Goal: Task Accomplishment & Management: Use online tool/utility

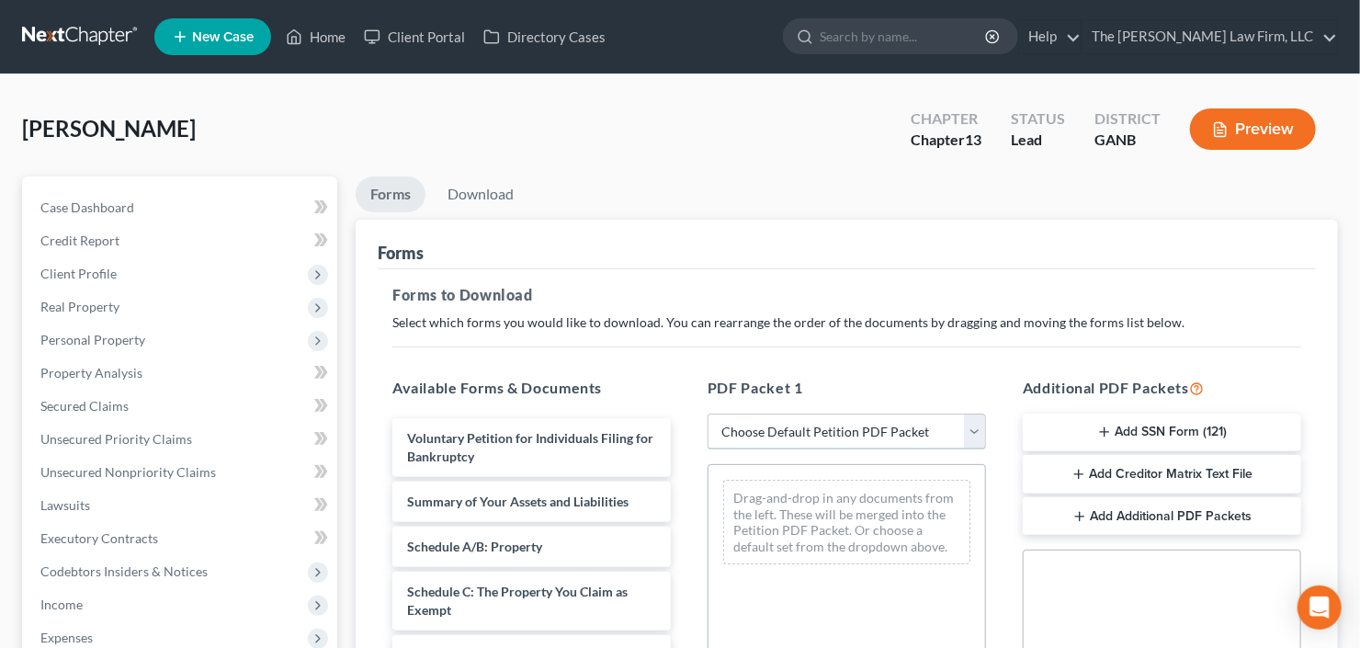
click at [836, 434] on select "Choose Default Petition PDF Packet Complete Bankruptcy Petition (all forms and …" at bounding box center [846, 431] width 278 height 37
select select "0"
click at [707, 413] on select "Choose Default Petition PDF Packet Complete Bankruptcy Petition (all forms and …" at bounding box center [846, 431] width 278 height 37
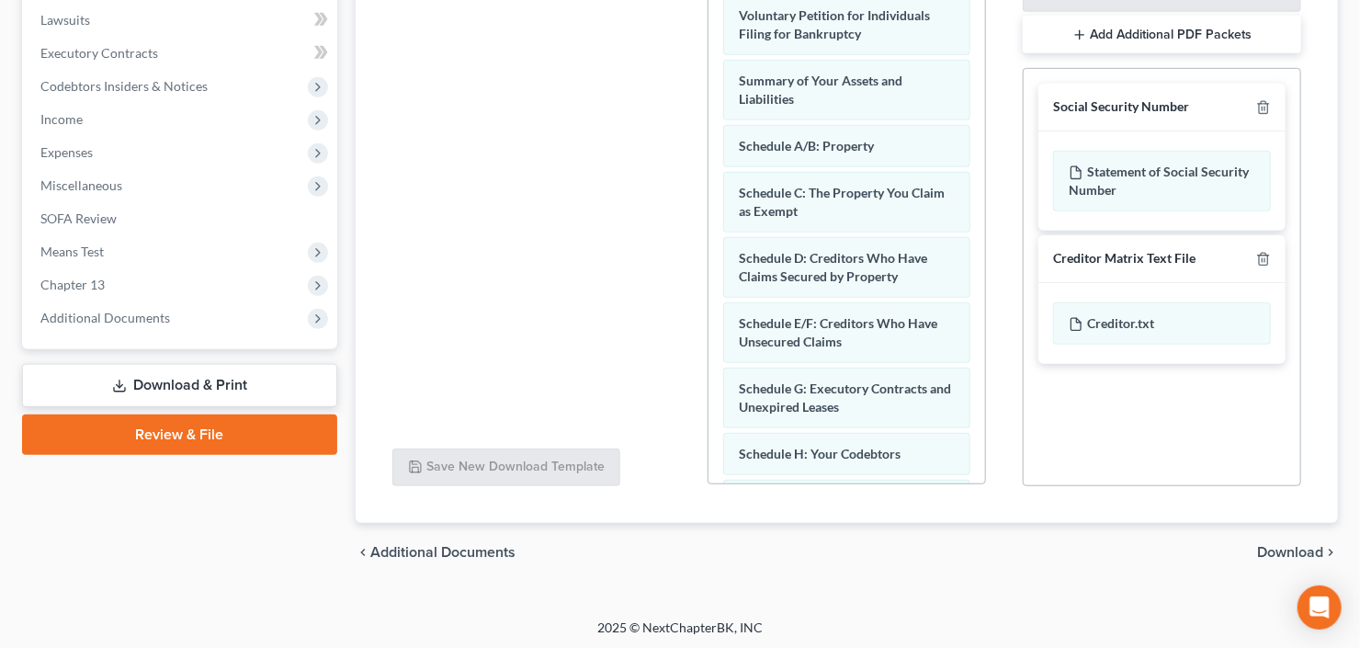
click at [1291, 551] on span "Download" at bounding box center [1290, 552] width 66 height 15
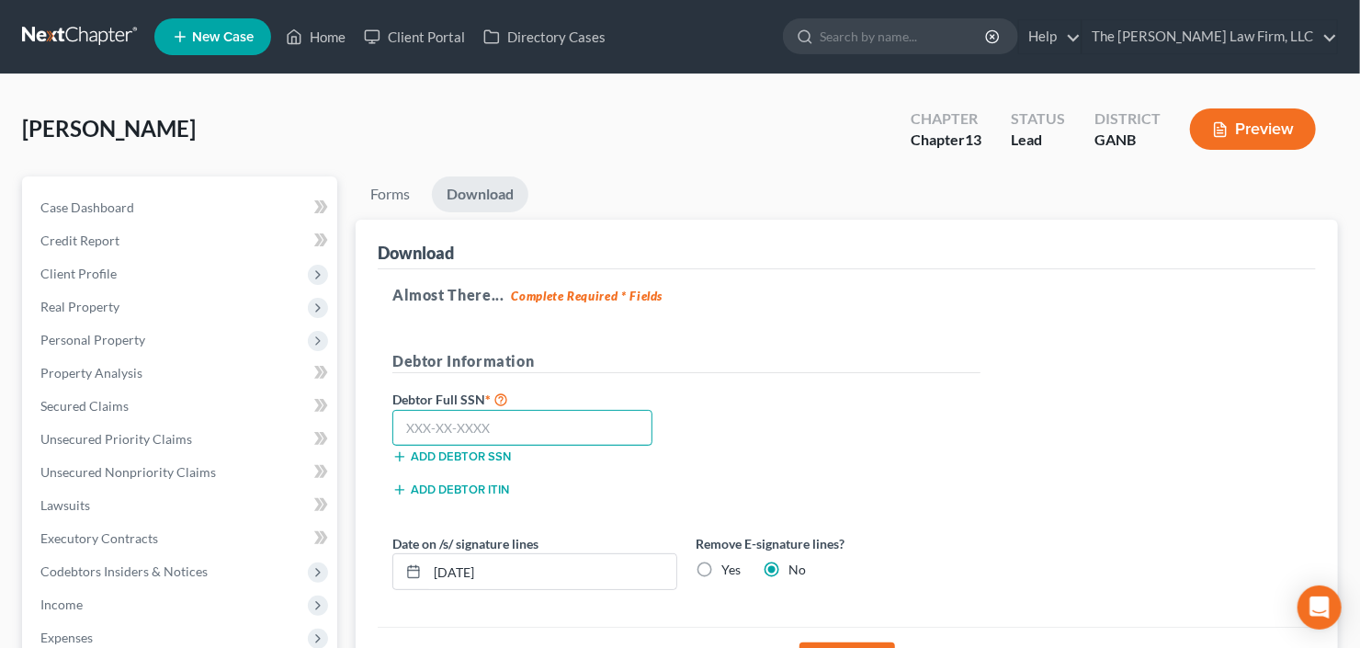
click at [438, 419] on input "text" at bounding box center [522, 428] width 260 height 37
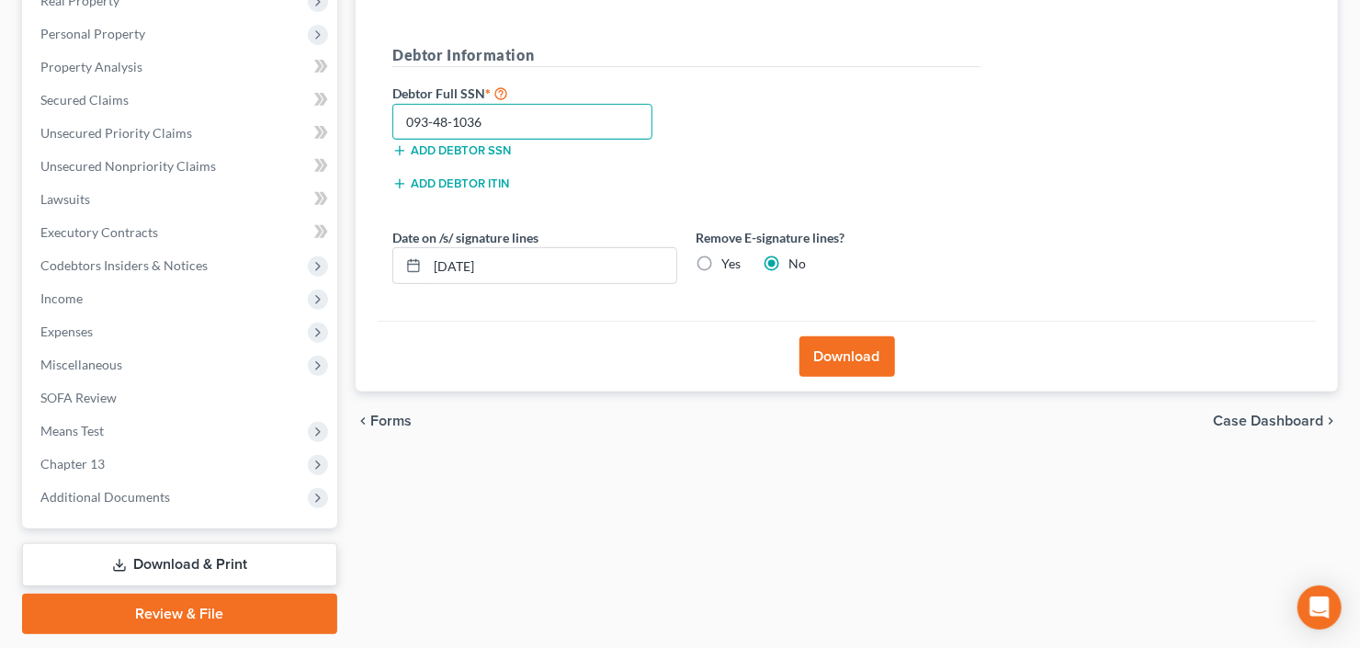
scroll to position [358, 0]
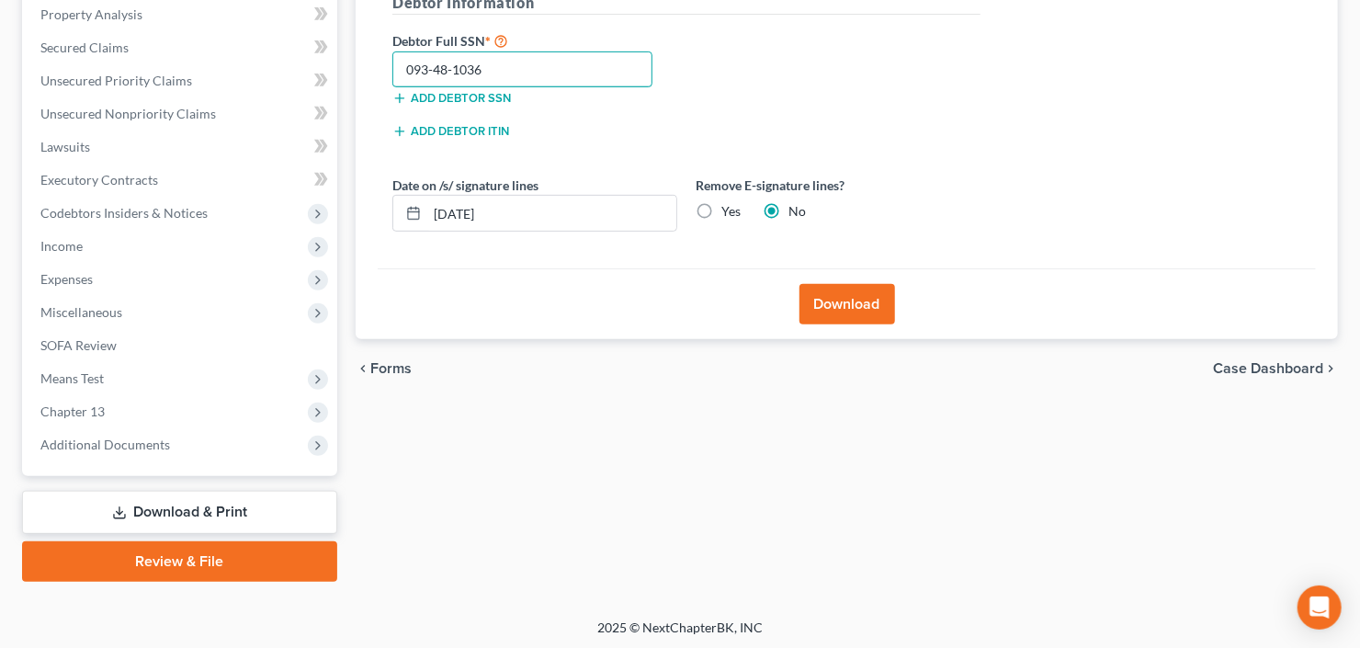
type input "093-48-1036"
click at [846, 312] on button "Download" at bounding box center [847, 304] width 96 height 40
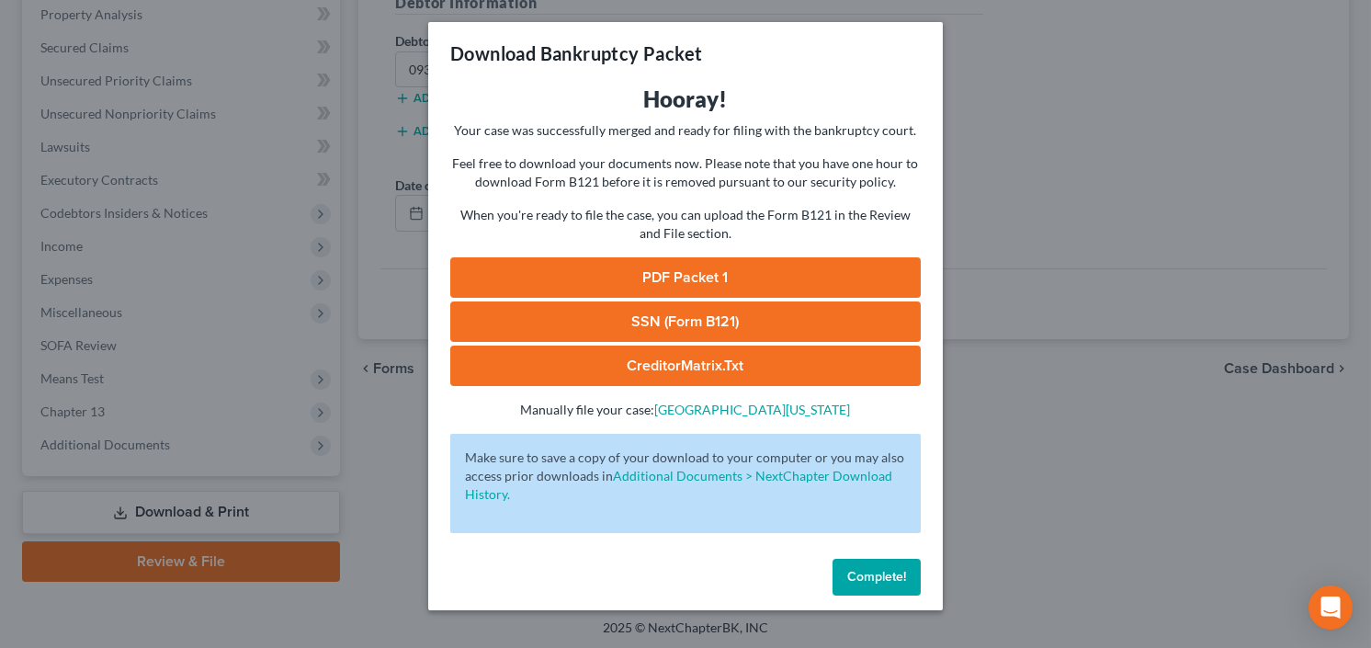
click at [648, 269] on link "PDF Packet 1" at bounding box center [685, 277] width 470 height 40
click at [638, 315] on link "SSN (Form B121)" at bounding box center [685, 321] width 470 height 40
click at [703, 275] on link "PDF Packet 1" at bounding box center [685, 277] width 470 height 40
drag, startPoint x: 875, startPoint y: 570, endPoint x: 705, endPoint y: 512, distance: 180.4
click at [875, 570] on span "Complete!" at bounding box center [876, 577] width 59 height 16
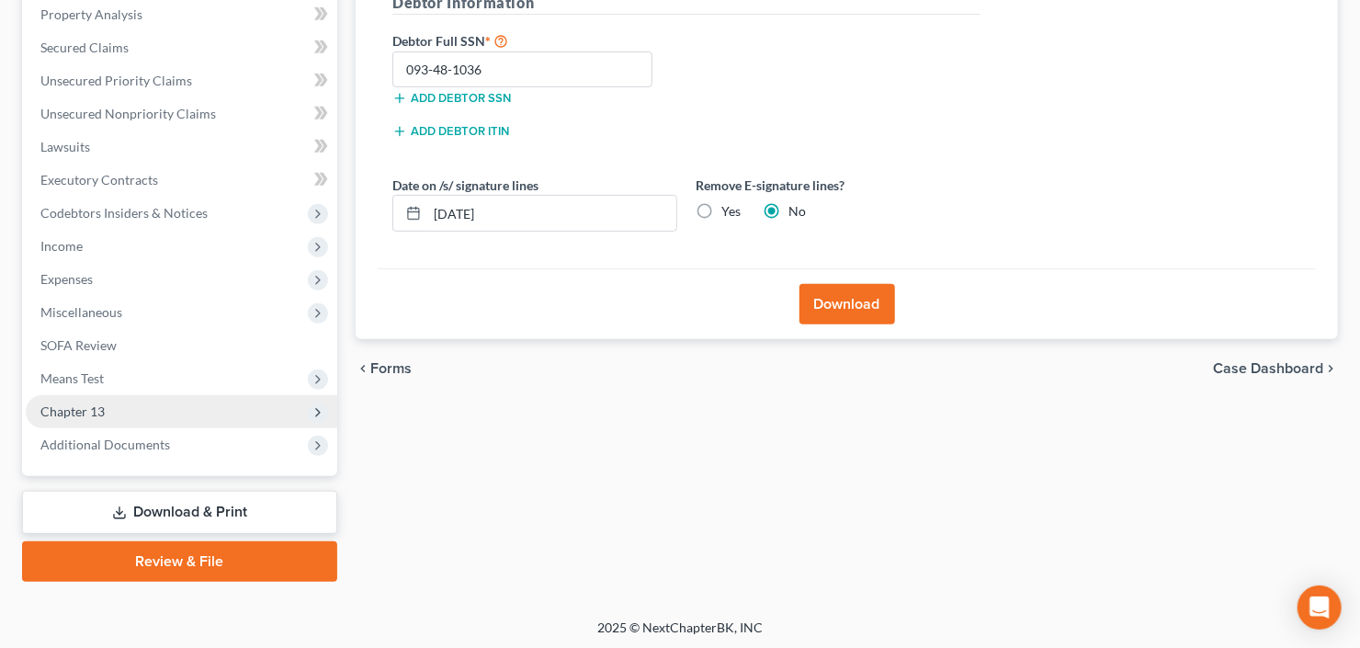
click at [83, 406] on span "Chapter 13" at bounding box center [72, 411] width 64 height 16
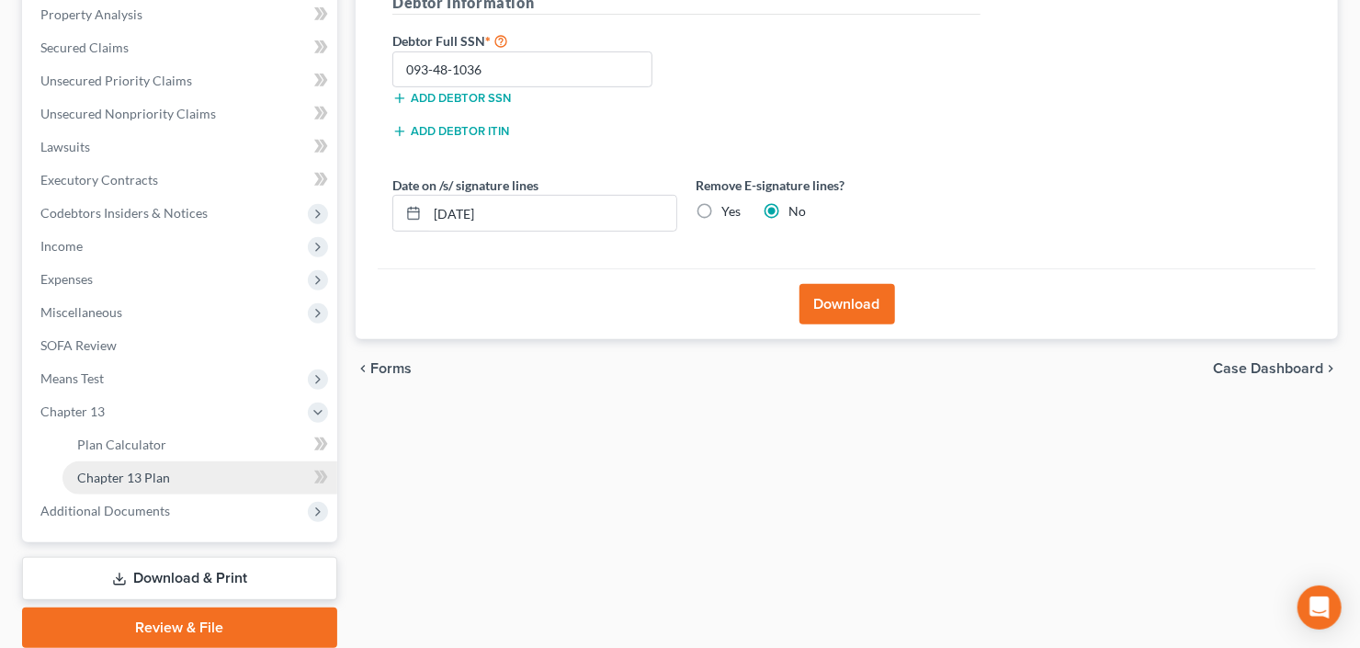
drag, startPoint x: 141, startPoint y: 473, endPoint x: 167, endPoint y: 475, distance: 26.7
click at [140, 473] on span "Chapter 13 Plan" at bounding box center [123, 477] width 93 height 16
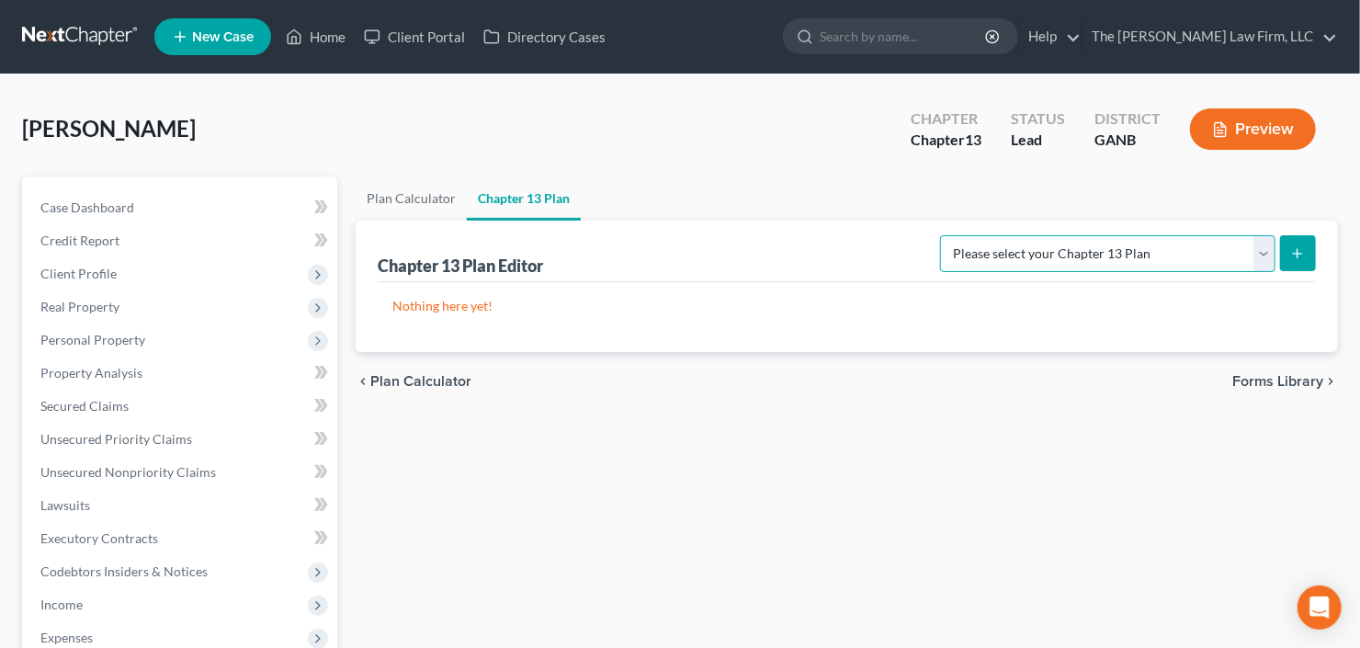
click at [1258, 255] on select "Please select your Chapter 13 Plan National Form Plan - Official Form 113 North…" at bounding box center [1107, 253] width 335 height 37
select select "2"
click at [943, 235] on select "Please select your Chapter 13 Plan National Form Plan - Official Form 113 North…" at bounding box center [1107, 253] width 335 height 37
click at [1294, 254] on icon "submit" at bounding box center [1297, 253] width 15 height 15
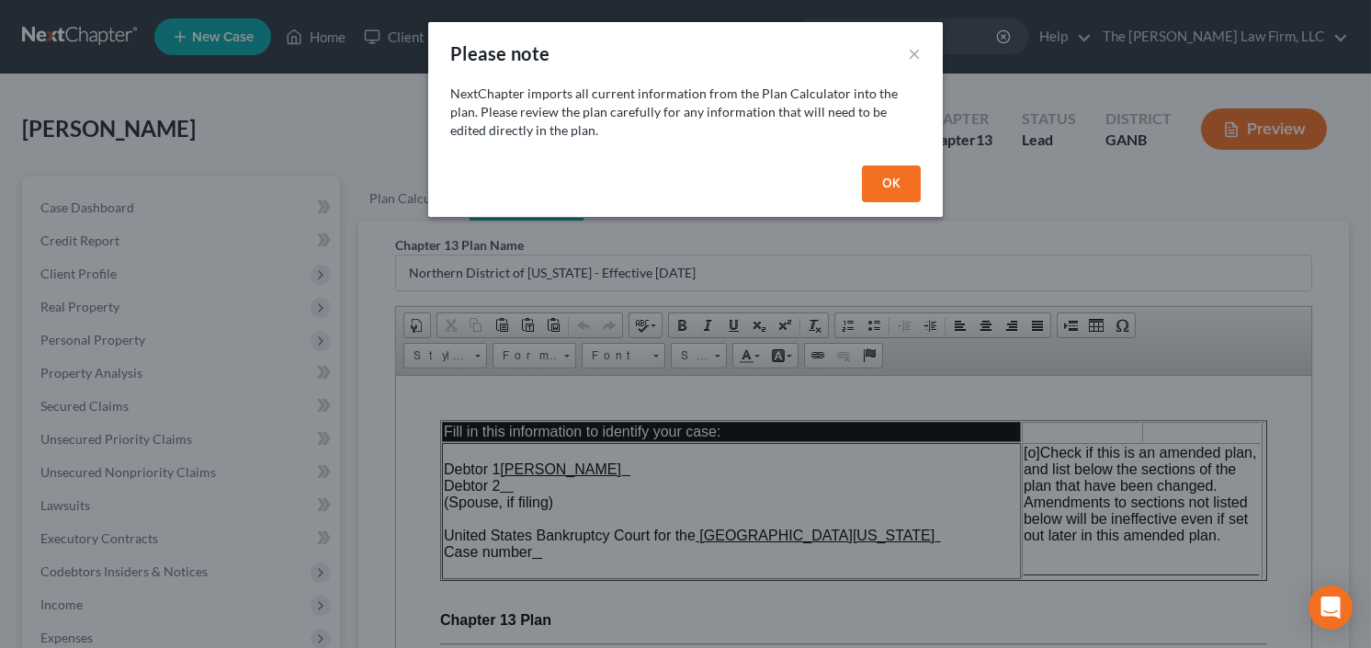
click at [875, 183] on button "OK" at bounding box center [891, 183] width 59 height 37
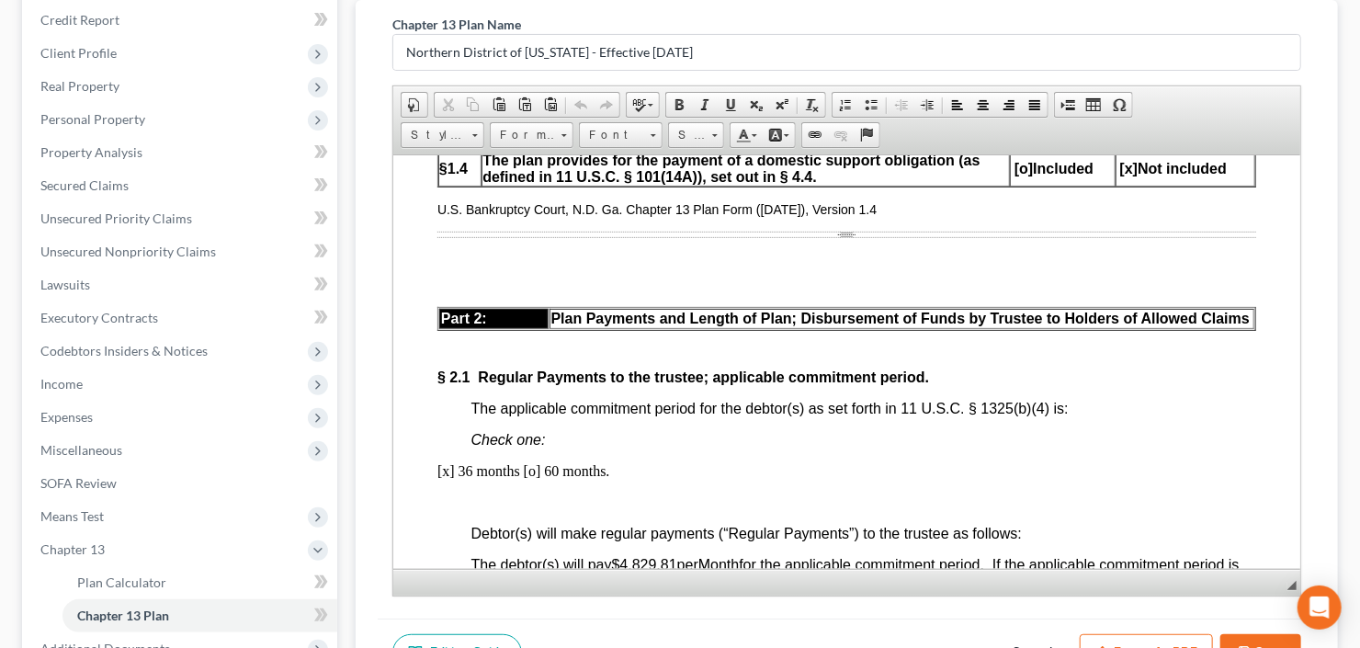
scroll to position [1176, 0]
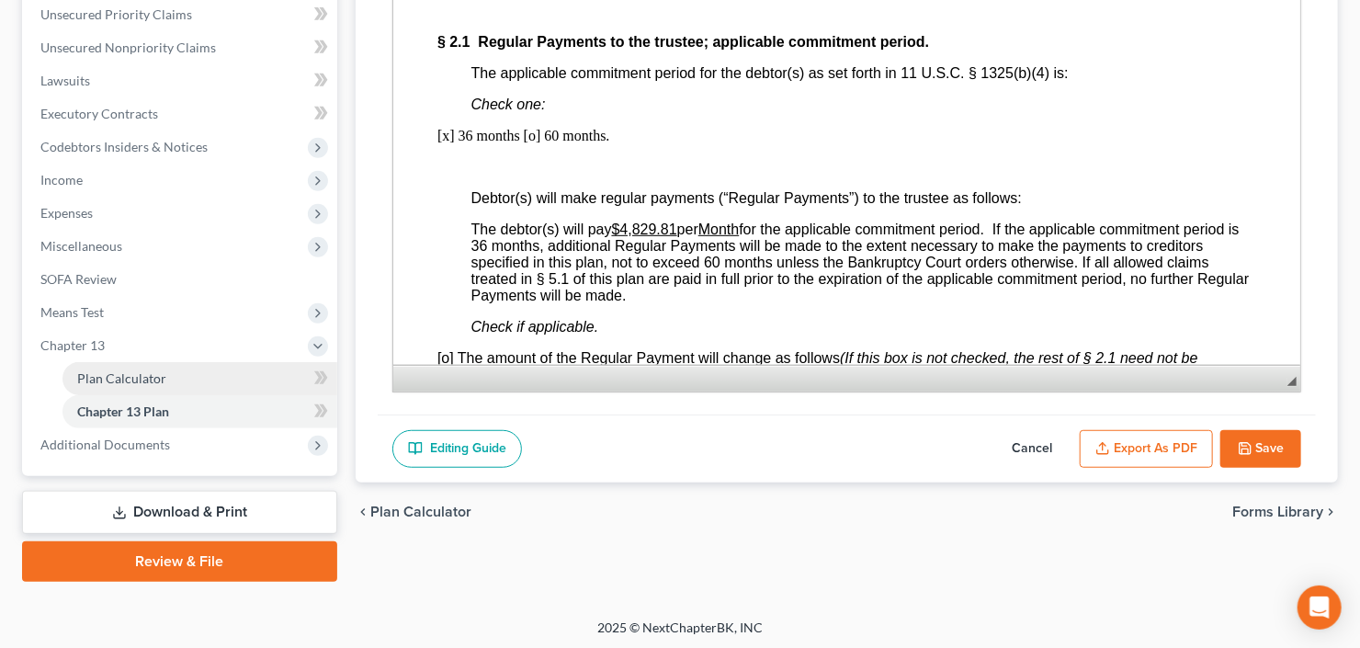
click at [112, 372] on span "Plan Calculator" at bounding box center [121, 378] width 89 height 16
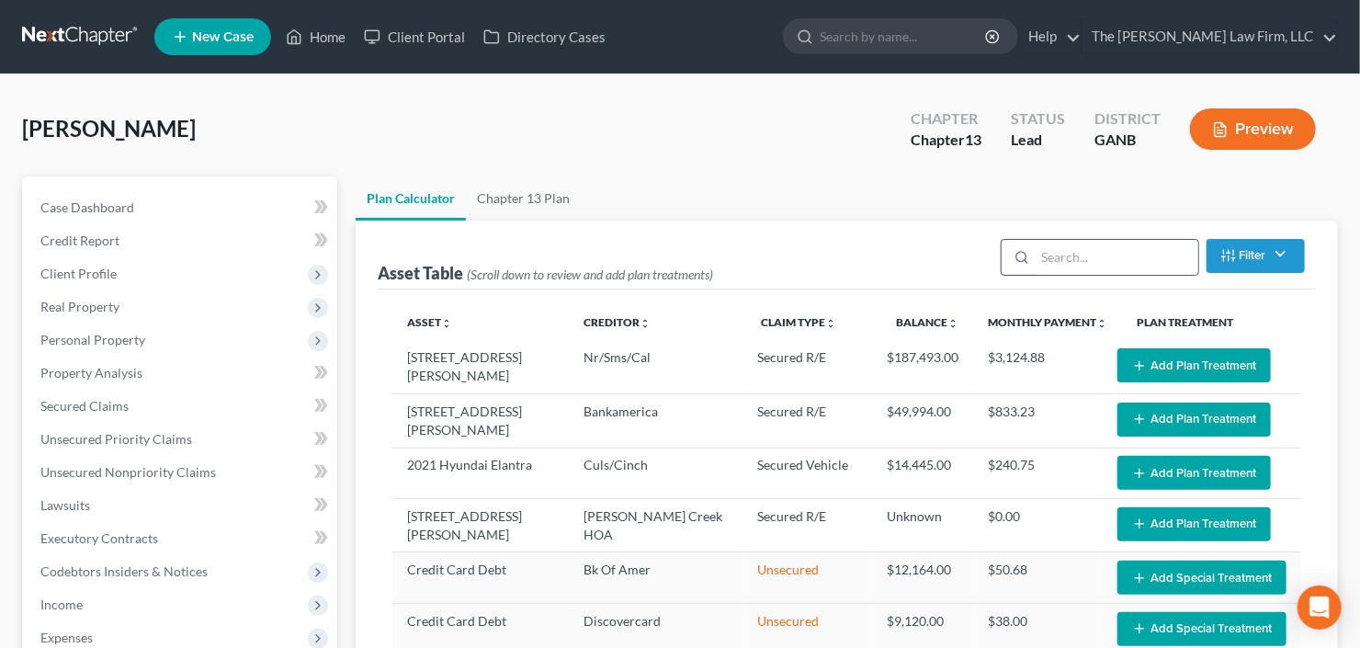
scroll to position [73, 0]
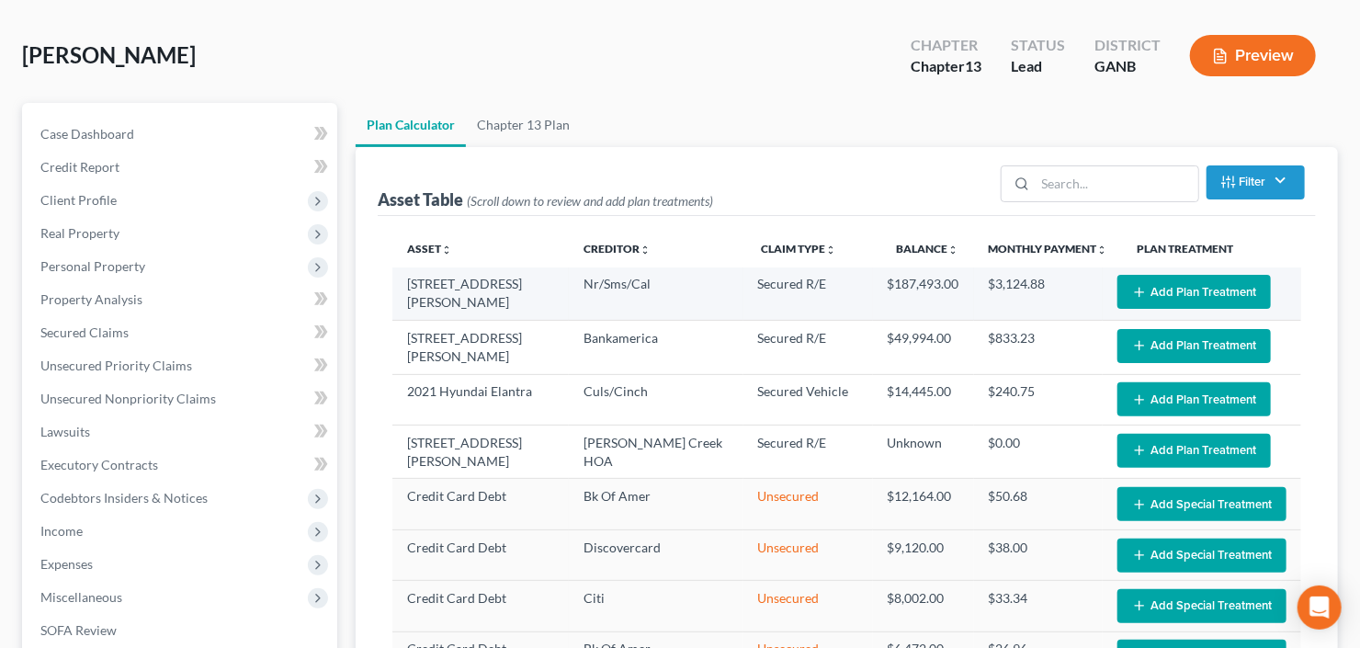
click at [1171, 286] on button "Add Plan Treatment" at bounding box center [1193, 292] width 153 height 34
select select "59"
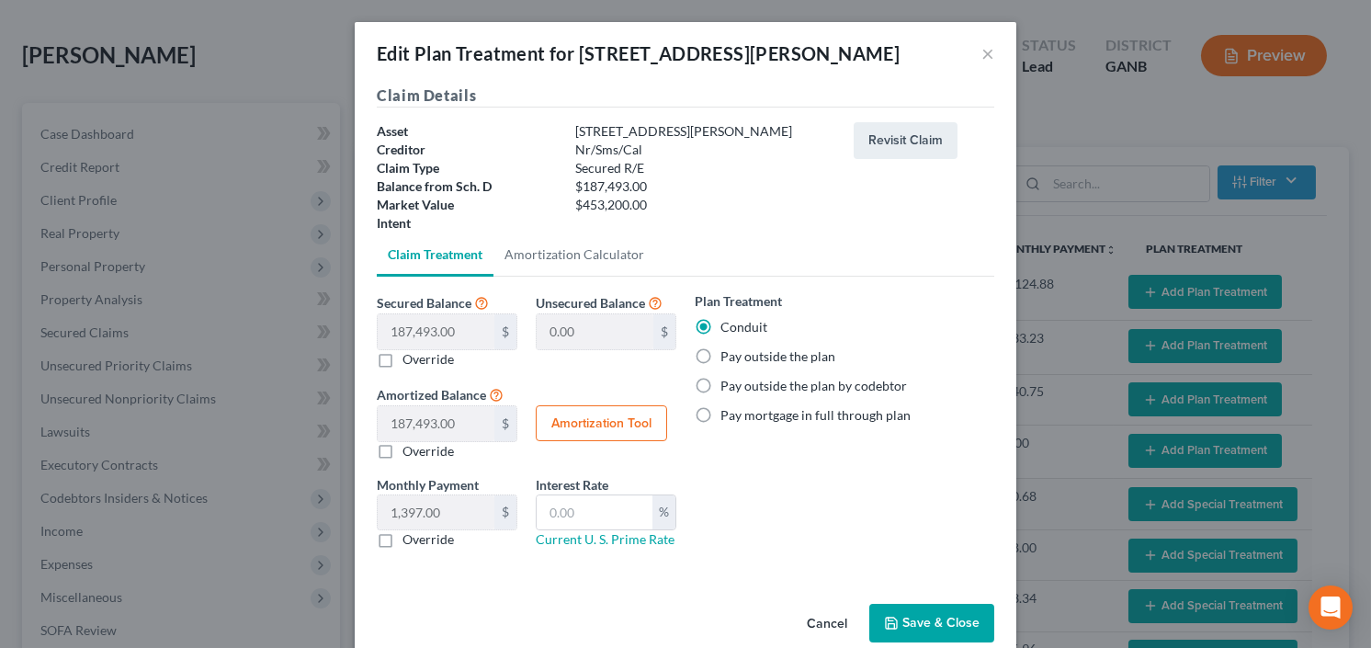
click at [720, 362] on label "Pay outside the plan" at bounding box center [777, 356] width 115 height 18
click at [728, 359] on input "Pay outside the plan" at bounding box center [734, 353] width 12 height 12
radio input "true"
click at [932, 612] on button "Save & Close" at bounding box center [931, 623] width 125 height 39
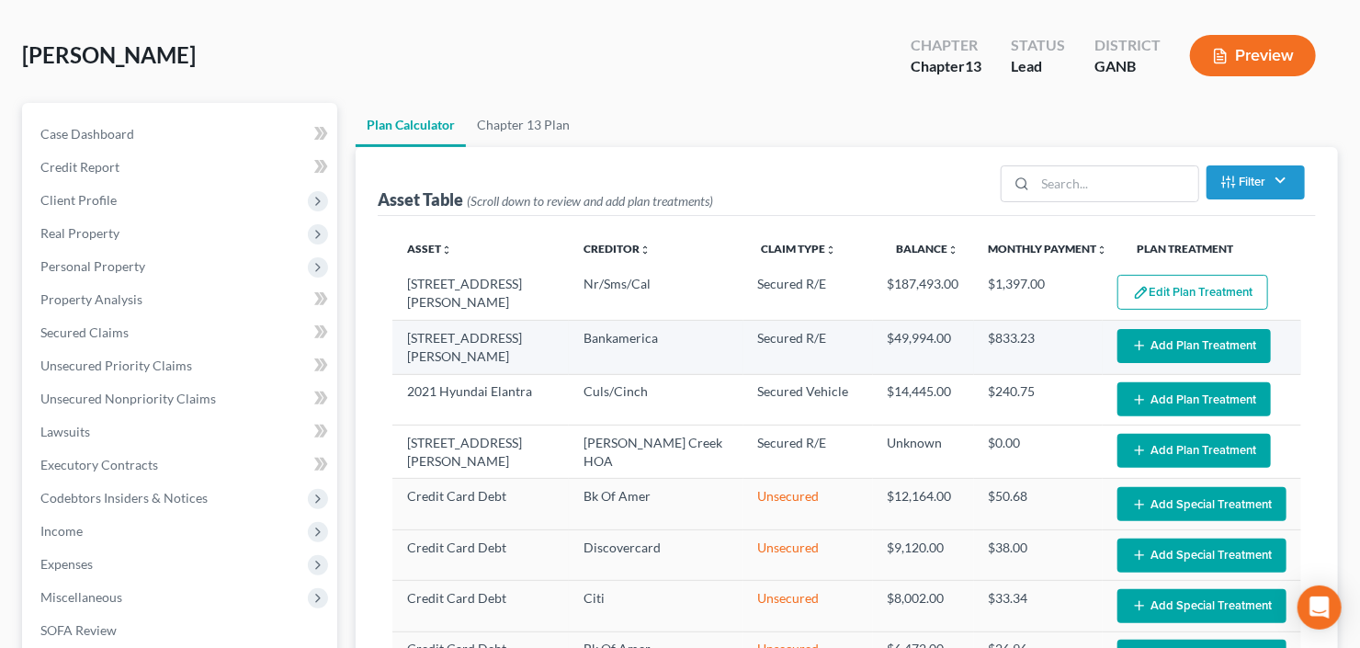
click at [1179, 338] on button "Add Plan Treatment" at bounding box center [1193, 346] width 153 height 34
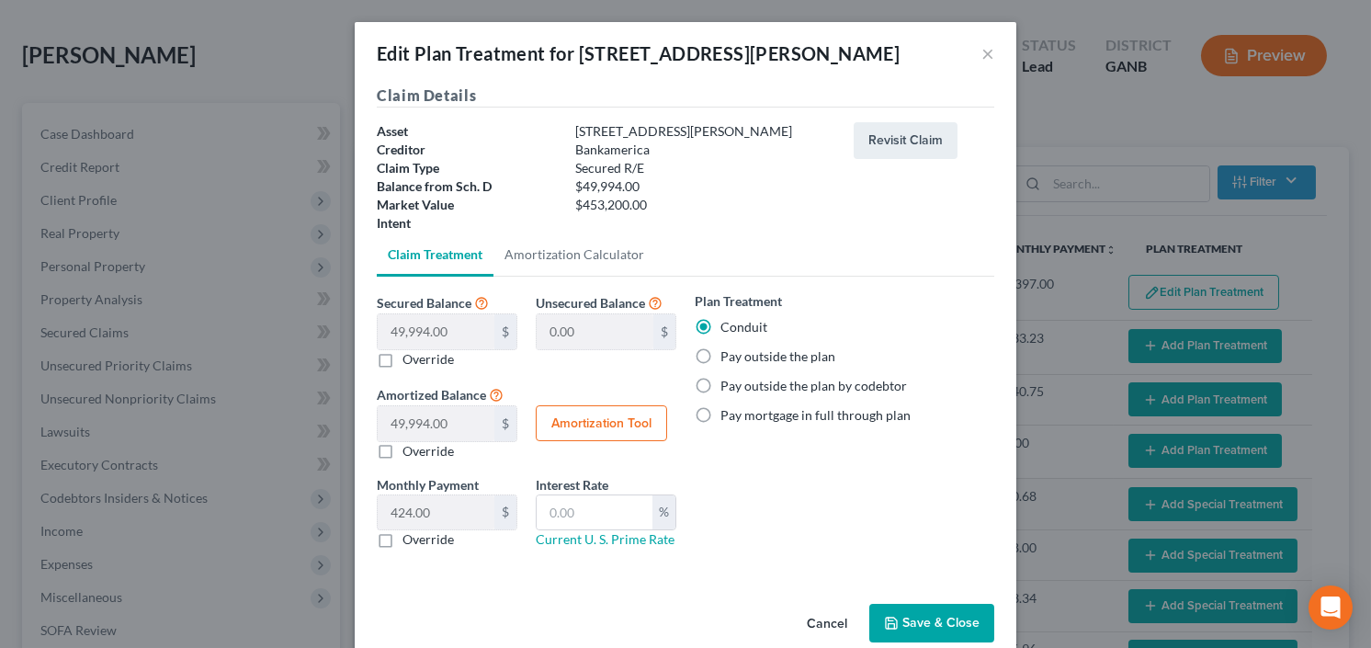
select select "59"
click at [720, 354] on label "Pay outside the plan" at bounding box center [777, 356] width 115 height 18
click at [728, 354] on input "Pay outside the plan" at bounding box center [734, 353] width 12 height 12
radio input "true"
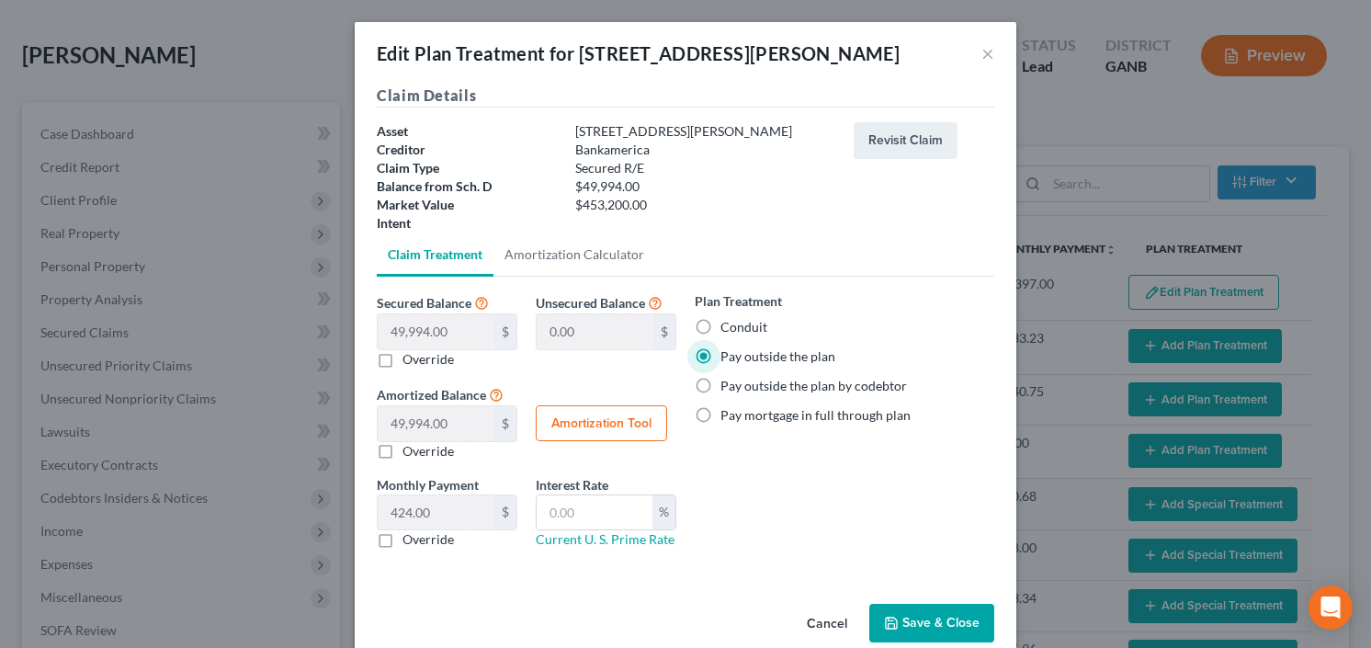
click at [941, 625] on button "Save & Close" at bounding box center [931, 623] width 125 height 39
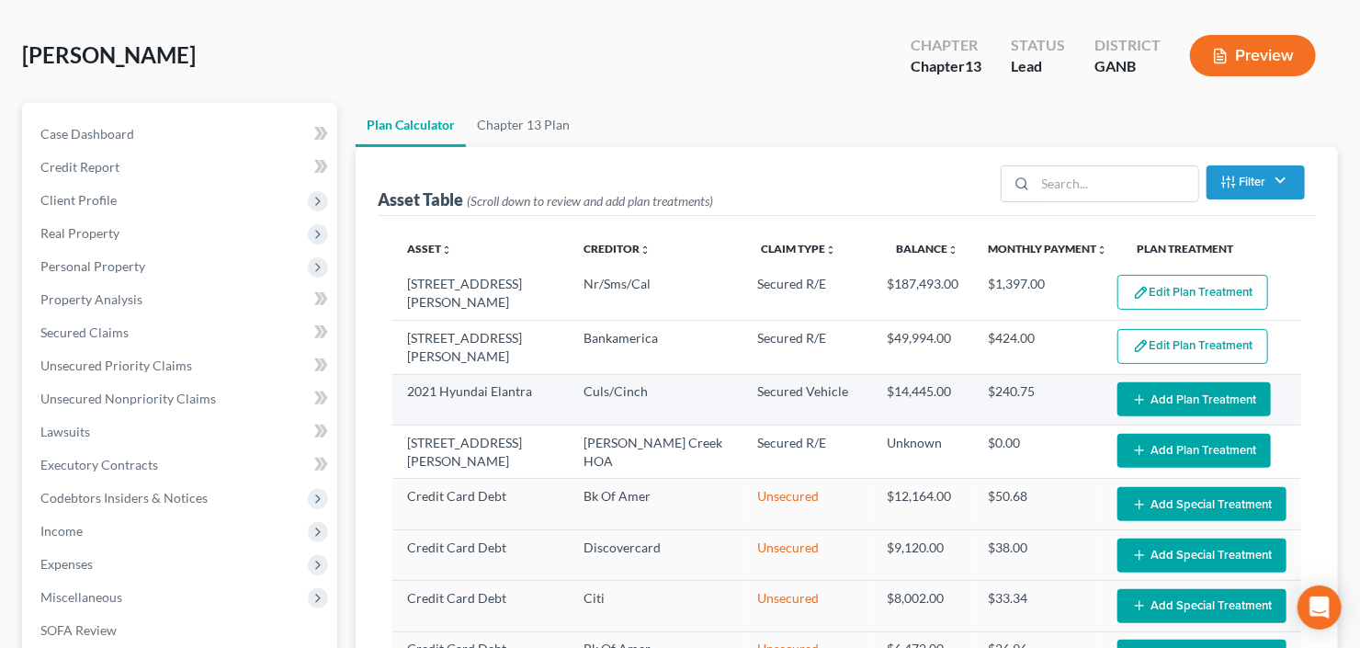
click at [1178, 399] on button "Add Plan Treatment" at bounding box center [1193, 399] width 153 height 34
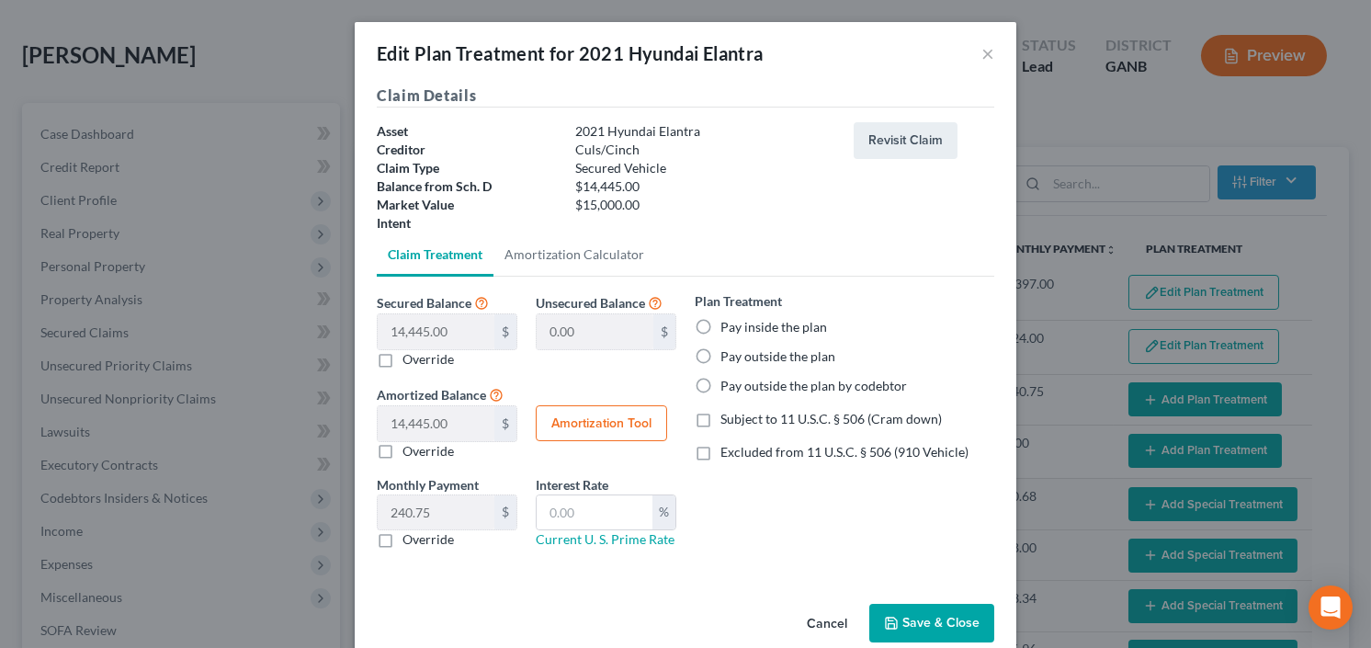
select select "59"
click at [720, 321] on label "Pay inside the plan" at bounding box center [773, 327] width 107 height 18
click at [728, 321] on input "Pay inside the plan" at bounding box center [734, 324] width 12 height 12
radio input "true"
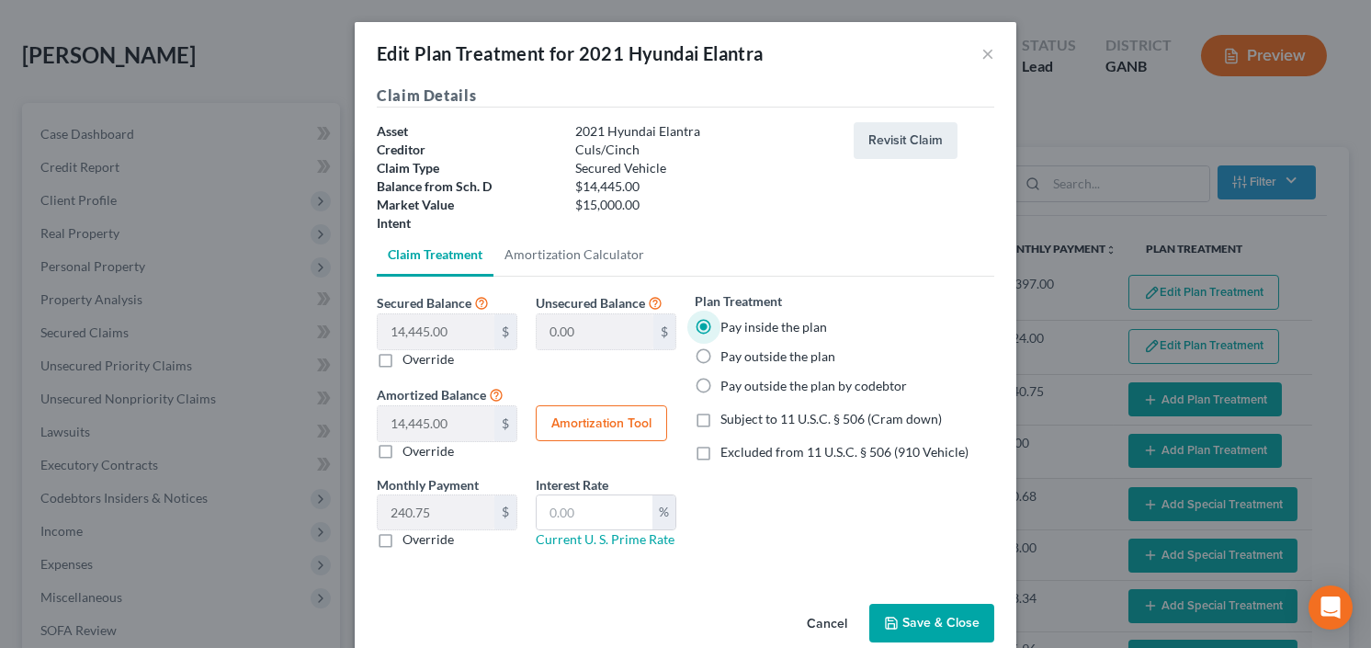
click at [720, 449] on label "Excluded from 11 U.S.C. § 506 (910 Vehicle)" at bounding box center [844, 452] width 248 height 18
click at [728, 449] on input "Excluded from 11 U.S.C. § 506 (910 Vehicle)" at bounding box center [734, 449] width 12 height 12
click at [720, 449] on label "Excluded from 11 U.S.C. § 506 (910 Vehicle)" at bounding box center [844, 452] width 248 height 18
click at [728, 449] on input "Excluded from 11 U.S.C. § 506 (910 Vehicle)" at bounding box center [734, 449] width 12 height 12
checkbox input "false"
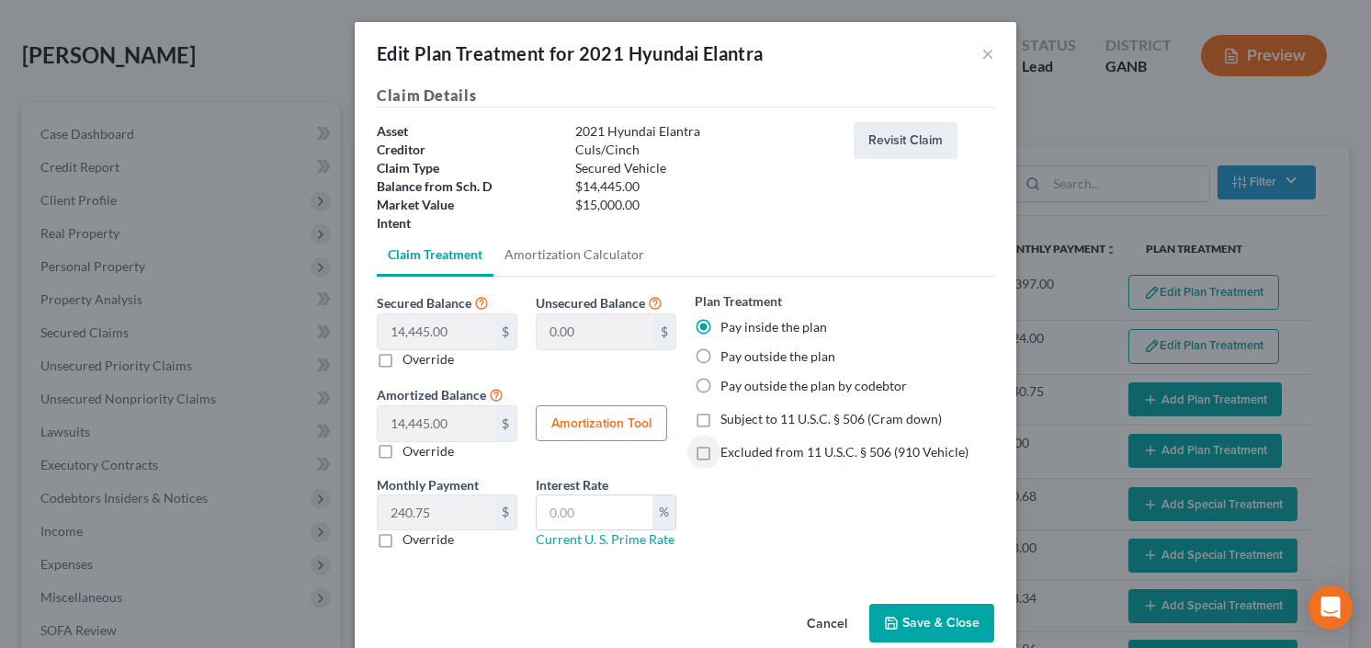
click at [720, 416] on label "Subject to 11 U.S.C. § 506 (Cram down)" at bounding box center [830, 419] width 221 height 18
click at [728, 416] on input "Subject to 11 U.S.C. § 506 (Cram down)" at bounding box center [734, 416] width 12 height 12
click at [720, 416] on label "Subject to 11 U.S.C. § 506 (Cram down)" at bounding box center [830, 419] width 221 height 18
click at [728, 416] on input "Subject to 11 U.S.C. § 506 (Cram down)" at bounding box center [734, 416] width 12 height 12
checkbox input "false"
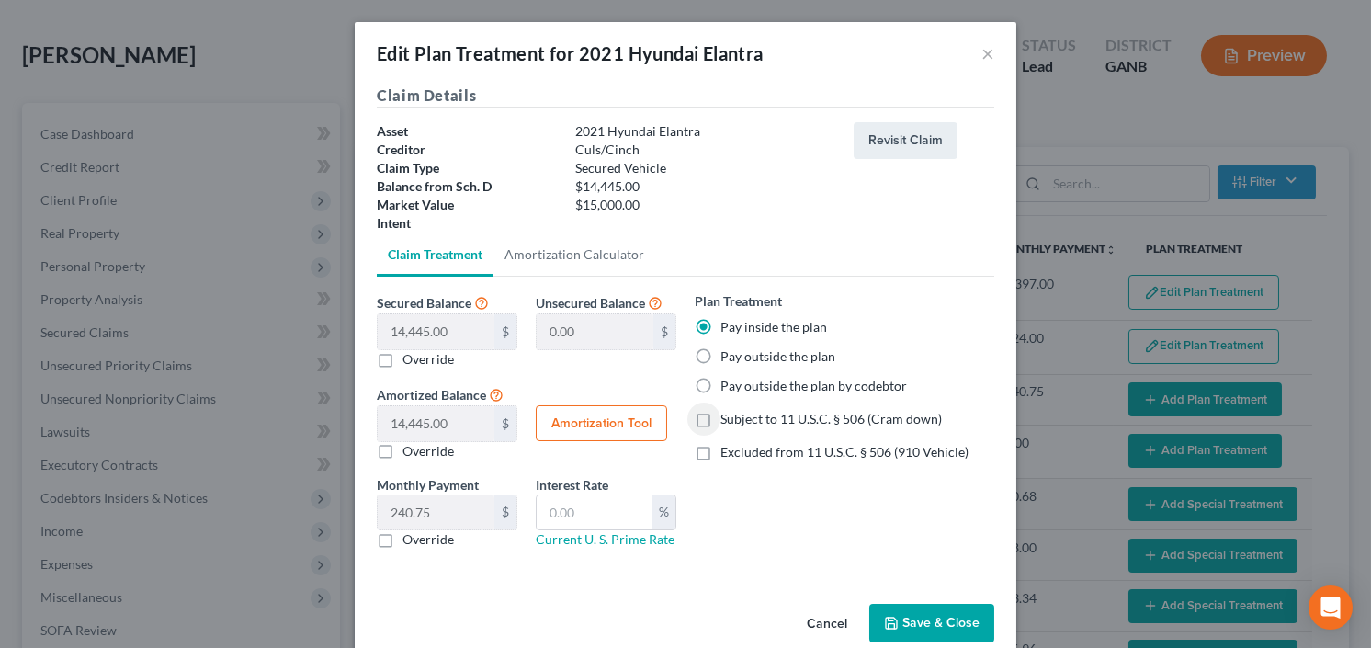
click at [720, 449] on label "Excluded from 11 U.S.C. § 506 (910 Vehicle)" at bounding box center [844, 452] width 248 height 18
click at [728, 449] on input "Excluded from 11 U.S.C. § 506 (910 Vehicle)" at bounding box center [734, 449] width 12 height 12
checkbox input "true"
click at [578, 425] on button "Amortization Tool" at bounding box center [601, 423] width 131 height 37
type input "14,445.00"
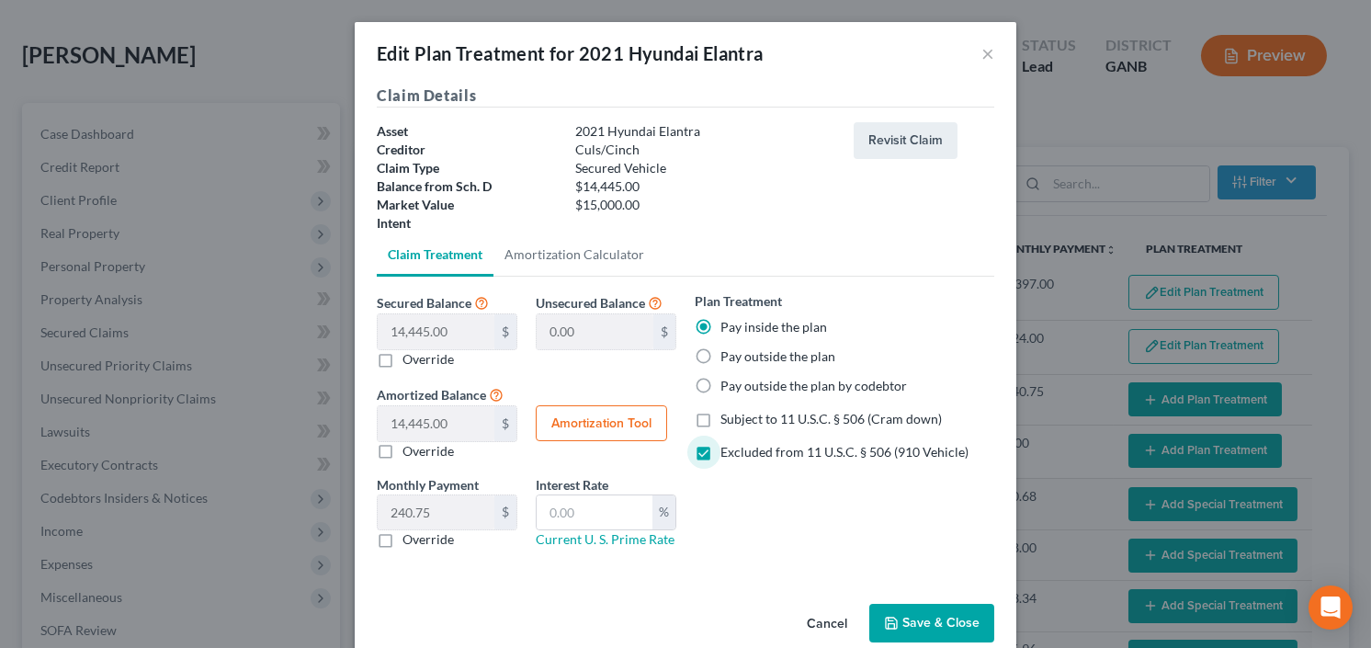
type input "60"
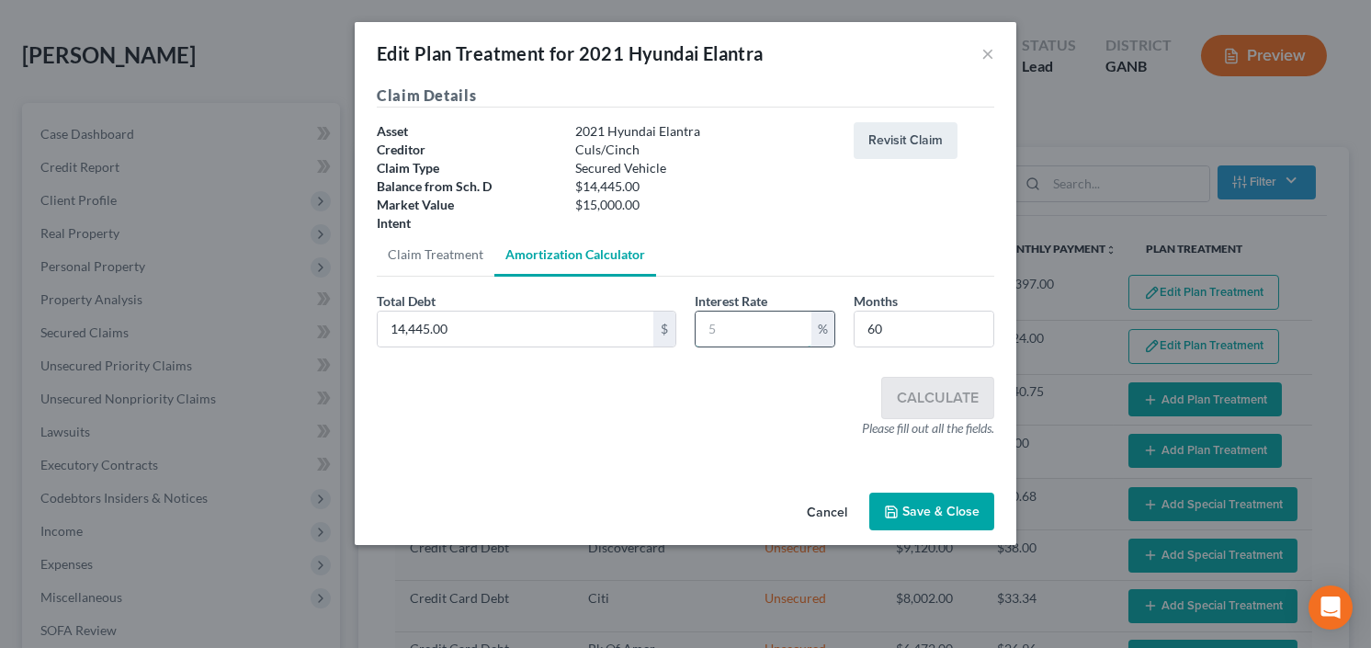
click at [751, 333] on input "text" at bounding box center [753, 328] width 116 height 35
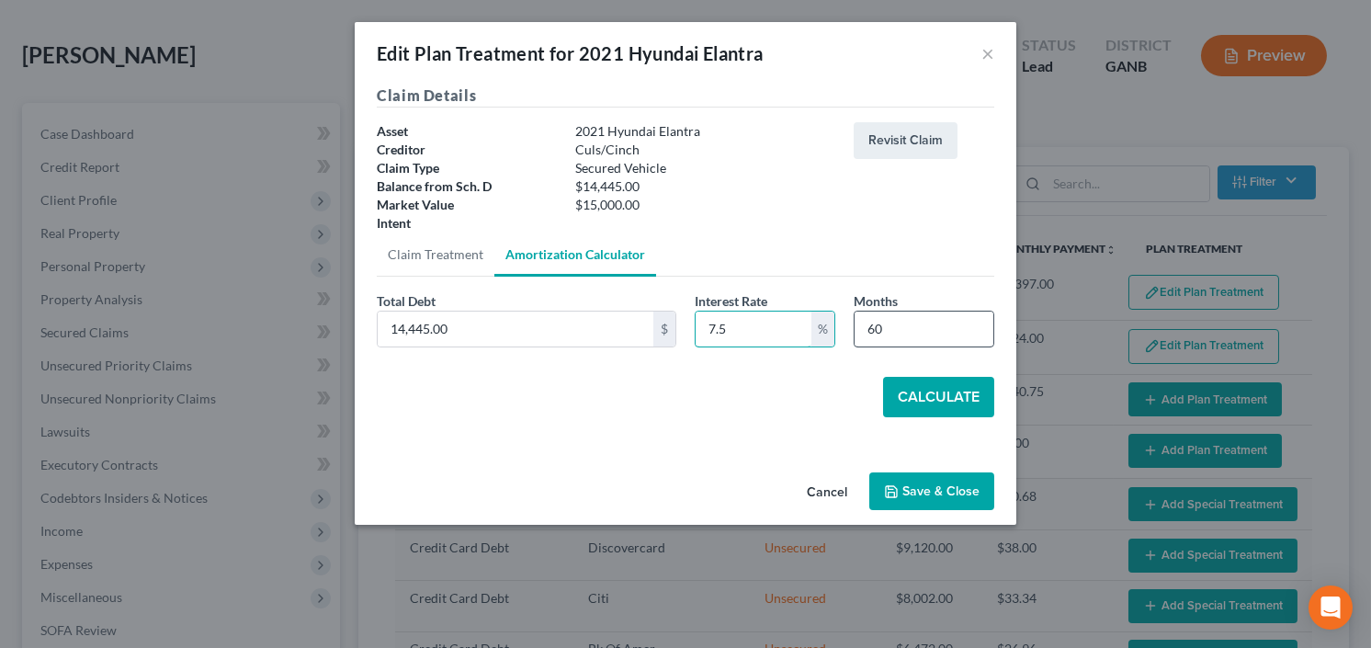
type input "7.5"
click at [897, 322] on input "60" at bounding box center [923, 328] width 139 height 35
click at [863, 331] on input "60" at bounding box center [923, 328] width 139 height 35
type input "36"
click at [922, 385] on button "Calculate" at bounding box center [938, 397] width 111 height 40
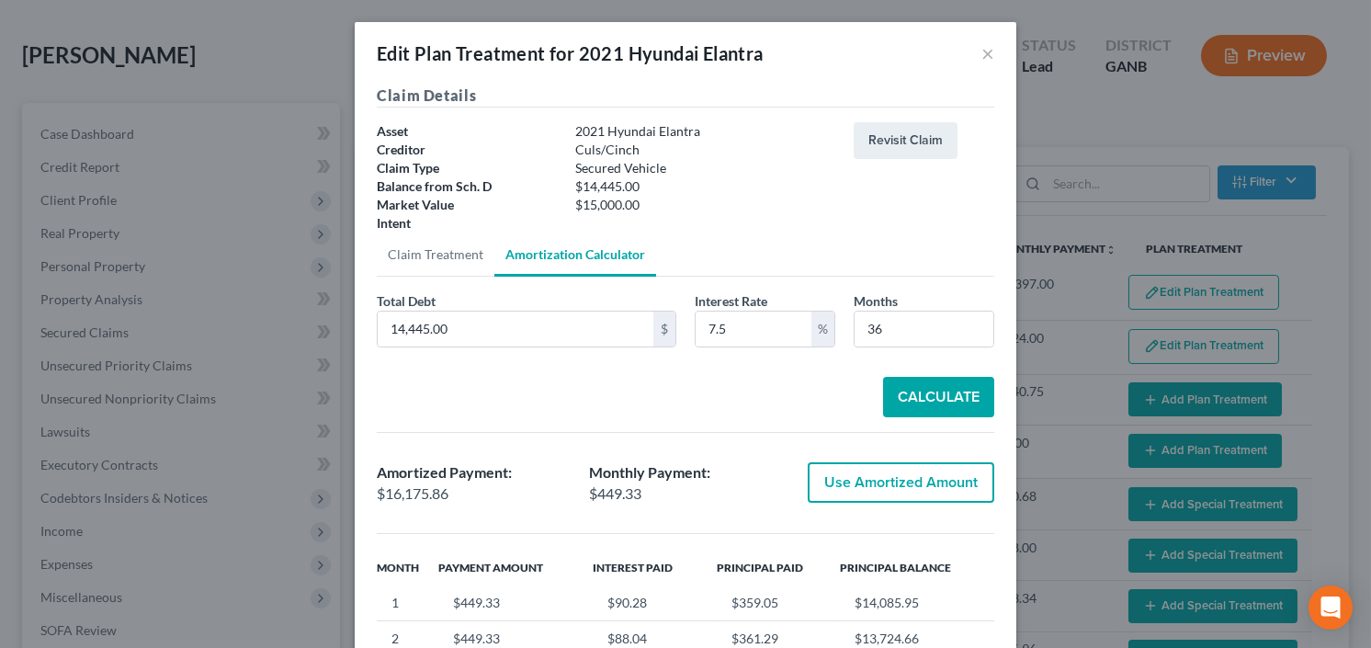
click at [877, 471] on button "Use Amortized Amount" at bounding box center [900, 482] width 186 height 40
type input "16,175.85"
checkbox input "true"
type input "269.59"
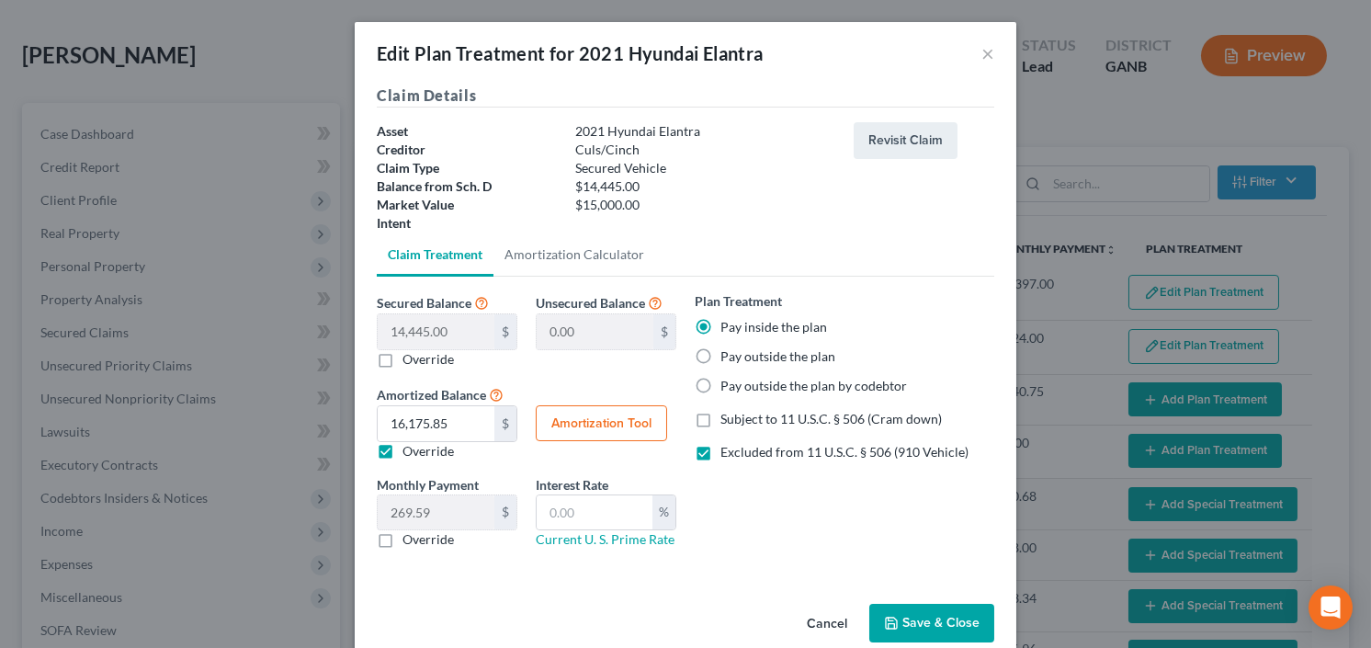
click at [930, 612] on button "Save & Close" at bounding box center [931, 623] width 125 height 39
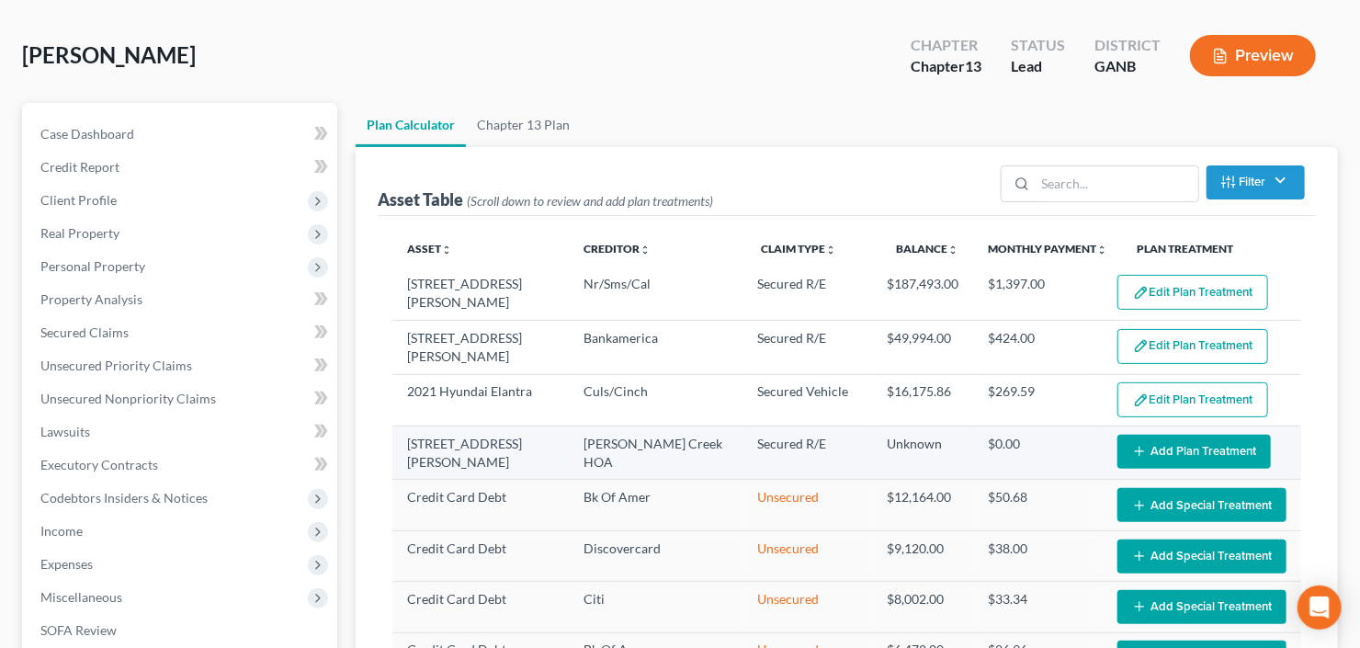
select select "59"
click at [1158, 442] on button "Add Plan Treatment" at bounding box center [1193, 452] width 153 height 34
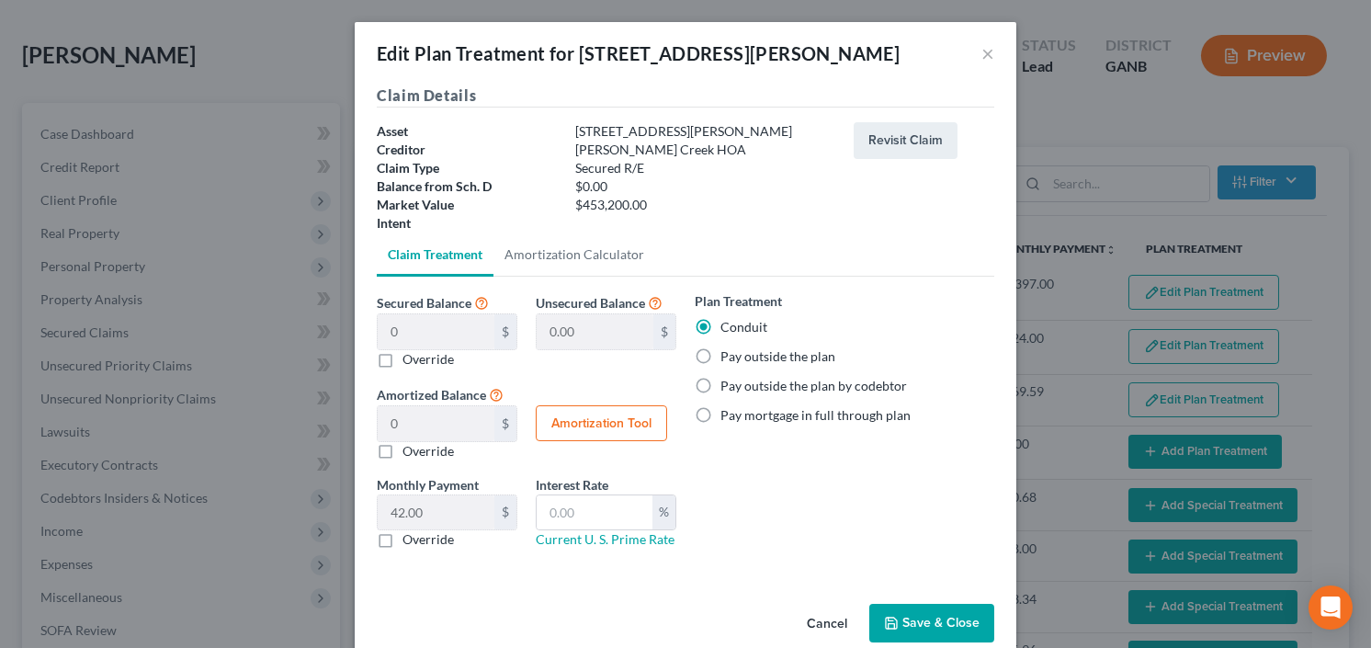
click at [720, 353] on label "Pay outside the plan" at bounding box center [777, 356] width 115 height 18
click at [728, 353] on input "Pay outside the plan" at bounding box center [734, 353] width 12 height 12
radio input "true"
click at [924, 615] on button "Save & Close" at bounding box center [931, 623] width 125 height 39
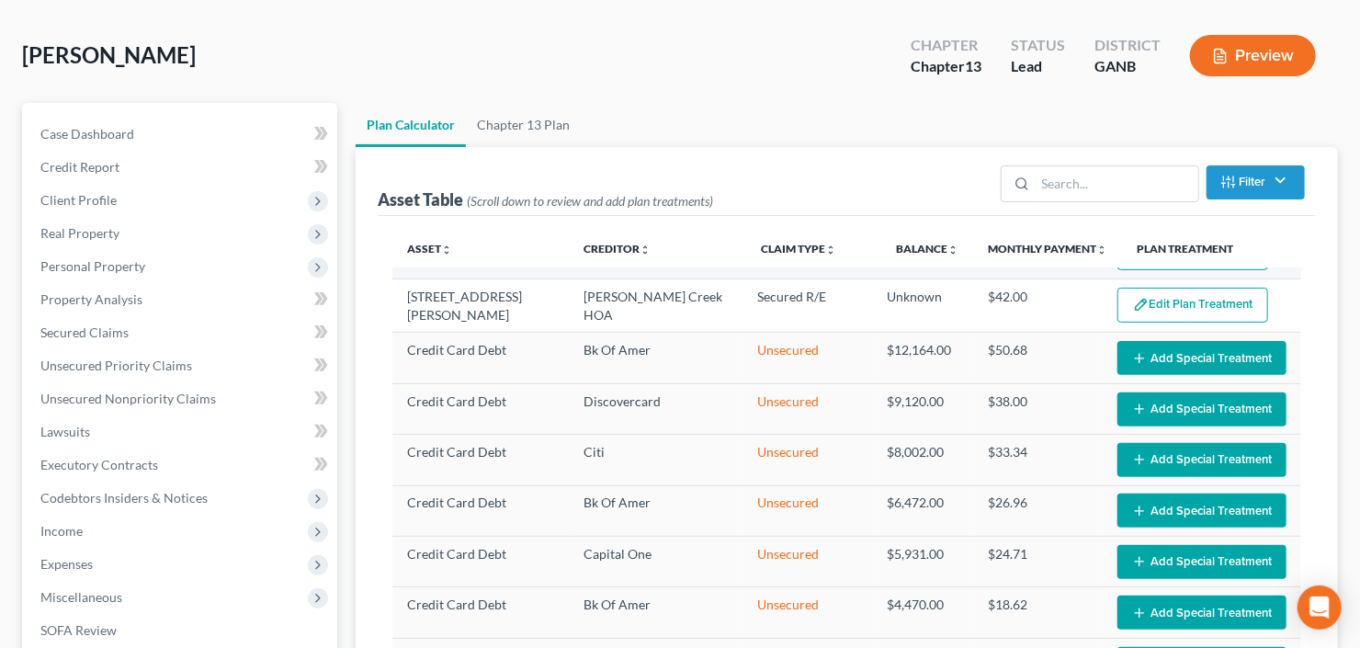
select select "59"
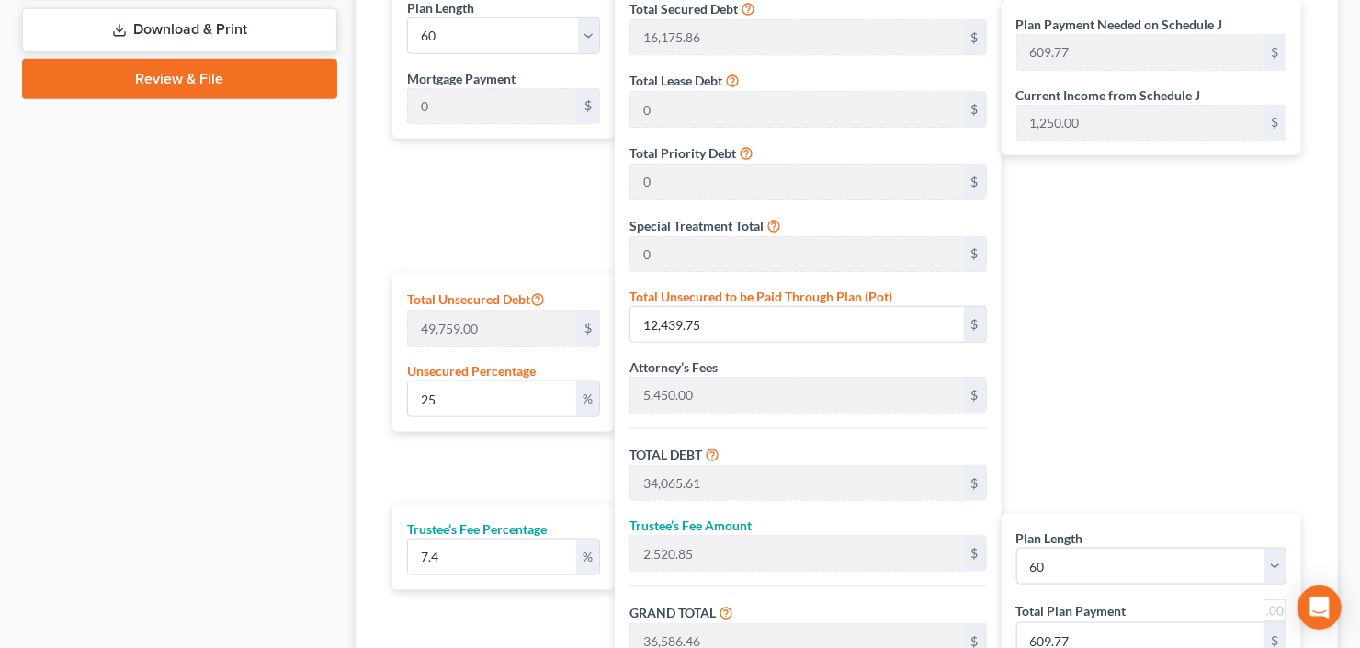
scroll to position [882, 0]
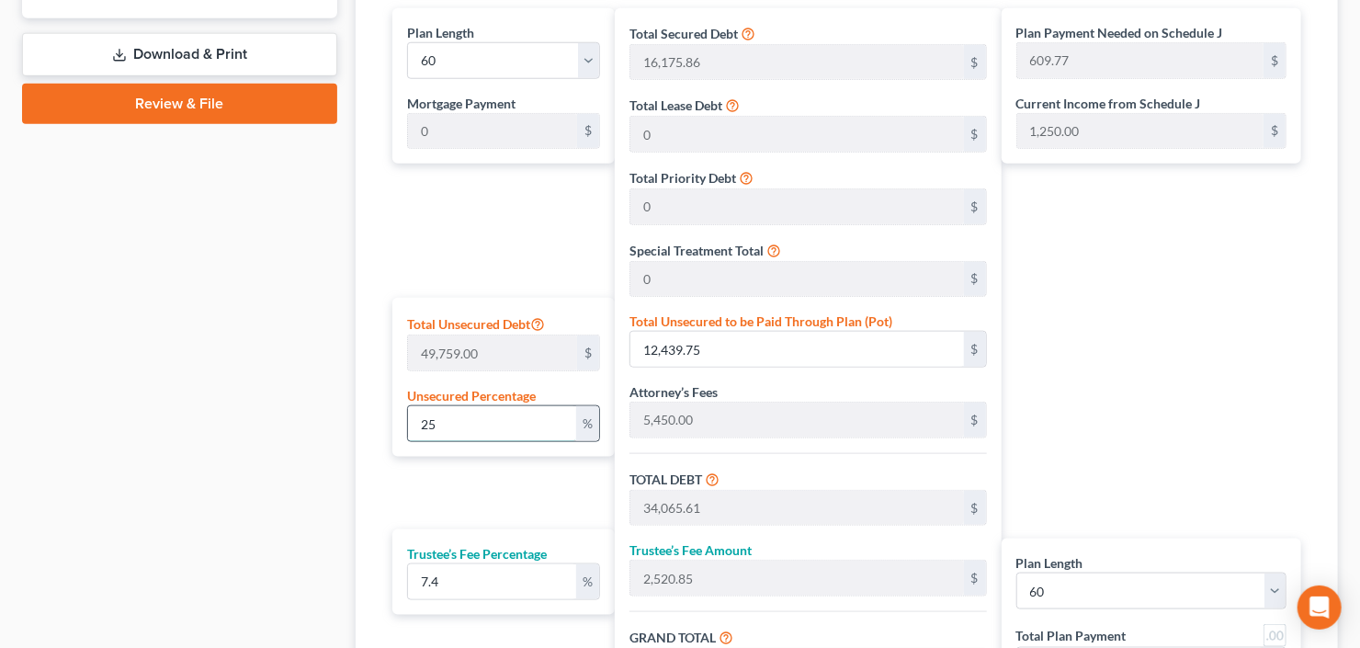
click at [459, 417] on input "25" at bounding box center [492, 423] width 168 height 35
drag, startPoint x: 438, startPoint y: 426, endPoint x: 368, endPoint y: 437, distance: 70.7
click at [369, 436] on div "Calculator Plan Length 1 2 3 4 5 6 7 8 9 10 11 12 13 14 15 16 17 18 19 20 21 22…" at bounding box center [847, 360] width 982 height 832
type input "1"
type input "497.59"
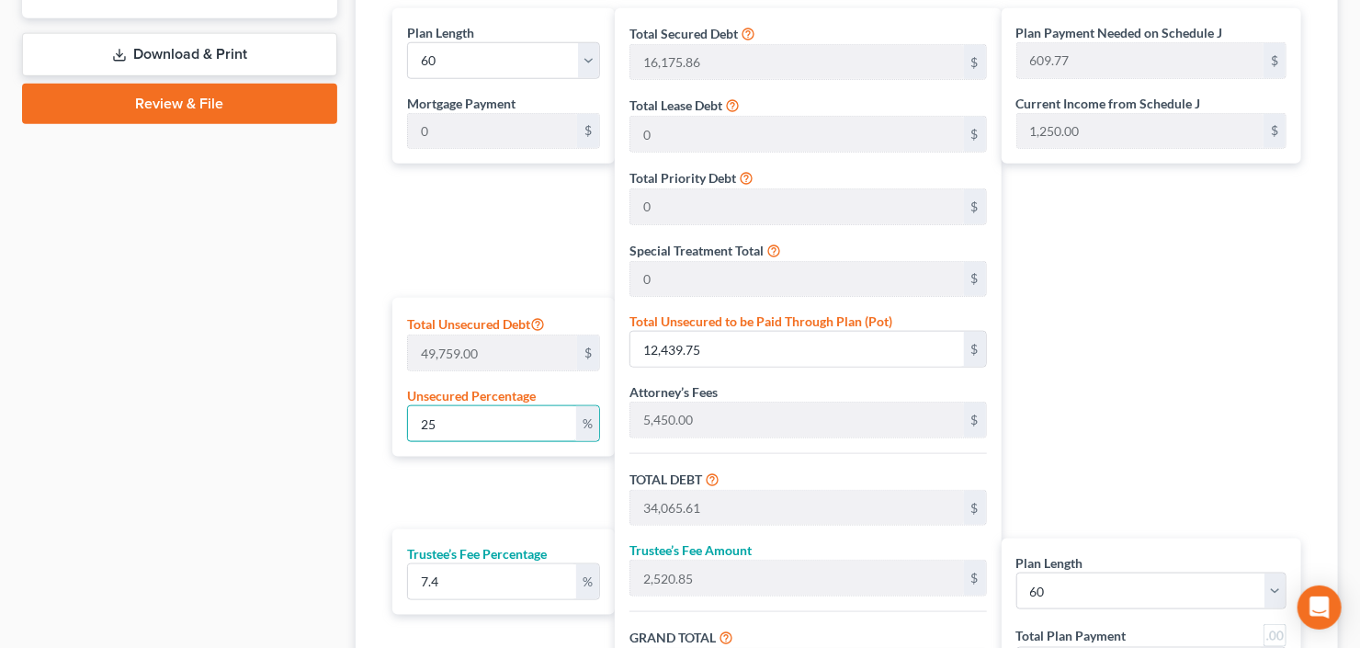
type input "22,123.45"
type input "1,637.13"
type input "23,760.58"
type input "396.00"
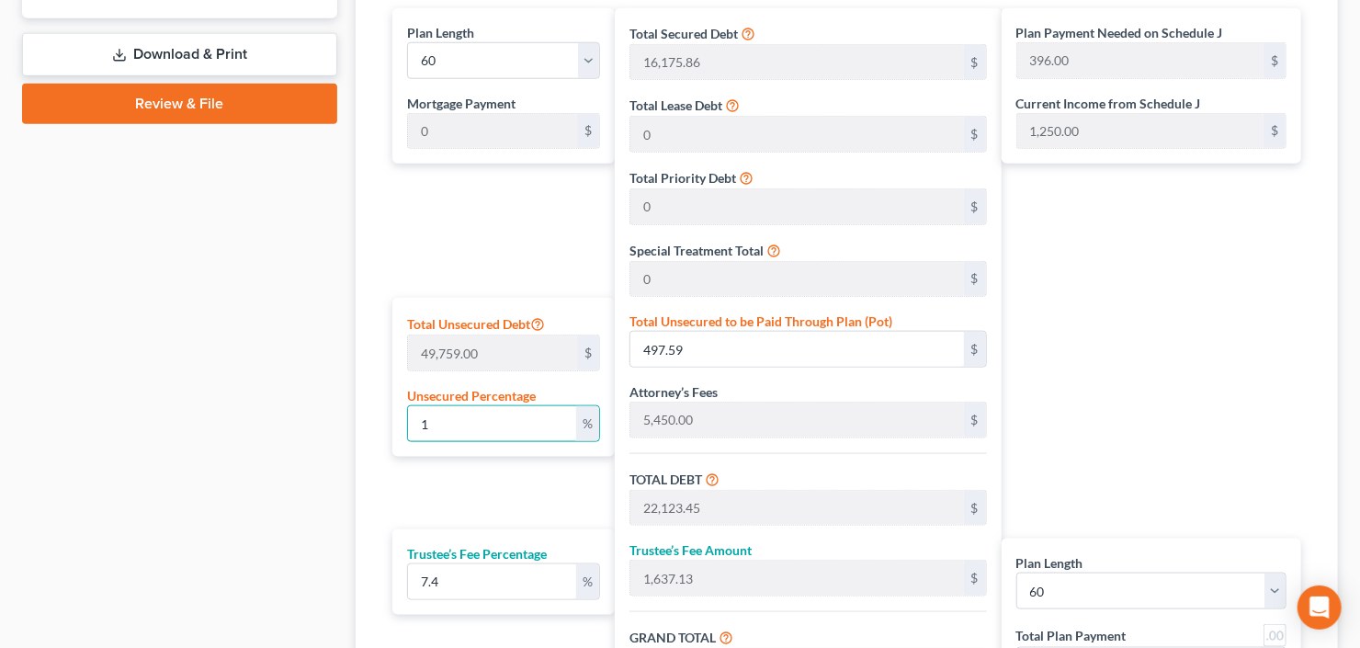
type input "10"
type input "4,975.90"
type input "26,601.76"
type input "1,968.53"
type input "28,570.29"
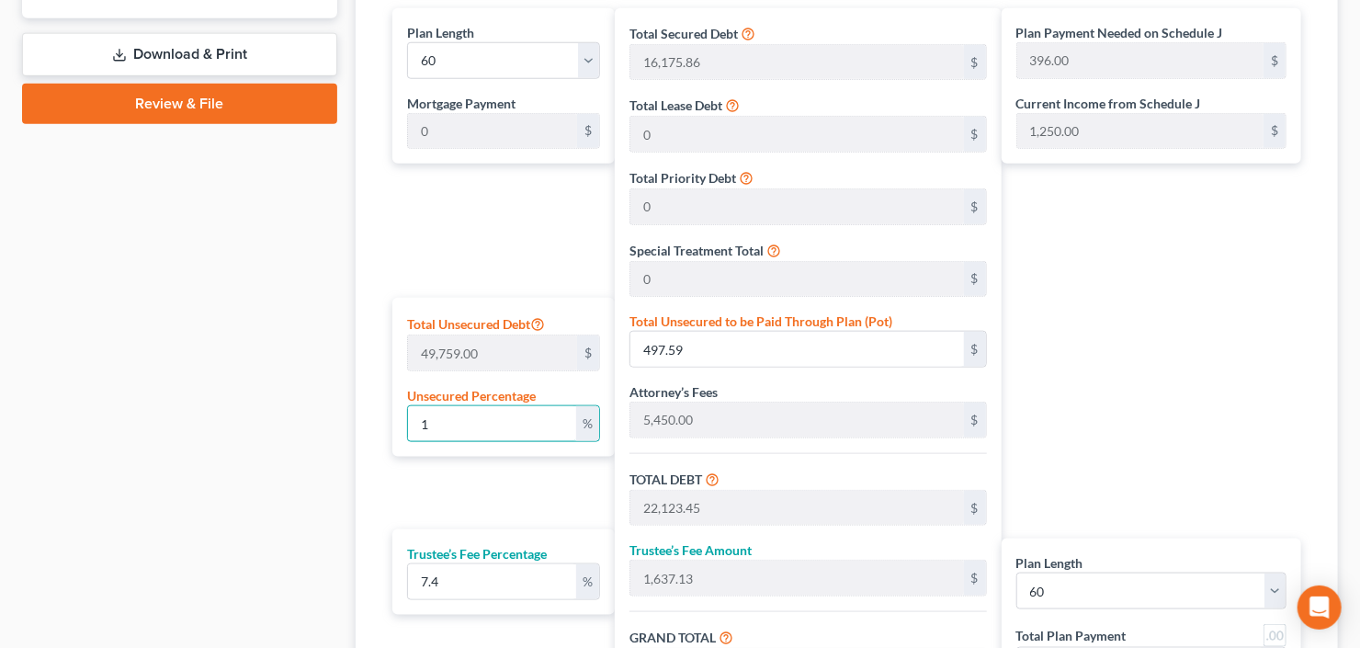
type input "476.17"
type input "100"
type input "49,759.00"
type input "71,384.86"
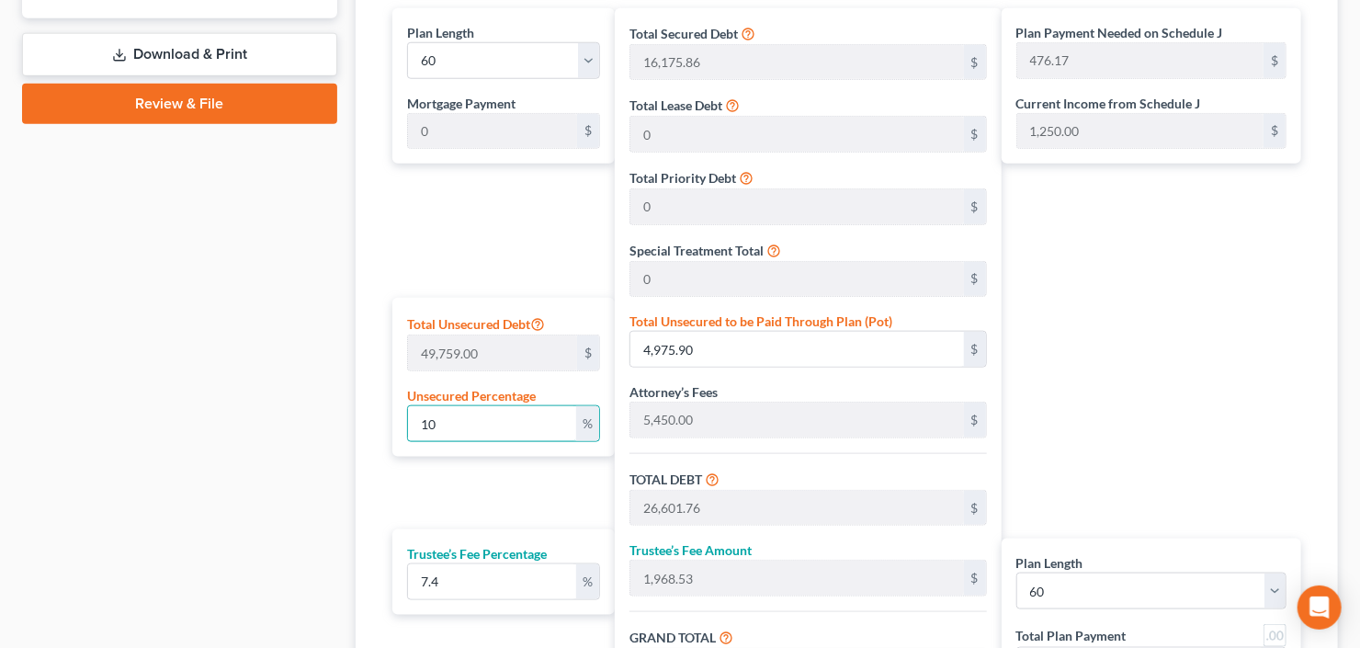
type input "5,282.47"
type input "76,667.33"
type input "1,277.78"
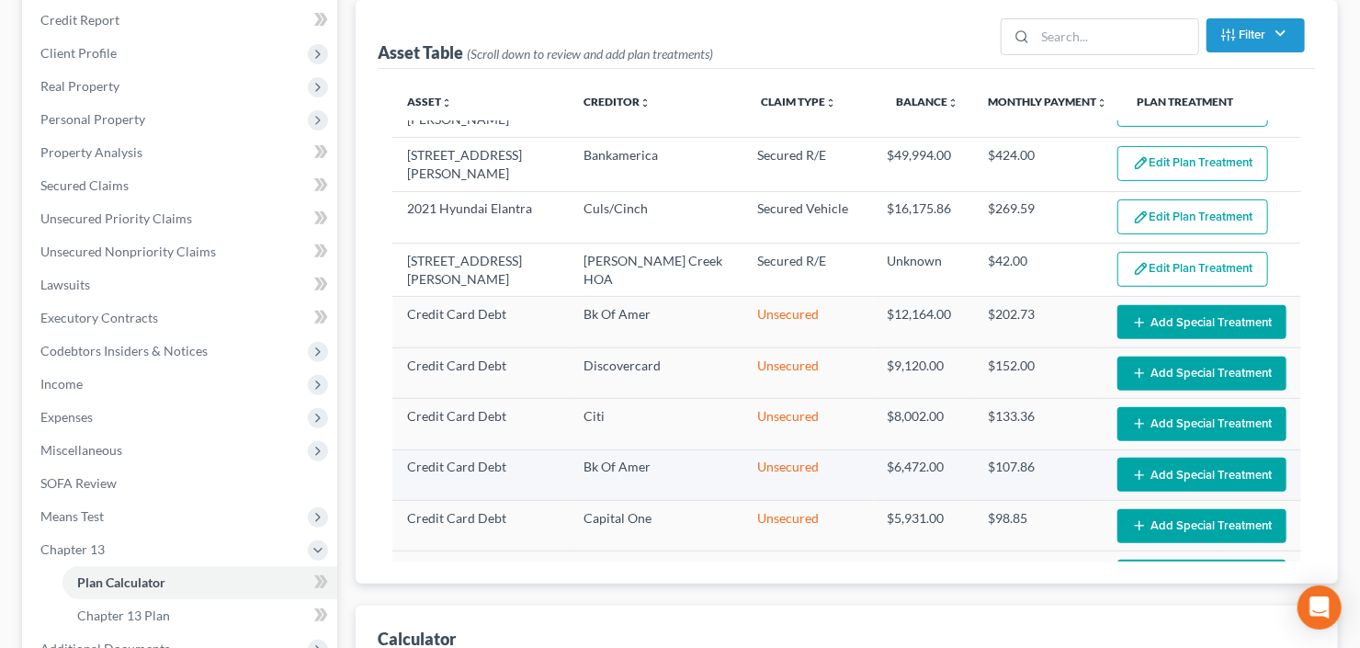
scroll to position [0, 0]
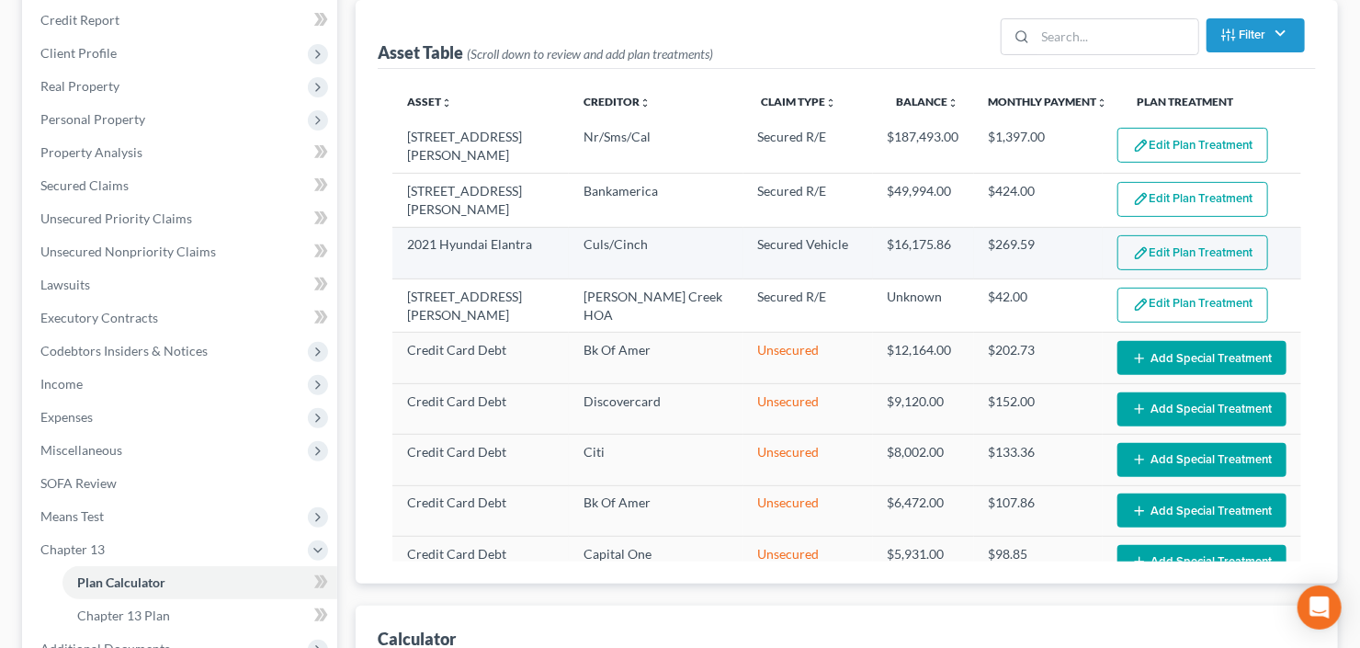
type input "100"
click at [1177, 250] on button "Edit Plan Treatment" at bounding box center [1192, 252] width 151 height 35
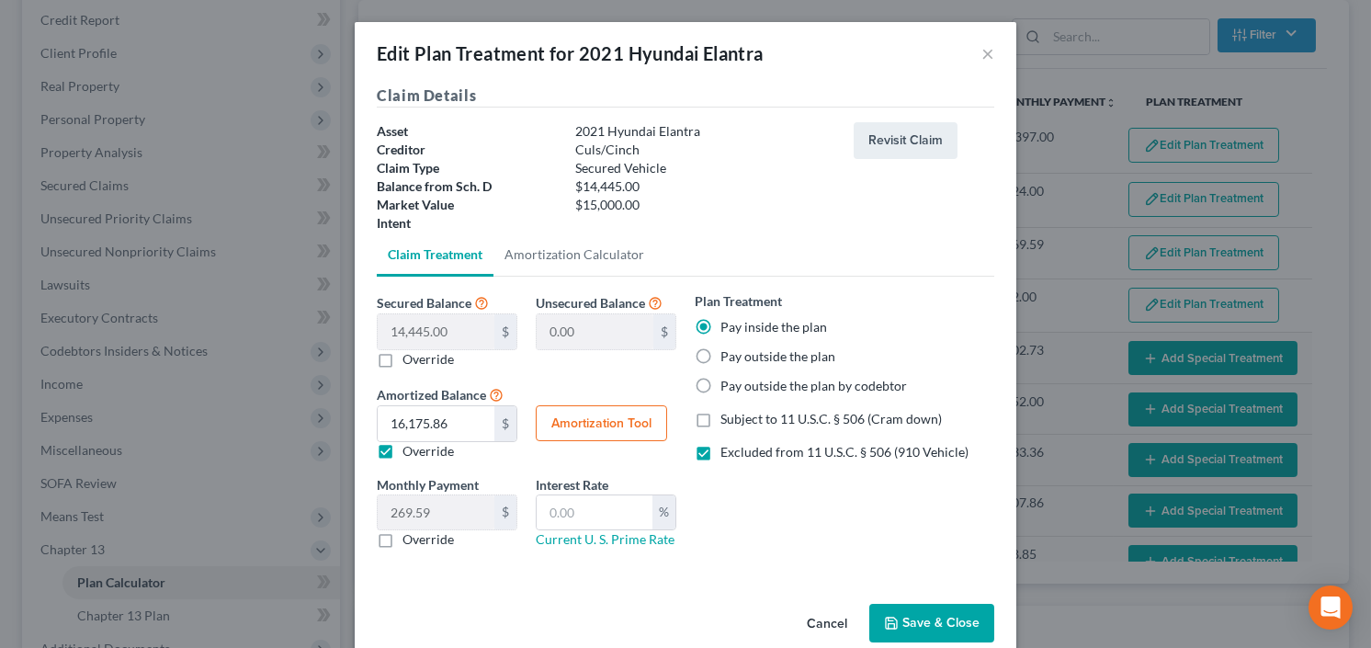
click at [600, 421] on button "Amortization Tool" at bounding box center [601, 423] width 131 height 37
type input "14,445.00"
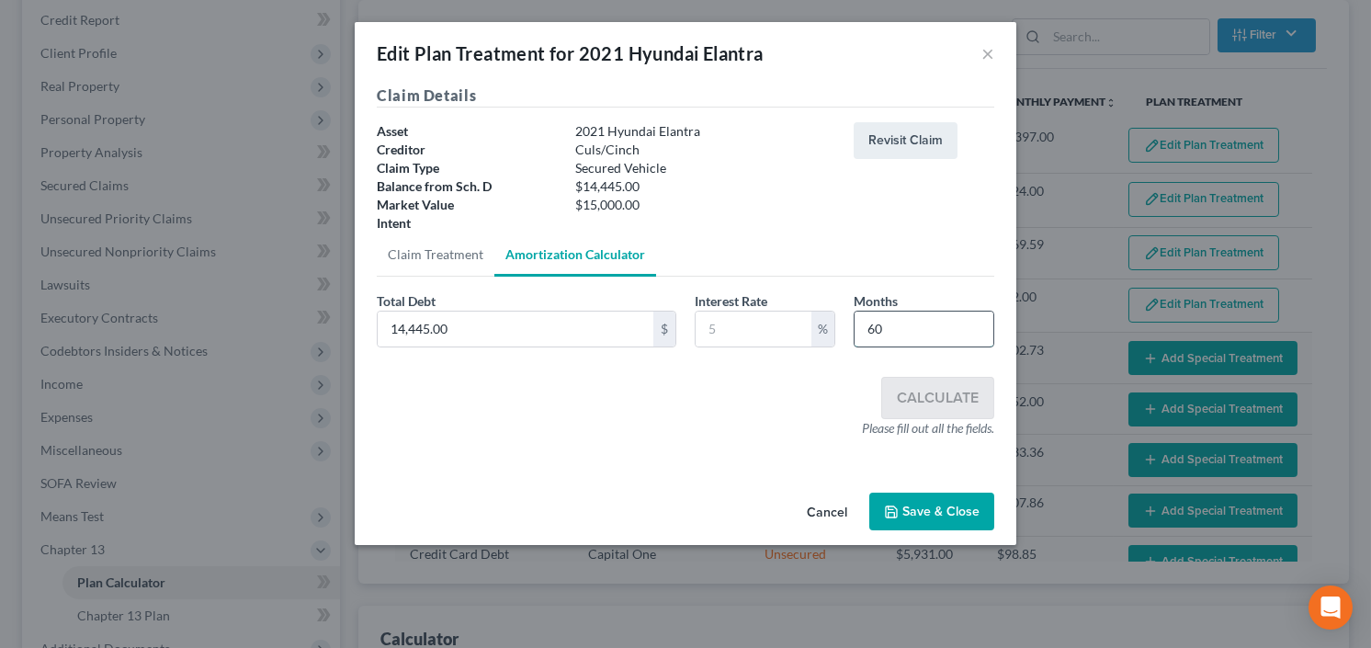
click at [902, 333] on input "60" at bounding box center [923, 328] width 139 height 35
drag, startPoint x: 902, startPoint y: 333, endPoint x: 773, endPoint y: 359, distance: 132.1
click at [773, 359] on div "Total Debt 14,445.00 $ Interest Rate % Months 60" at bounding box center [685, 326] width 636 height 71
drag, startPoint x: 895, startPoint y: 330, endPoint x: 816, endPoint y: 346, distance: 80.7
click at [815, 345] on div "Total Debt 14,445.00 $ Interest Rate % Months 28" at bounding box center [685, 326] width 636 height 71
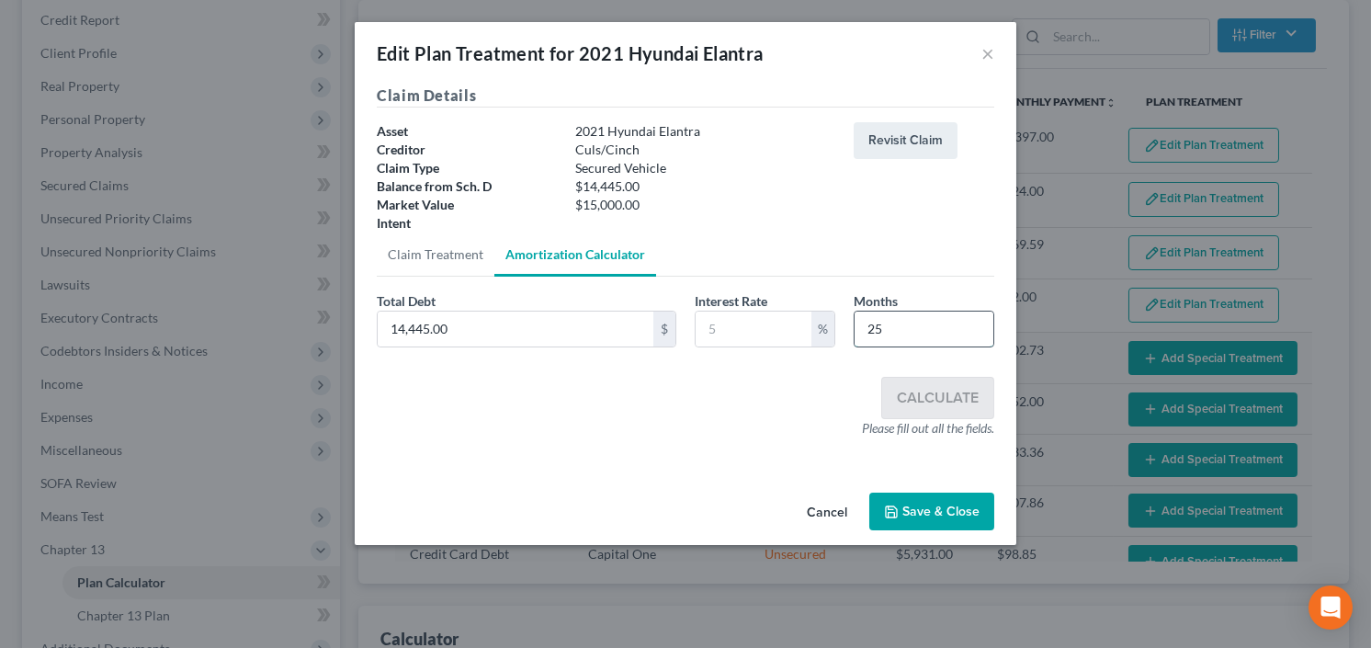
click at [904, 330] on input "25" at bounding box center [923, 328] width 139 height 35
drag, startPoint x: 904, startPoint y: 330, endPoint x: 863, endPoint y: 331, distance: 41.3
click at [857, 334] on input "25" at bounding box center [923, 328] width 139 height 35
type input "25"
click at [792, 328] on input "text" at bounding box center [753, 328] width 116 height 35
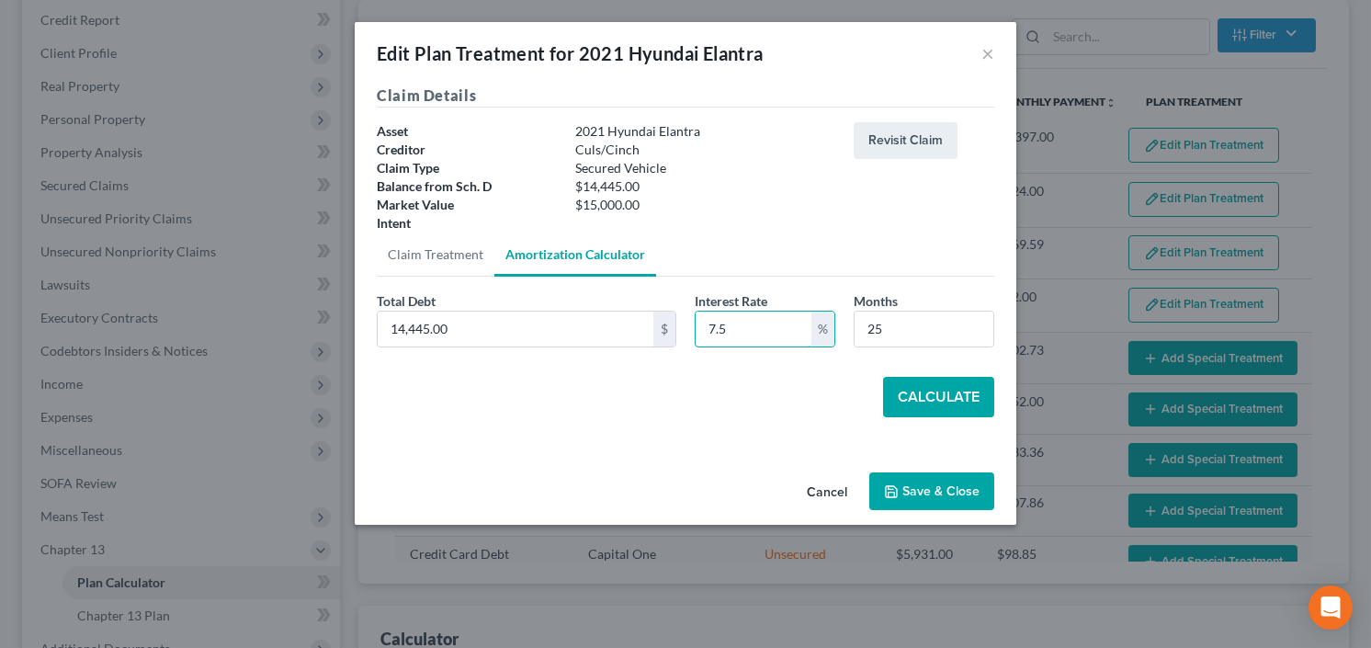
type input "7.5"
click at [924, 393] on button "Calculate" at bounding box center [938, 397] width 111 height 40
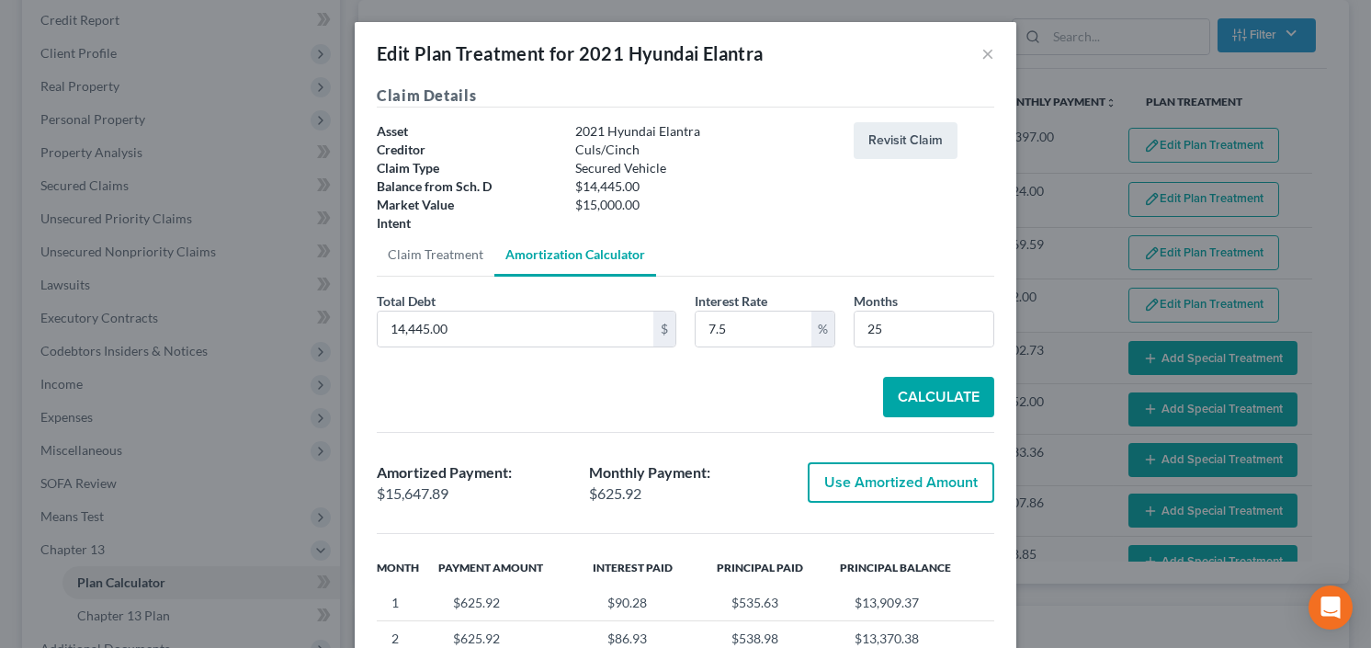
click at [895, 470] on button "Use Amortized Amount" at bounding box center [900, 482] width 186 height 40
type input "15,647.89"
type input "260.79"
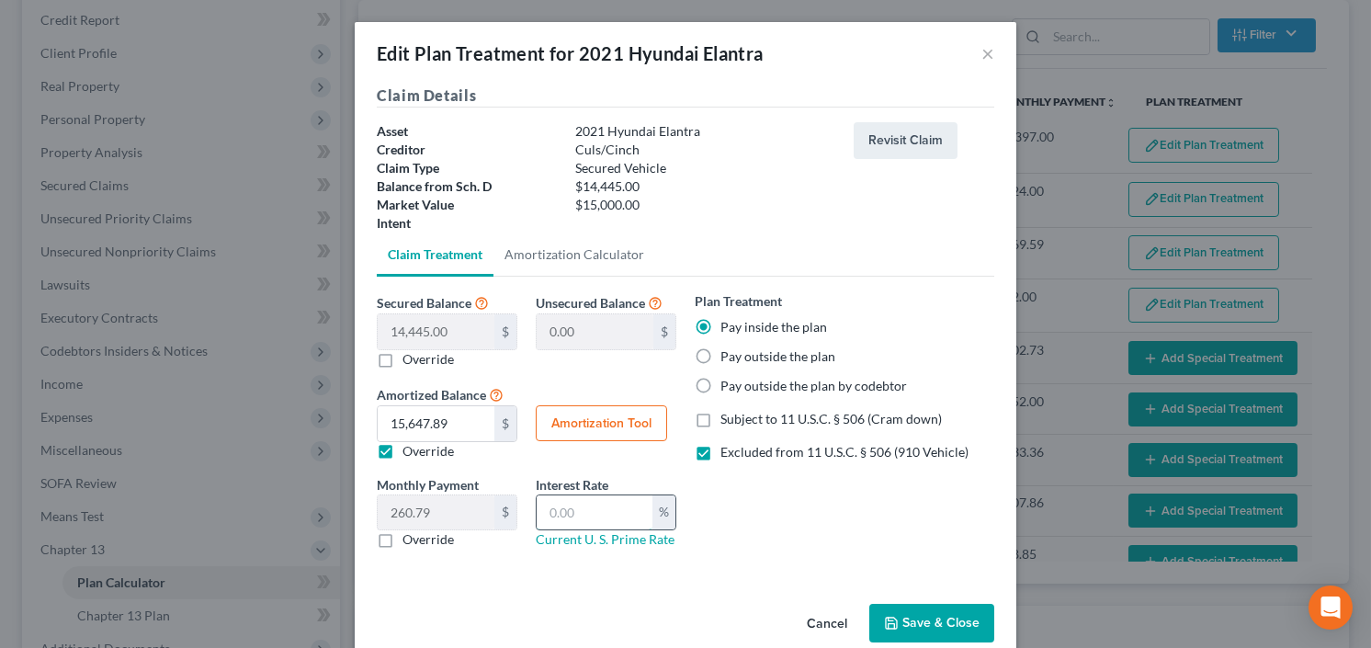
click at [579, 522] on input "text" at bounding box center [594, 512] width 116 height 35
type input "7.5"
click at [970, 608] on button "Save & Close" at bounding box center [931, 623] width 125 height 39
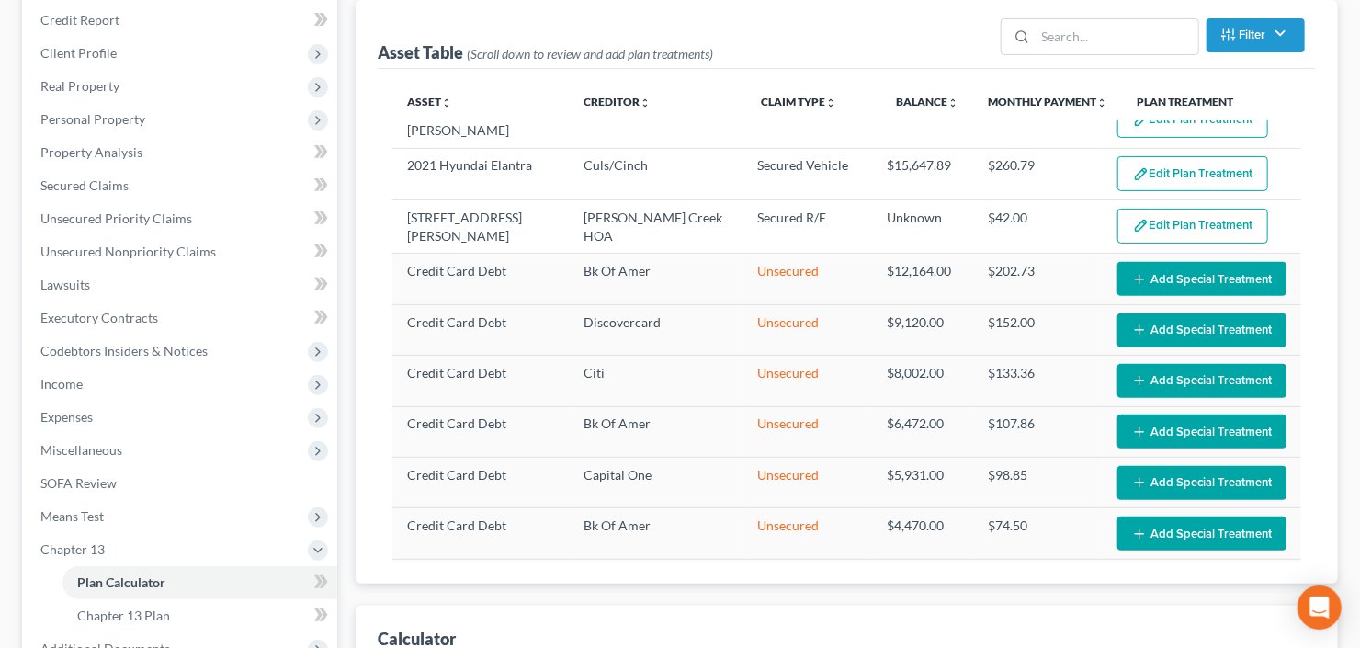
scroll to position [183, 0]
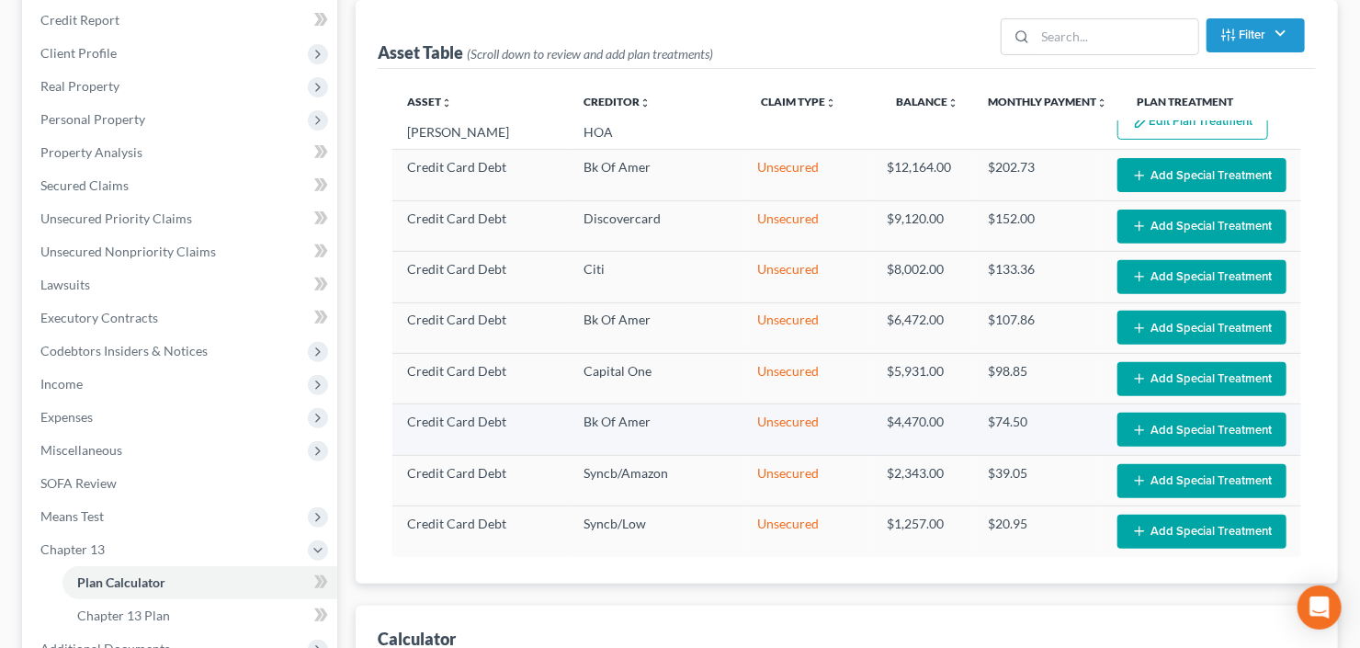
select select "59"
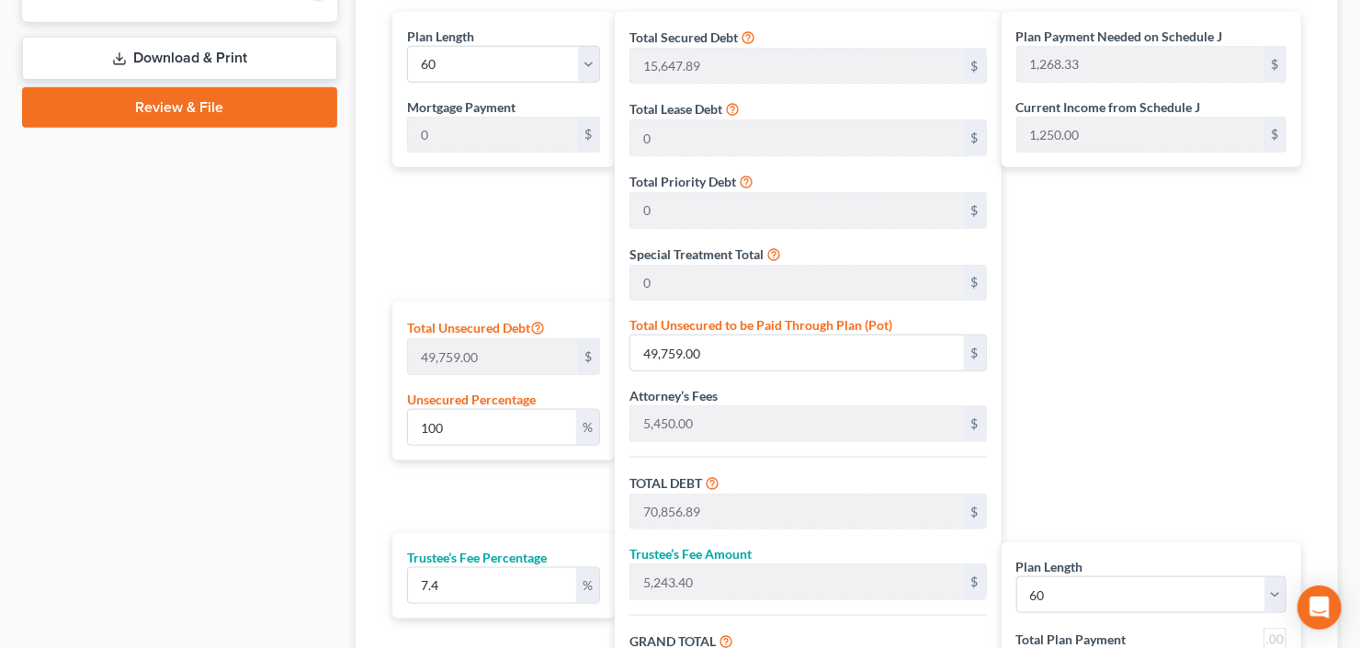
scroll to position [1029, 0]
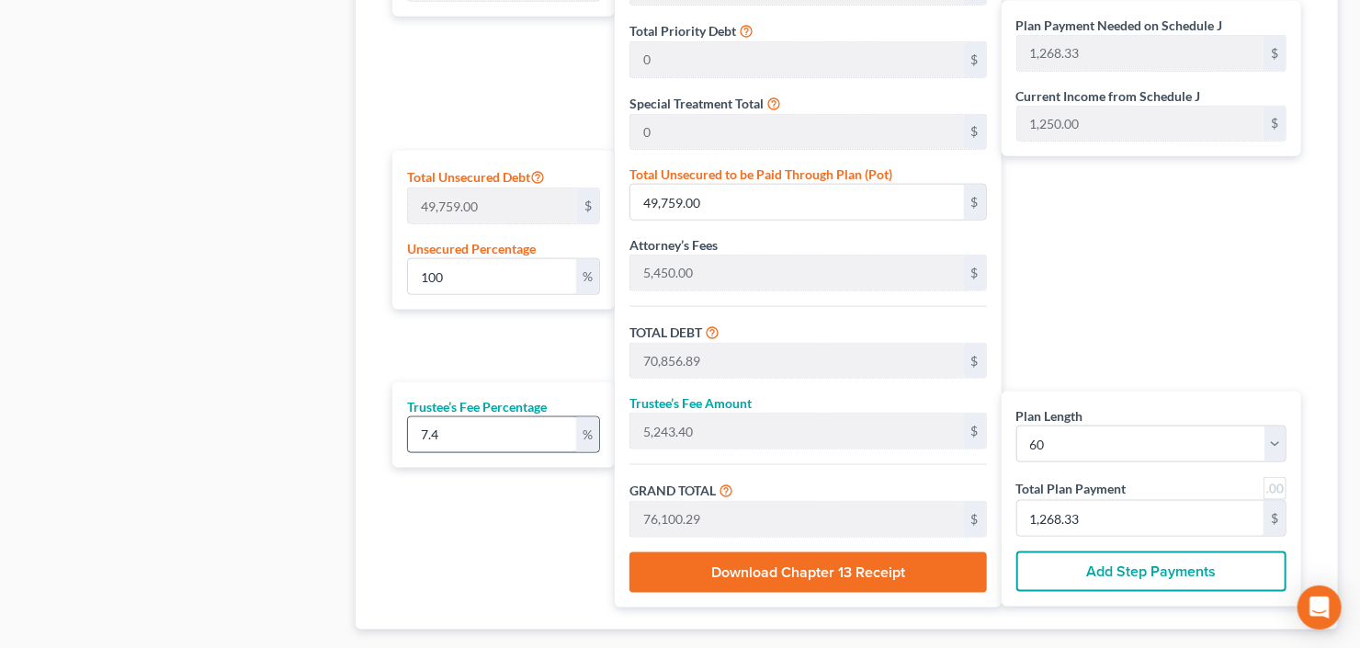
click at [450, 432] on input "7.4" at bounding box center [492, 434] width 168 height 35
drag, startPoint x: 450, startPoint y: 432, endPoint x: 344, endPoint y: 444, distance: 107.2
type input "6"
type input "4,251.41"
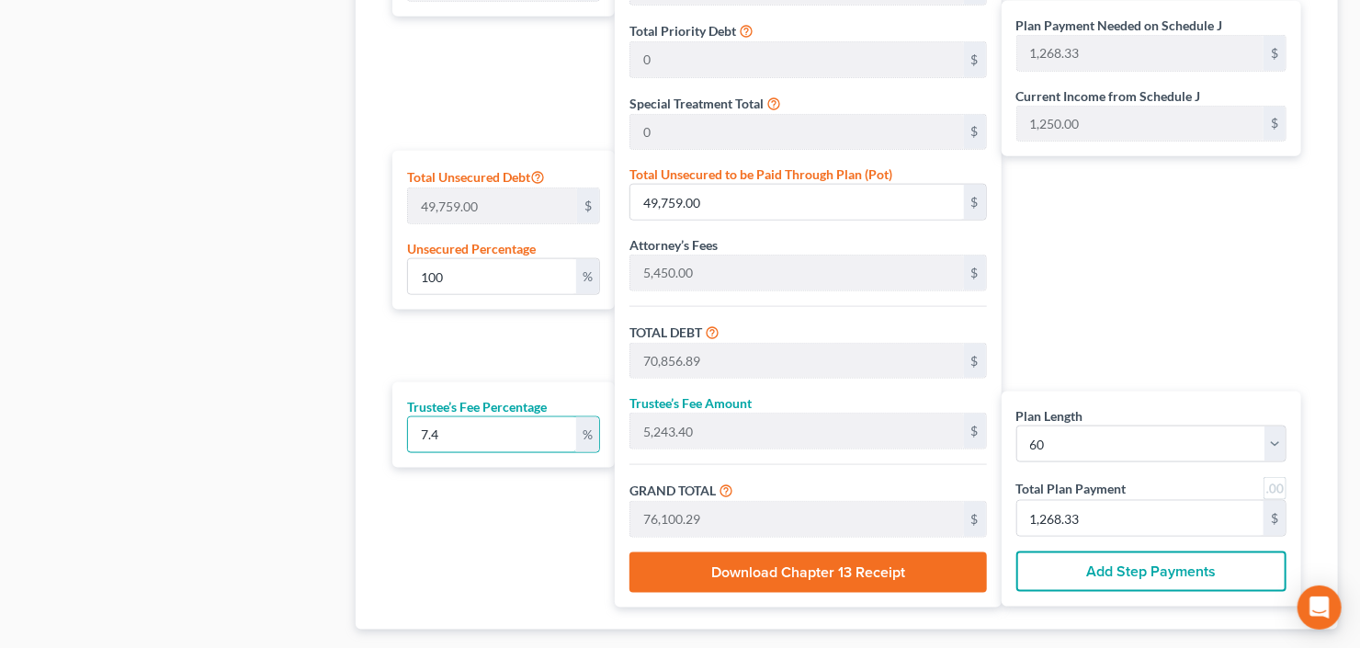
type input "75,108.30"
type input "1,251.80"
type input "6.5"
type input "4,605.69"
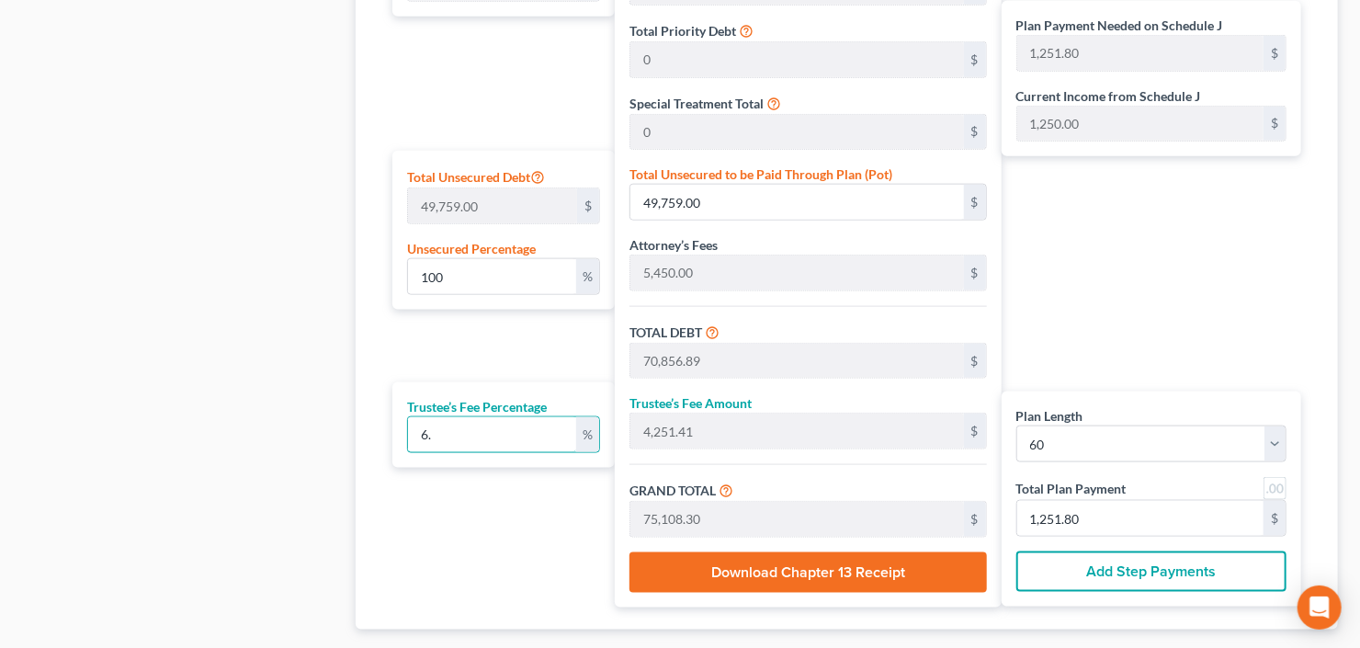
type input "75,462.58"
type input "1,257.70"
type input "6.5"
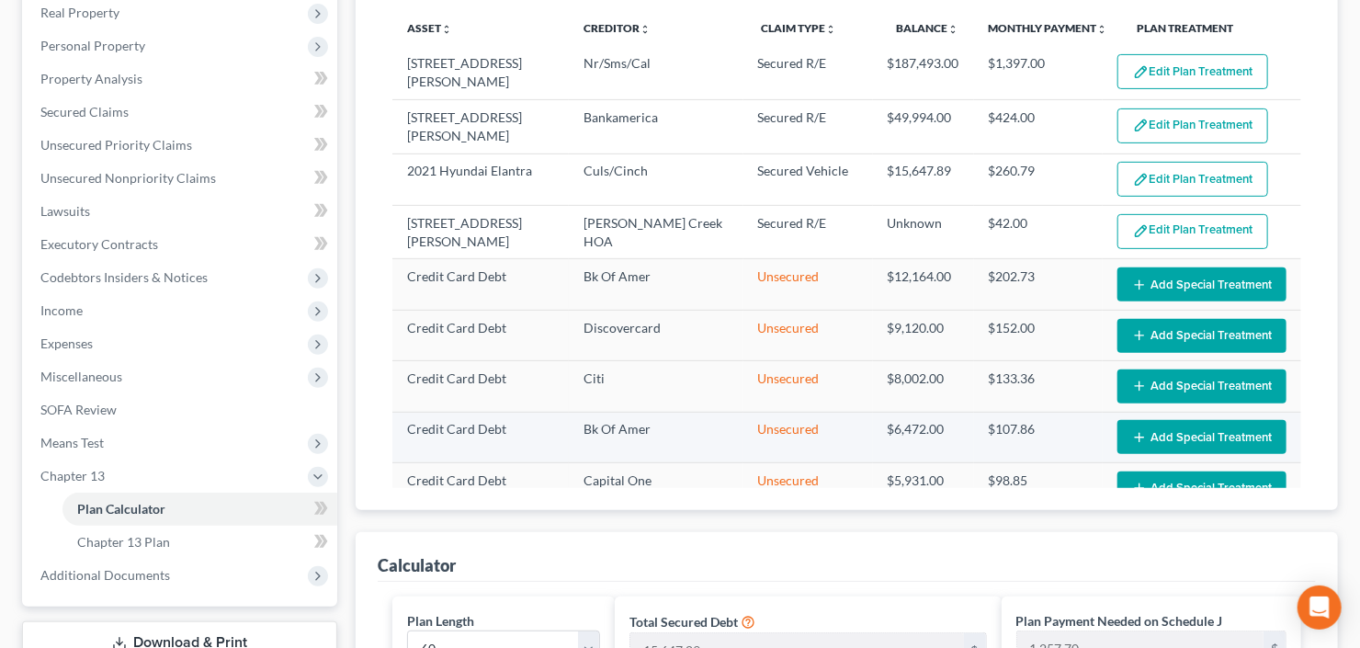
scroll to position [220, 0]
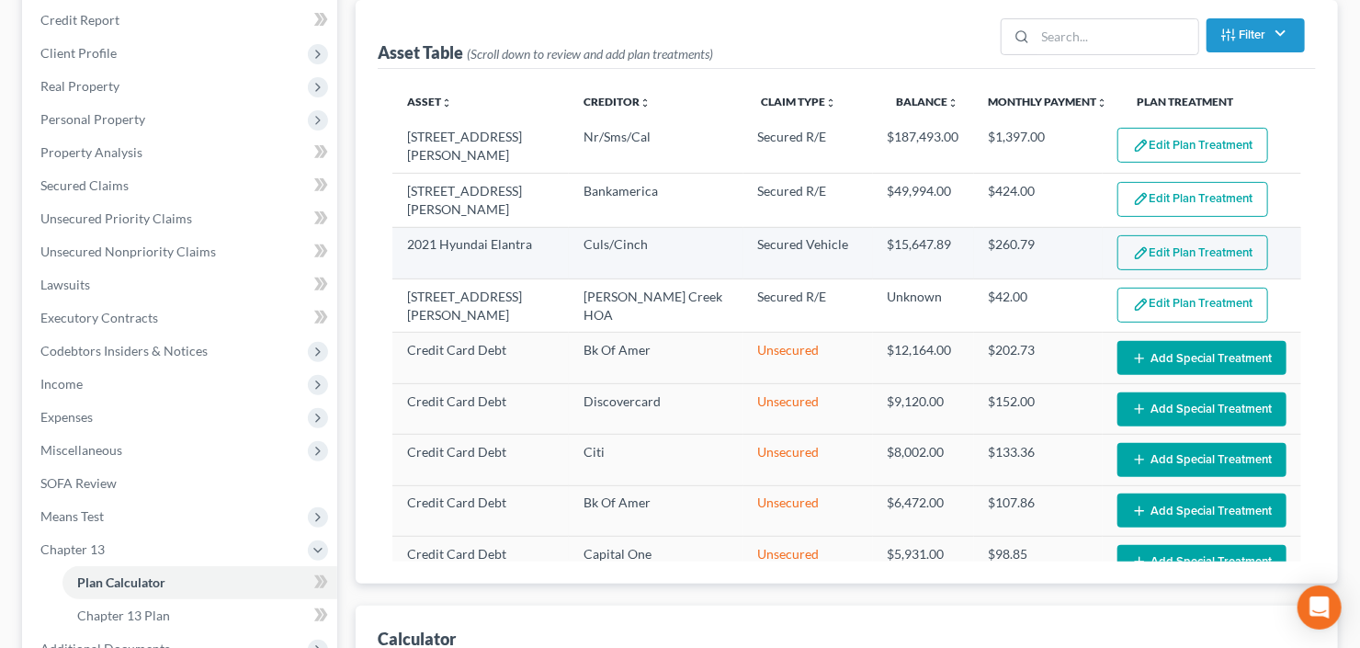
click at [1157, 259] on button "Edit Plan Treatment" at bounding box center [1192, 252] width 151 height 35
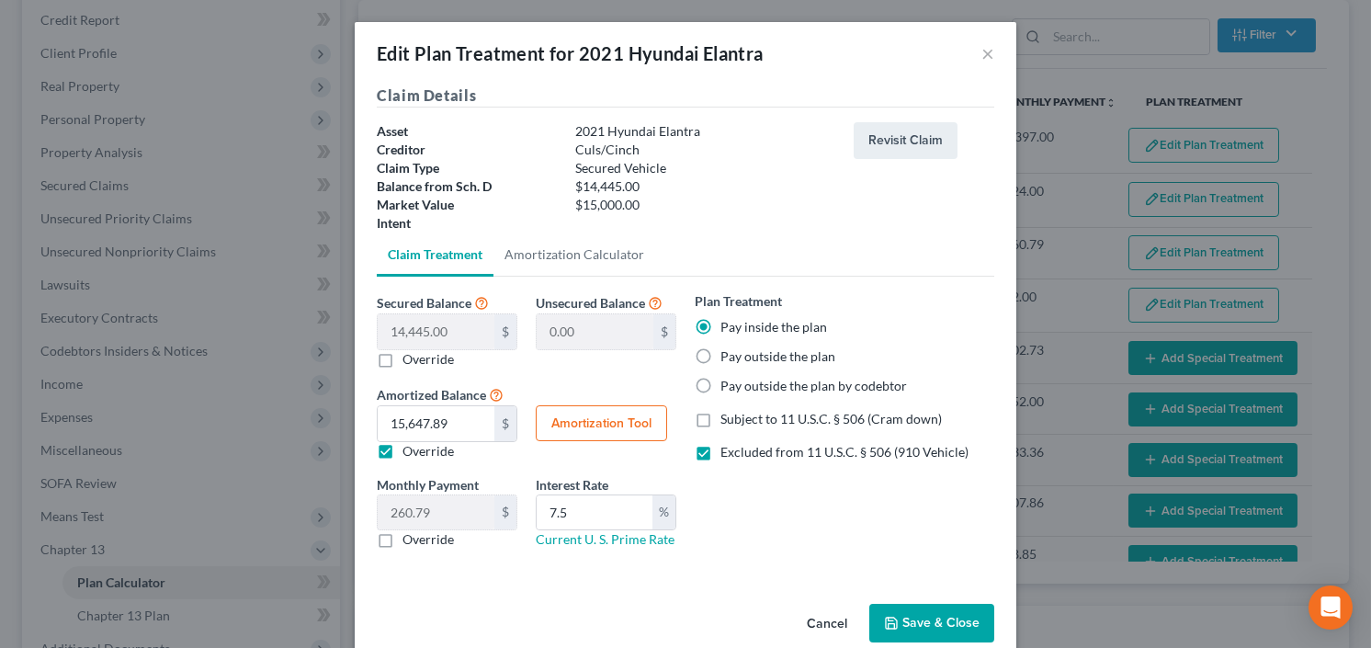
click at [584, 423] on button "Amortization Tool" at bounding box center [601, 423] width 131 height 37
type input "14,445.00"
type input "7.5"
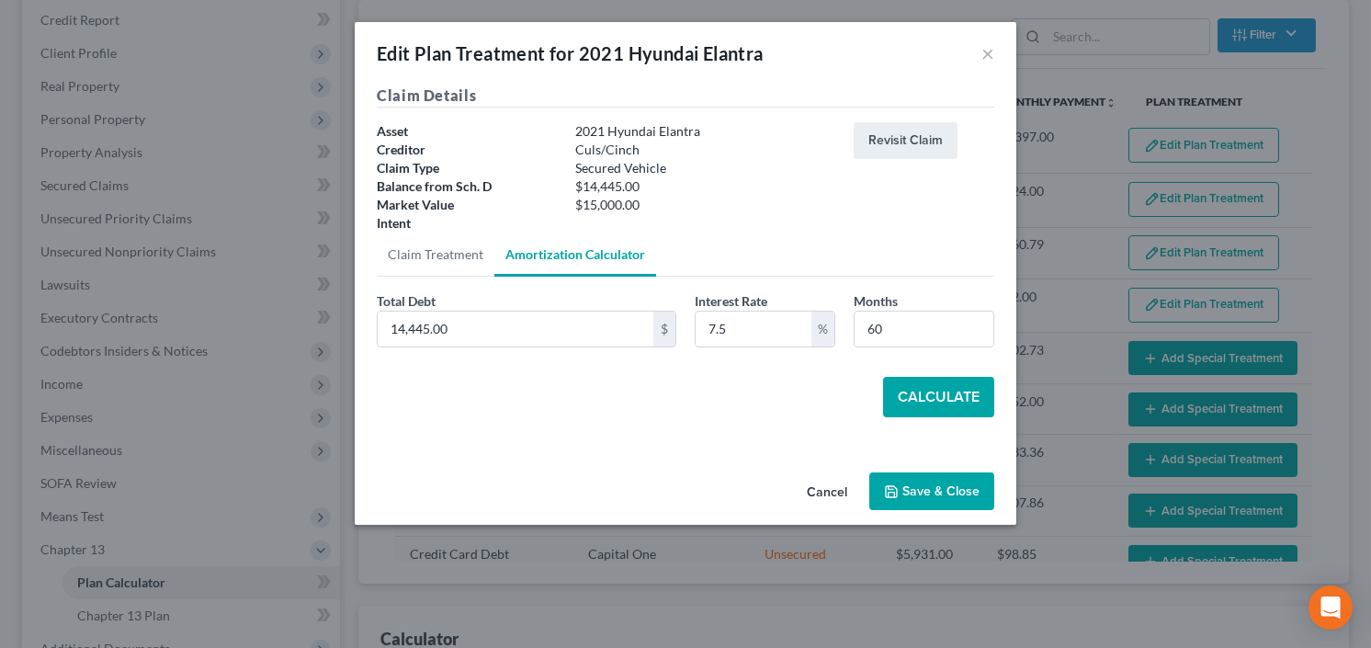
click at [884, 349] on div "Total Debt 14,445.00 $ Interest Rate 7.5 % Months 60" at bounding box center [685, 326] width 636 height 71
click at [891, 333] on input "60" at bounding box center [923, 328] width 139 height 35
click at [807, 356] on div "Total Debt 14,445.00 $ Interest Rate 7.5 % Months 60" at bounding box center [685, 326] width 636 height 71
type input "20.00"
click at [923, 418] on div "Secured Balance 14,445.00 $ 0.00 $ Override Unsecured Balance 0.00 $ Amortized …" at bounding box center [685, 362] width 617 height 170
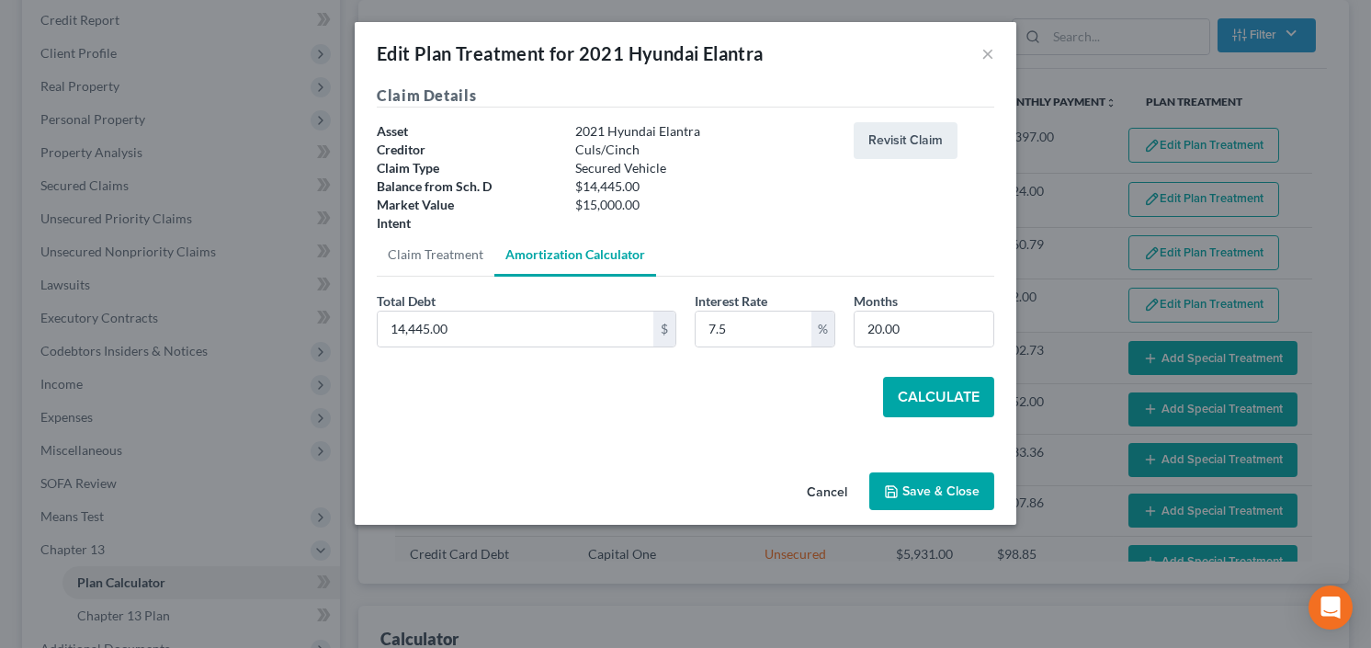
click at [924, 408] on button "Calculate" at bounding box center [938, 397] width 111 height 40
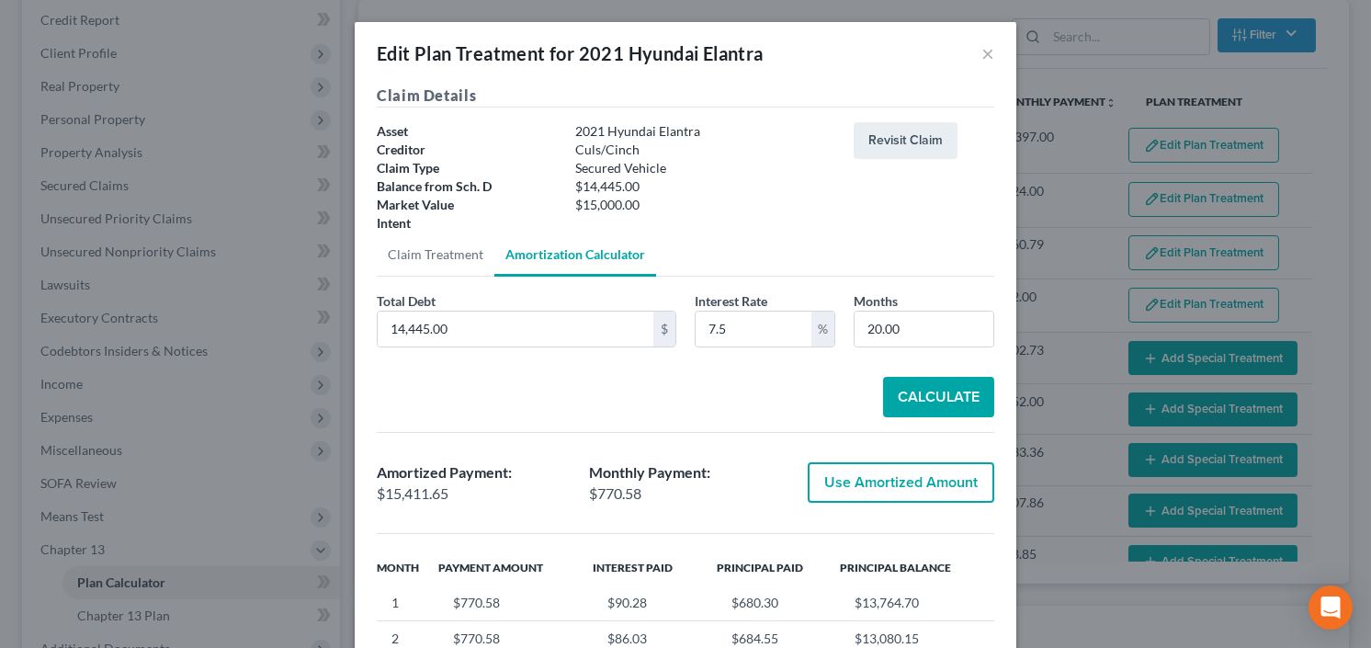
click at [876, 482] on button "Use Amortized Amount" at bounding box center [900, 482] width 186 height 40
type input "15,411.65"
type input "256.86"
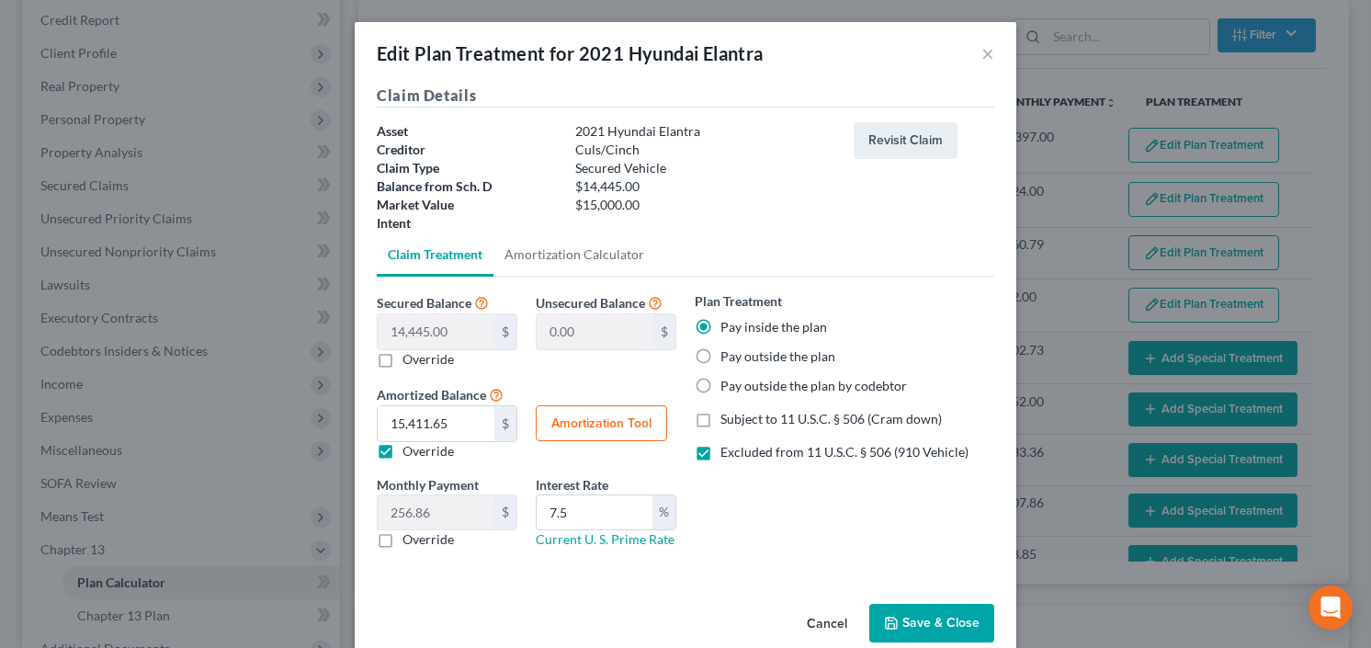
click at [920, 612] on button "Save & Close" at bounding box center [931, 623] width 125 height 39
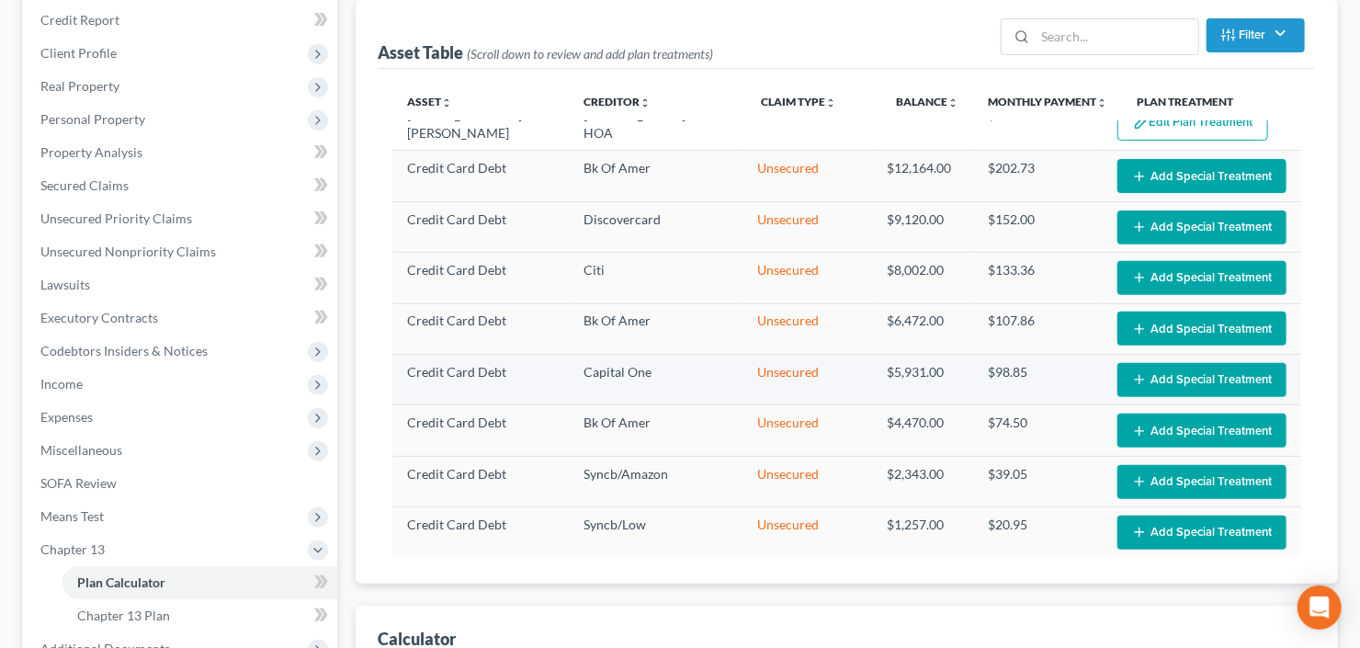
scroll to position [183, 0]
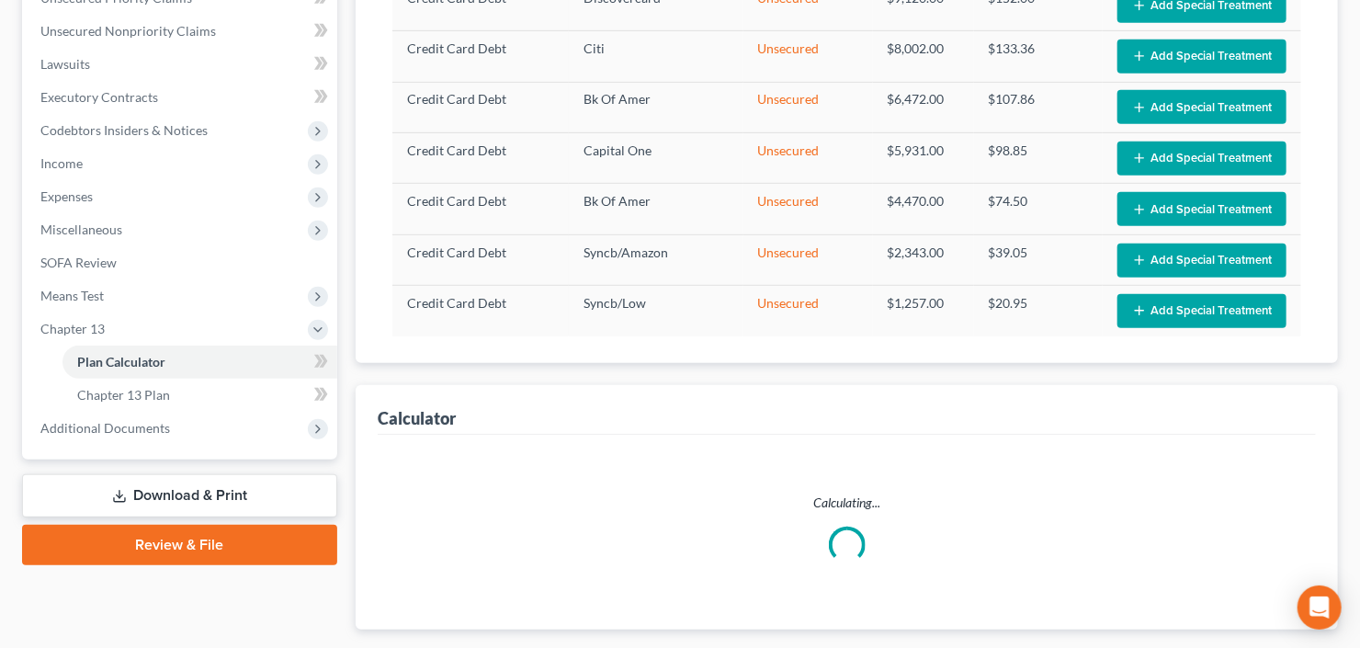
select select "59"
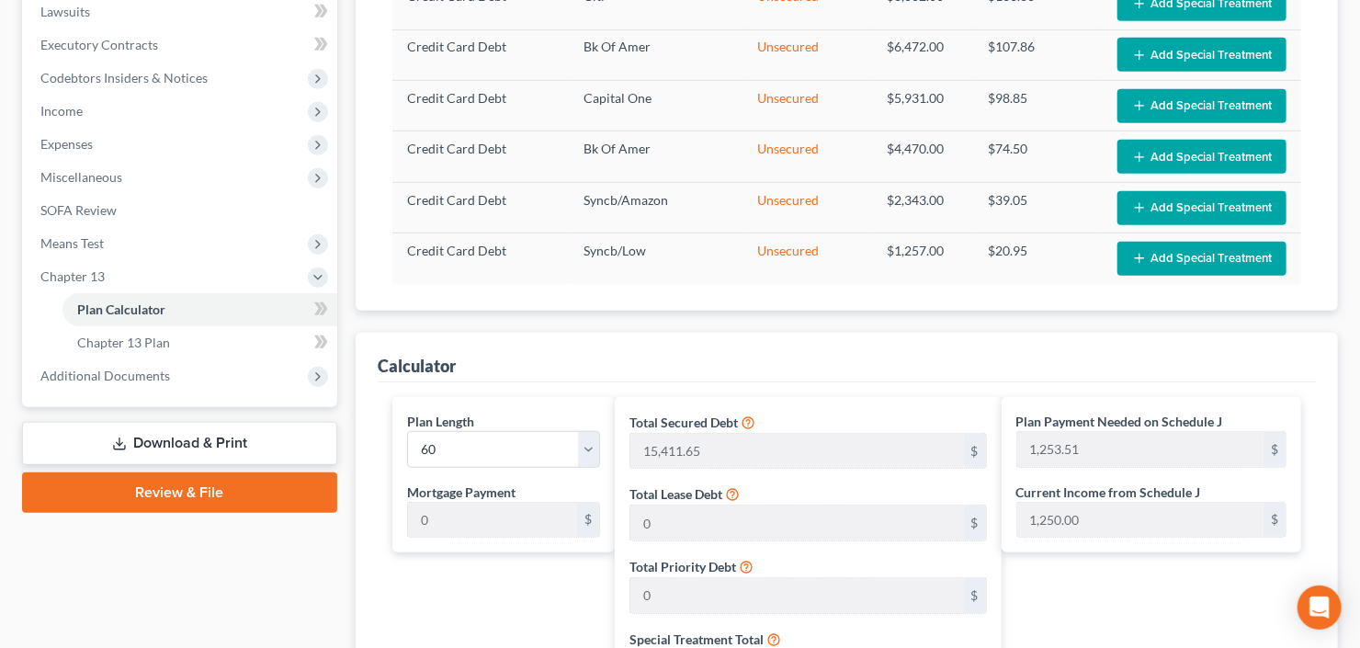
scroll to position [546, 0]
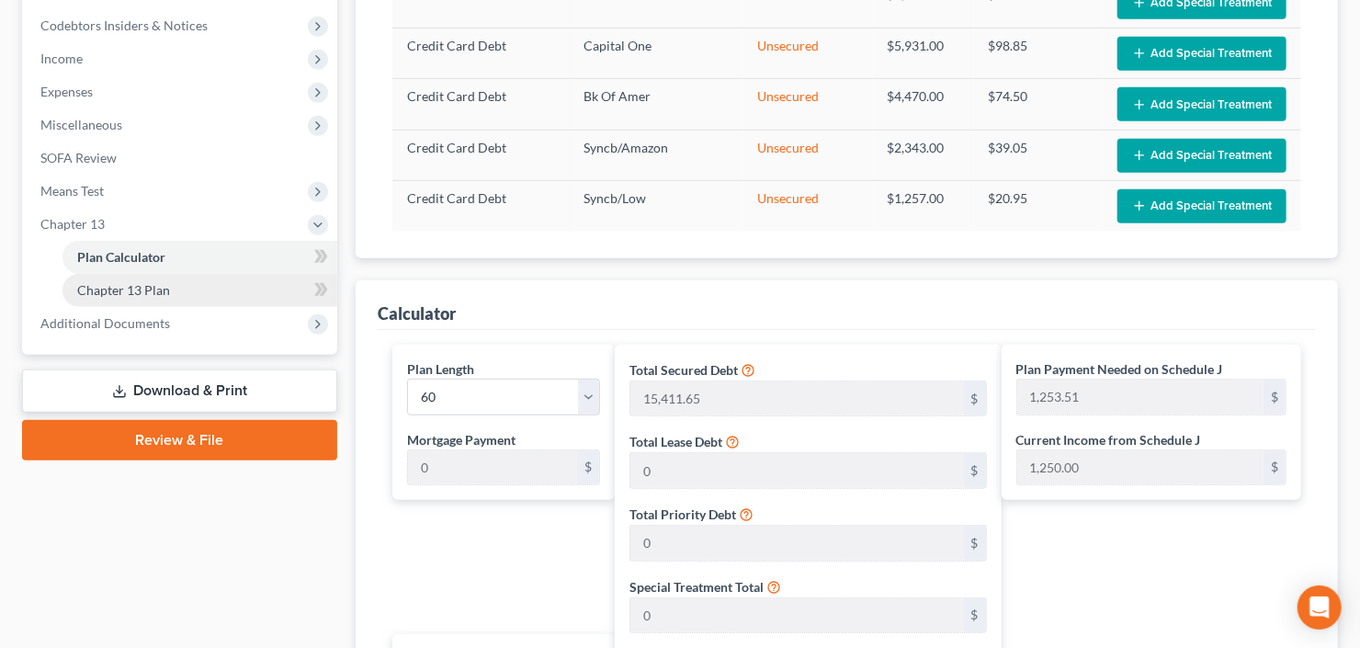
click at [150, 296] on link "Chapter 13 Plan" at bounding box center [199, 290] width 275 height 33
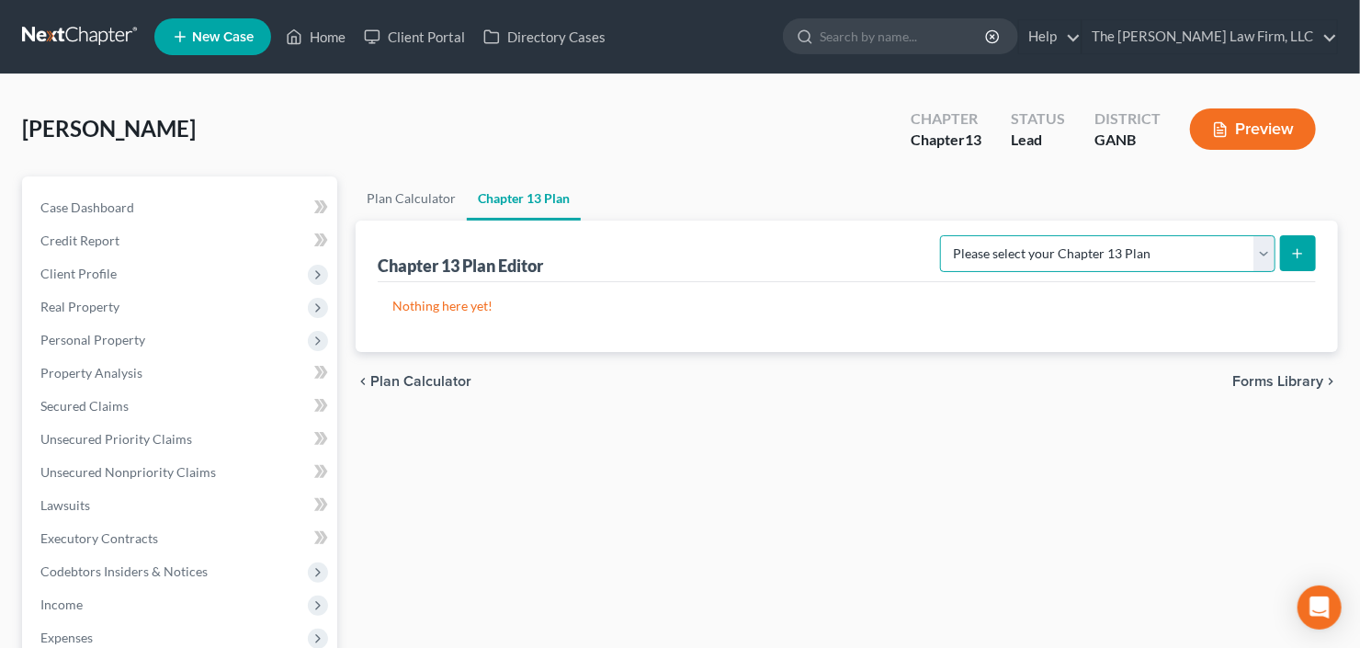
click at [1261, 254] on select "Please select your Chapter 13 Plan National Form Plan - Official Form 113 North…" at bounding box center [1107, 253] width 335 height 37
select select "2"
click at [943, 235] on select "Please select your Chapter 13 Plan National Form Plan - Official Form 113 North…" at bounding box center [1107, 253] width 335 height 37
click at [1303, 243] on button "submit" at bounding box center [1298, 253] width 36 height 36
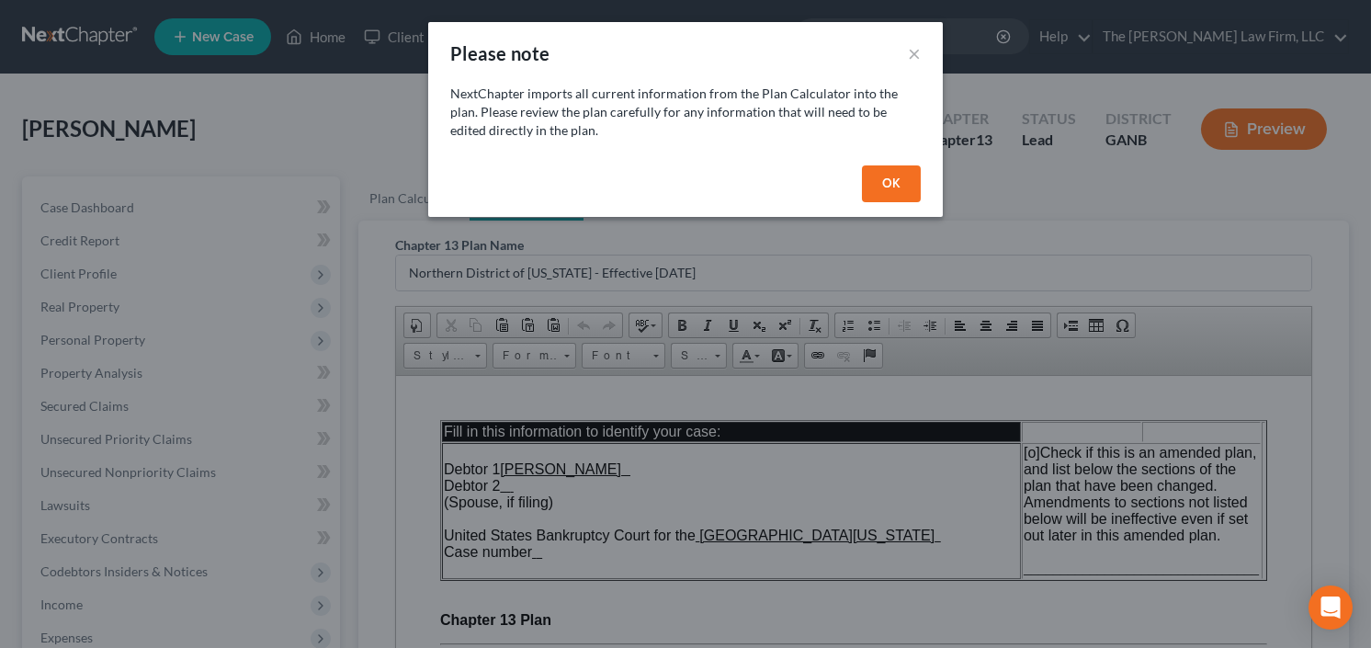
click at [889, 189] on button "OK" at bounding box center [891, 183] width 59 height 37
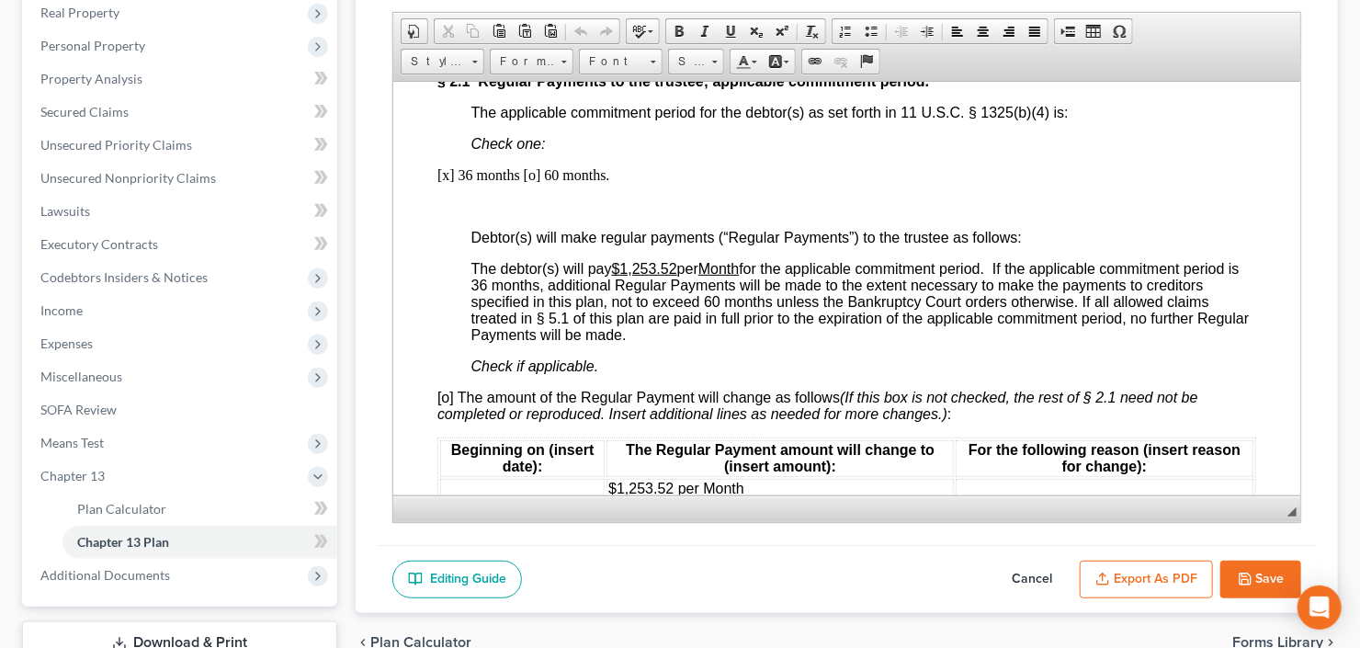
scroll to position [1249, 0]
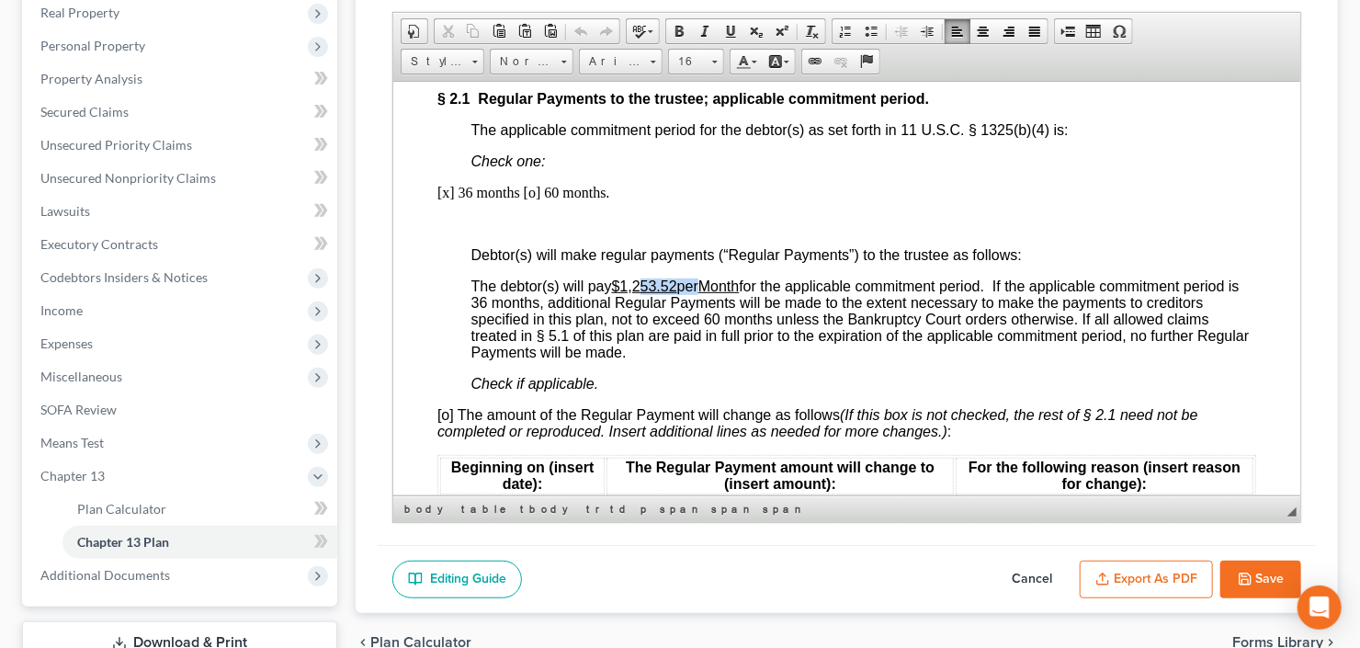
drag, startPoint x: 644, startPoint y: 287, endPoint x: 693, endPoint y: 287, distance: 48.7
click at [693, 287] on span "The debtor(s) will pay $1,253.52 per Month for the applicable commitment period…" at bounding box center [859, 318] width 778 height 82
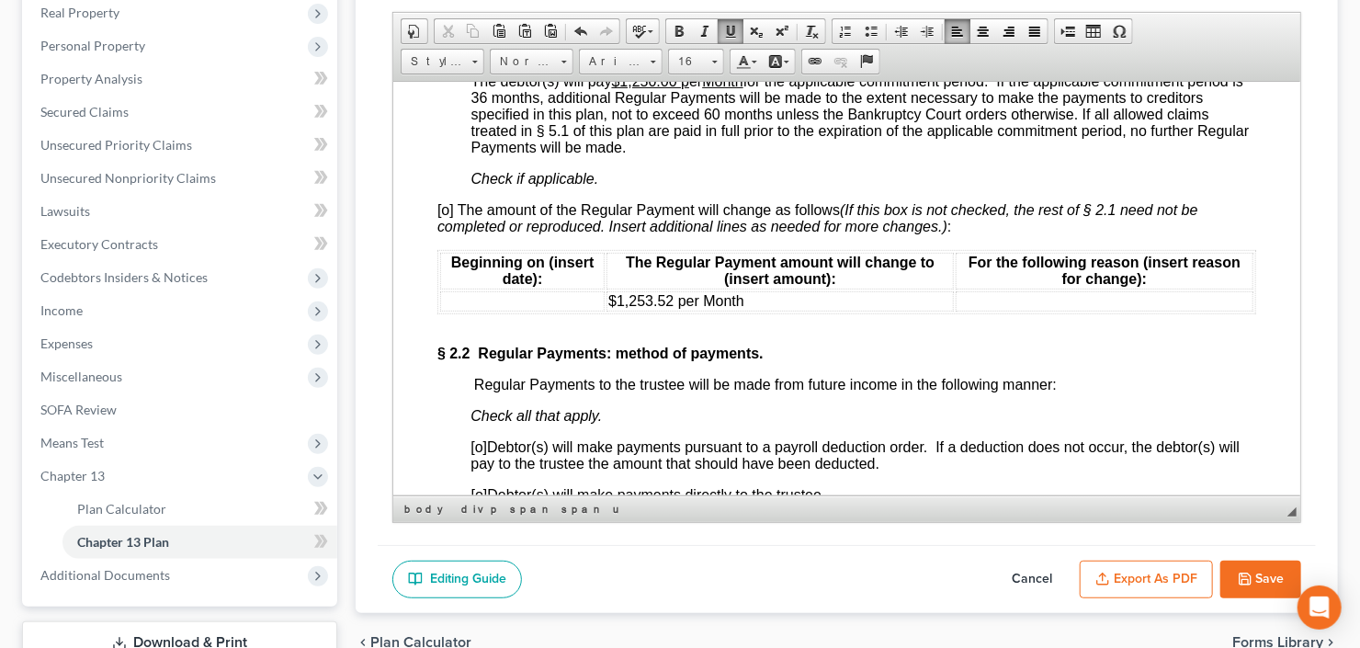
scroll to position [1470, 0]
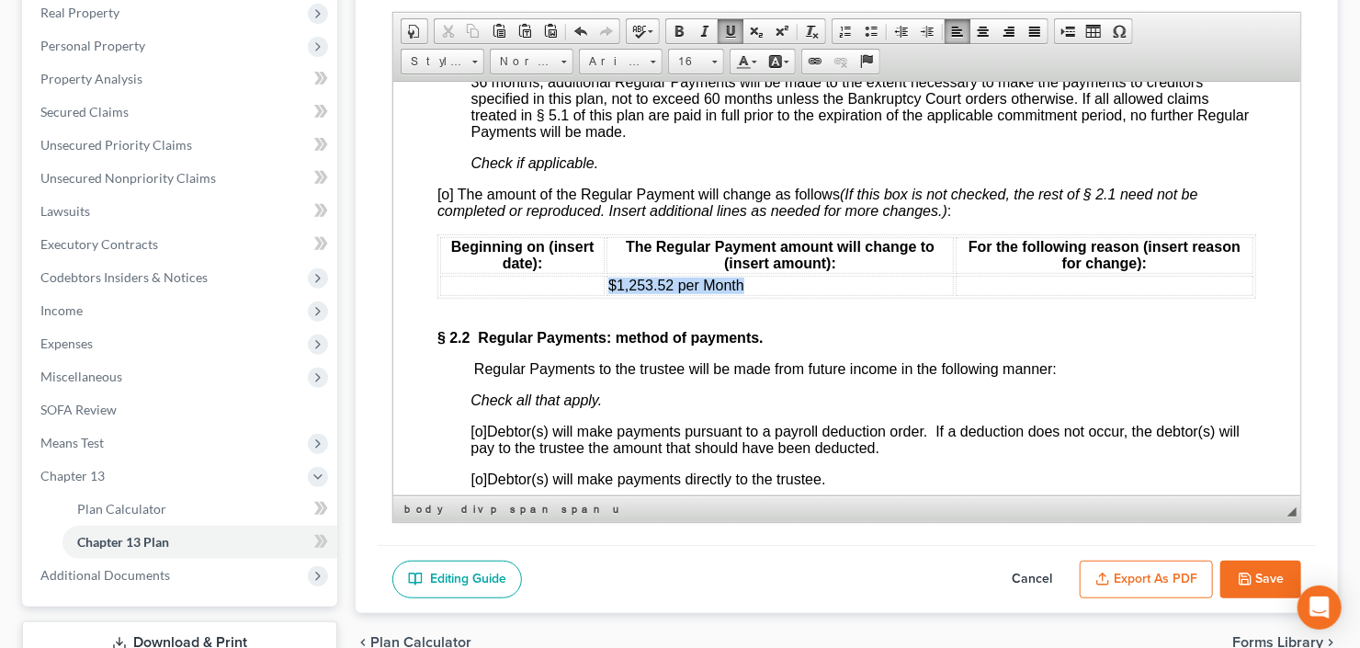
drag, startPoint x: 751, startPoint y: 303, endPoint x: 608, endPoint y: 301, distance: 142.4
click at [608, 295] on td "$1,253.52 per Month" at bounding box center [778, 285] width 347 height 20
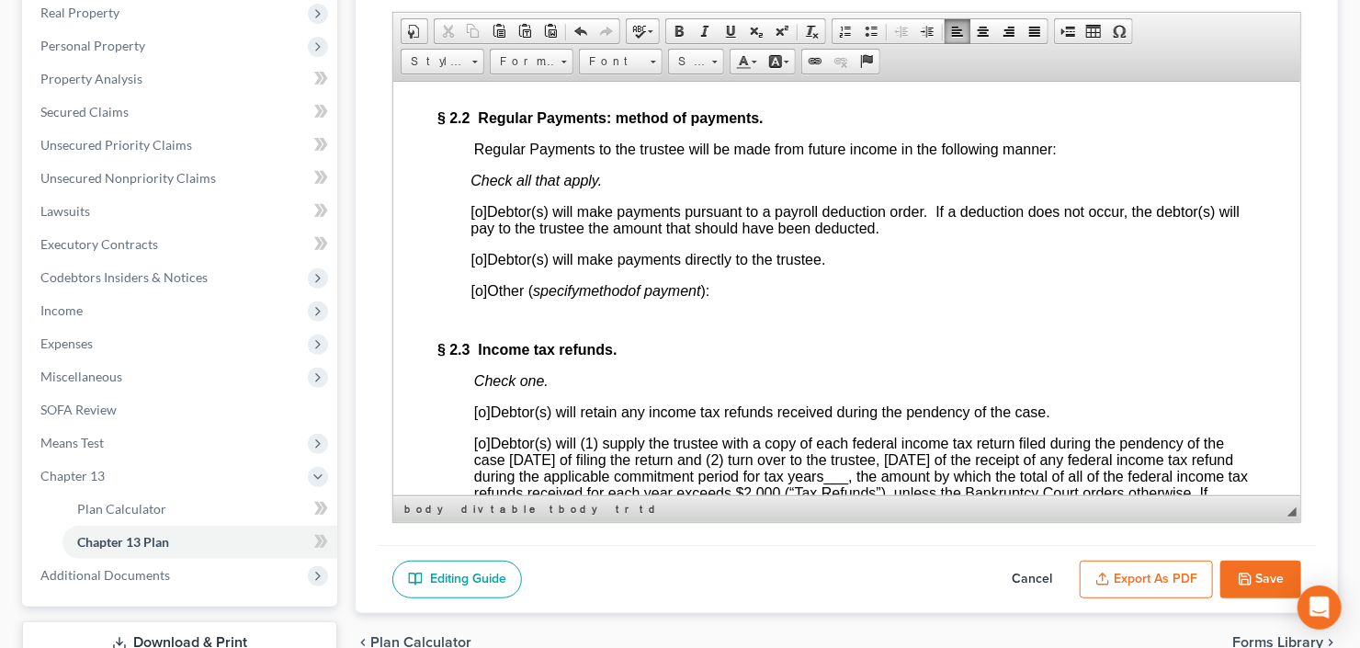
scroll to position [1690, 0]
click at [475, 265] on span "[o]" at bounding box center [478, 258] width 17 height 16
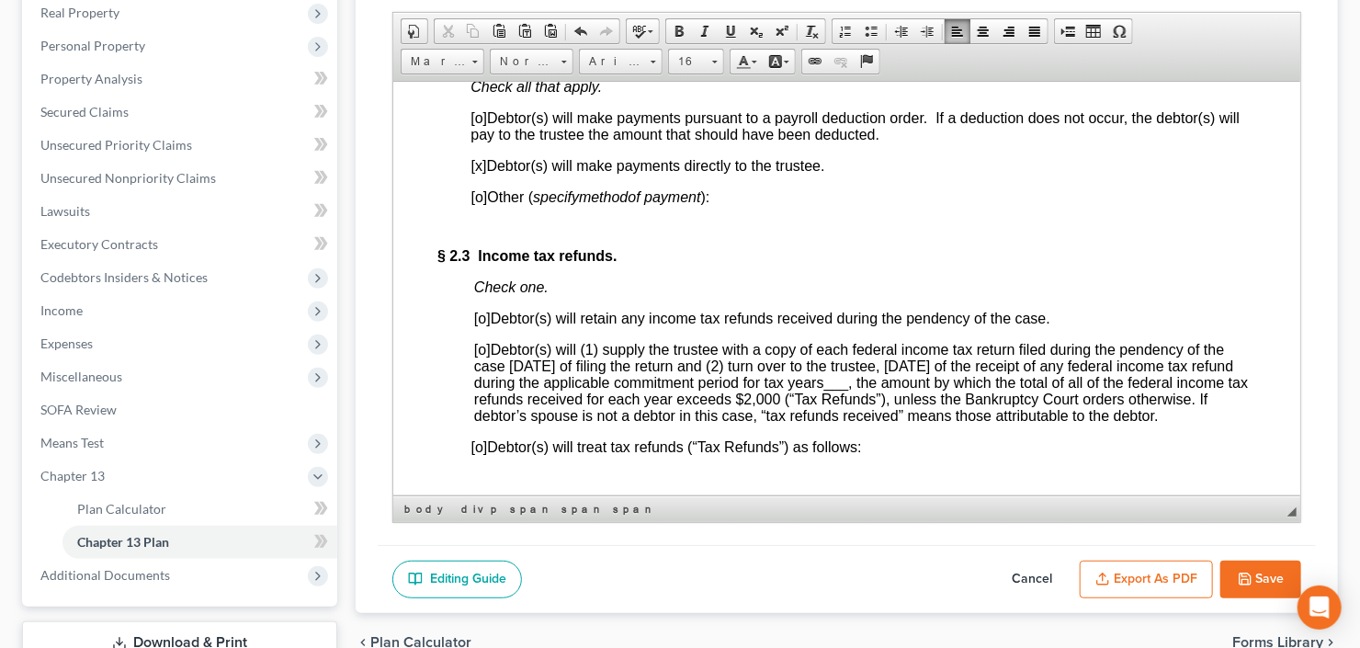
scroll to position [1837, 0]
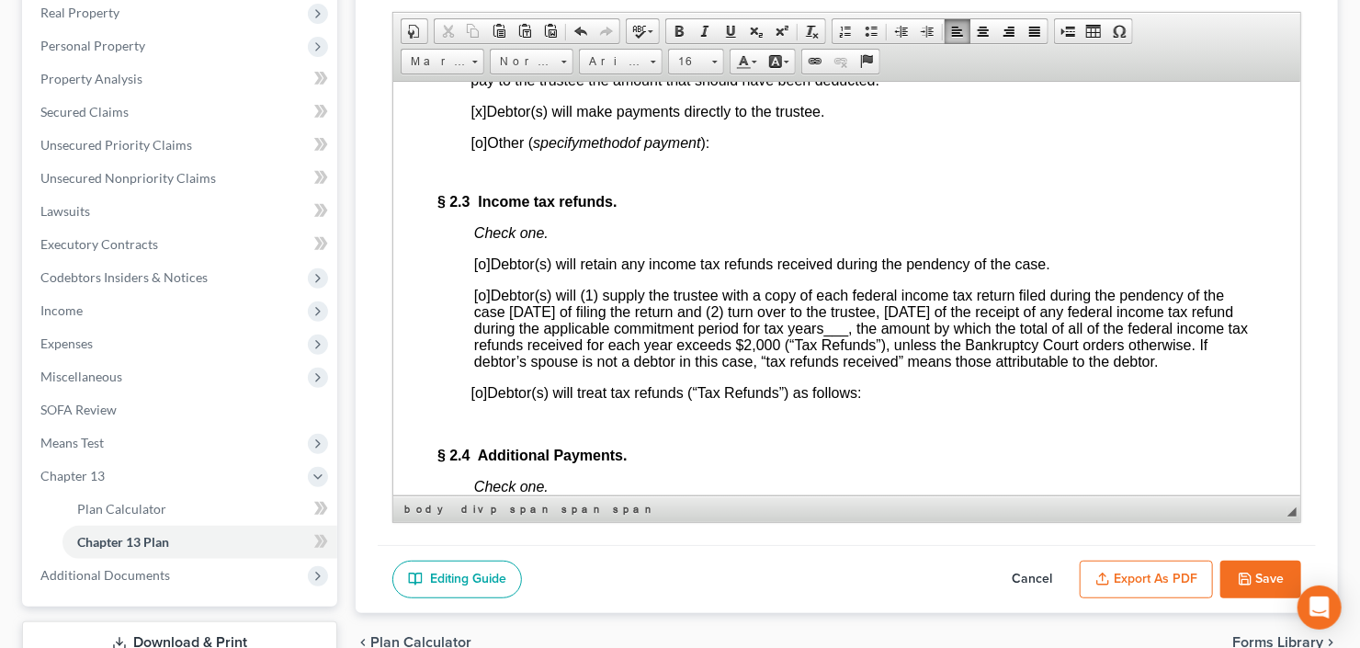
click at [480, 271] on span "[o]" at bounding box center [481, 263] width 17 height 16
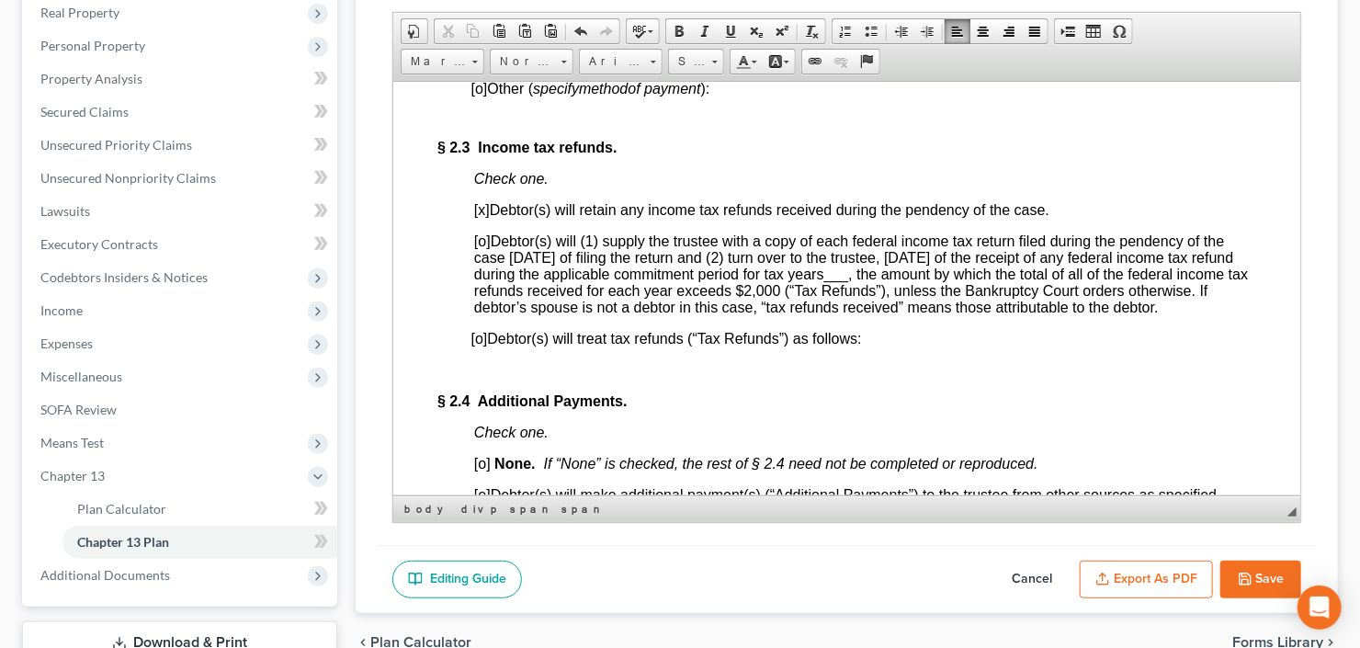
scroll to position [1984, 0]
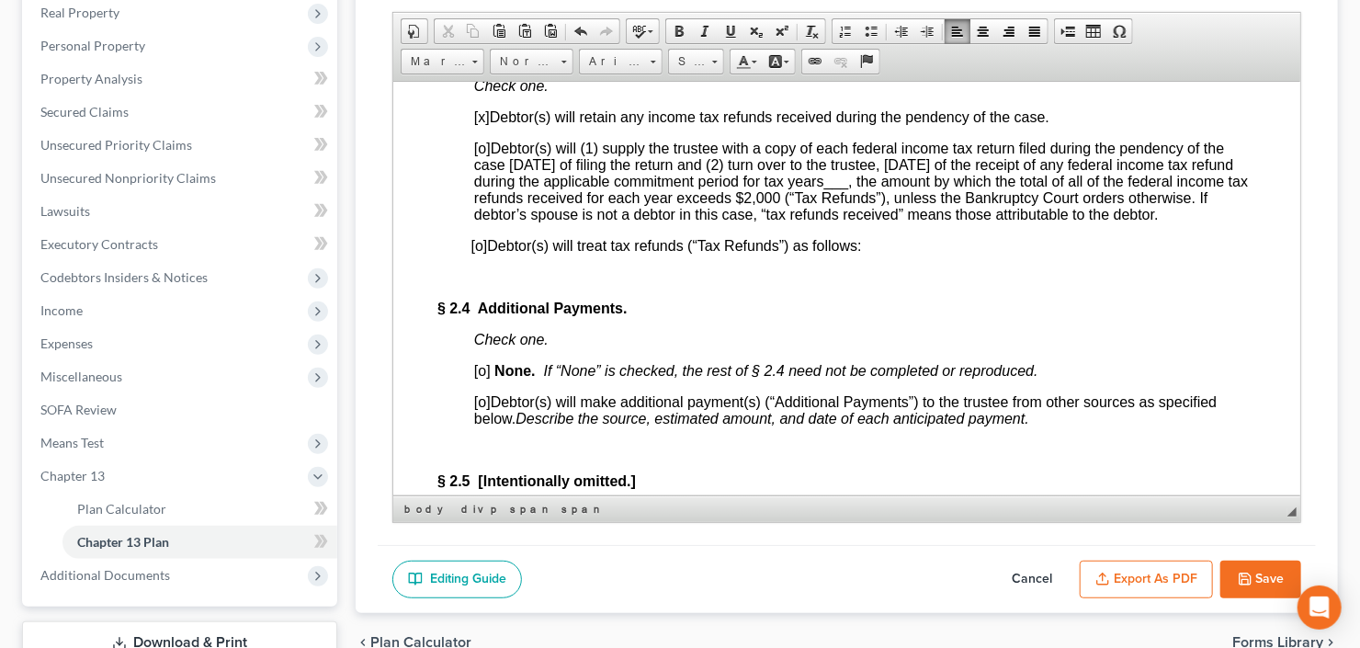
click at [483, 378] on span "[o]" at bounding box center [481, 370] width 17 height 16
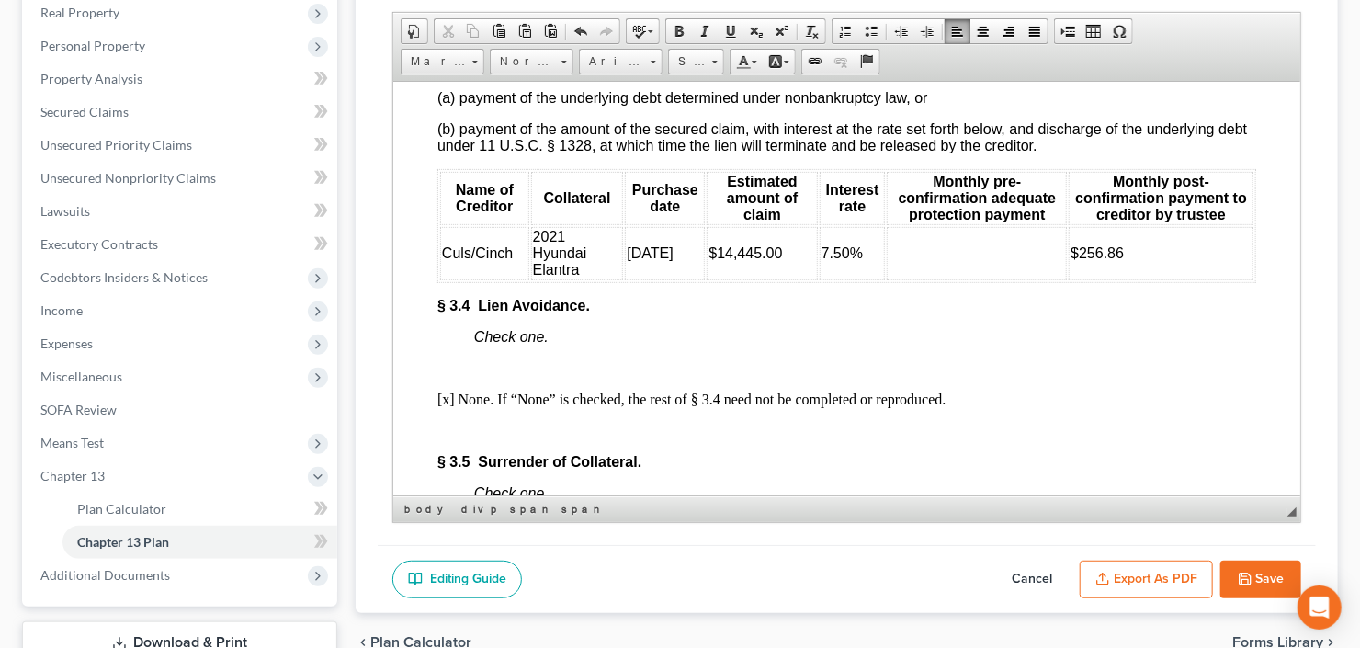
scroll to position [3822, 0]
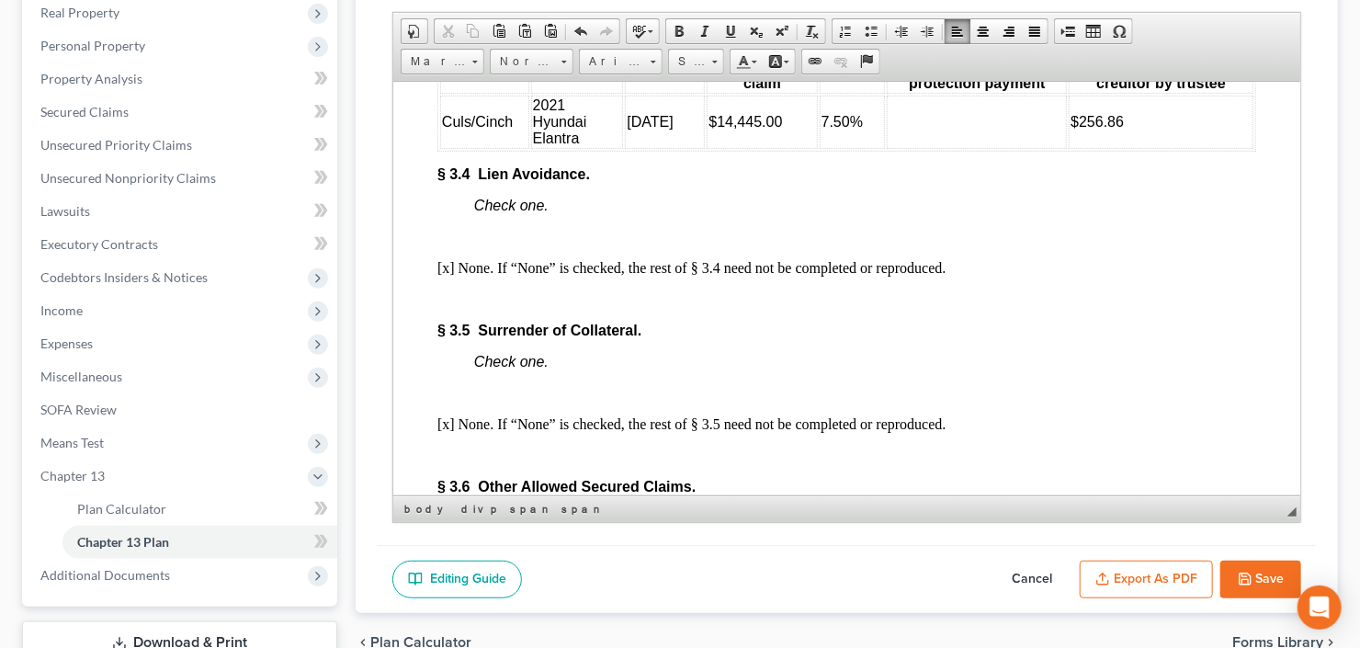
click at [903, 148] on td at bounding box center [976, 121] width 180 height 53
drag, startPoint x: 1070, startPoint y: 225, endPoint x: 1121, endPoint y: 223, distance: 50.6
click at [1121, 148] on td "$256.86" at bounding box center [1159, 121] width 185 height 53
click at [1222, 148] on td "$300.00 to $1100 in" at bounding box center [1159, 121] width 185 height 53
click at [1150, 129] on span "$300.00 to $1100 in June 2026" at bounding box center [1159, 121] width 180 height 16
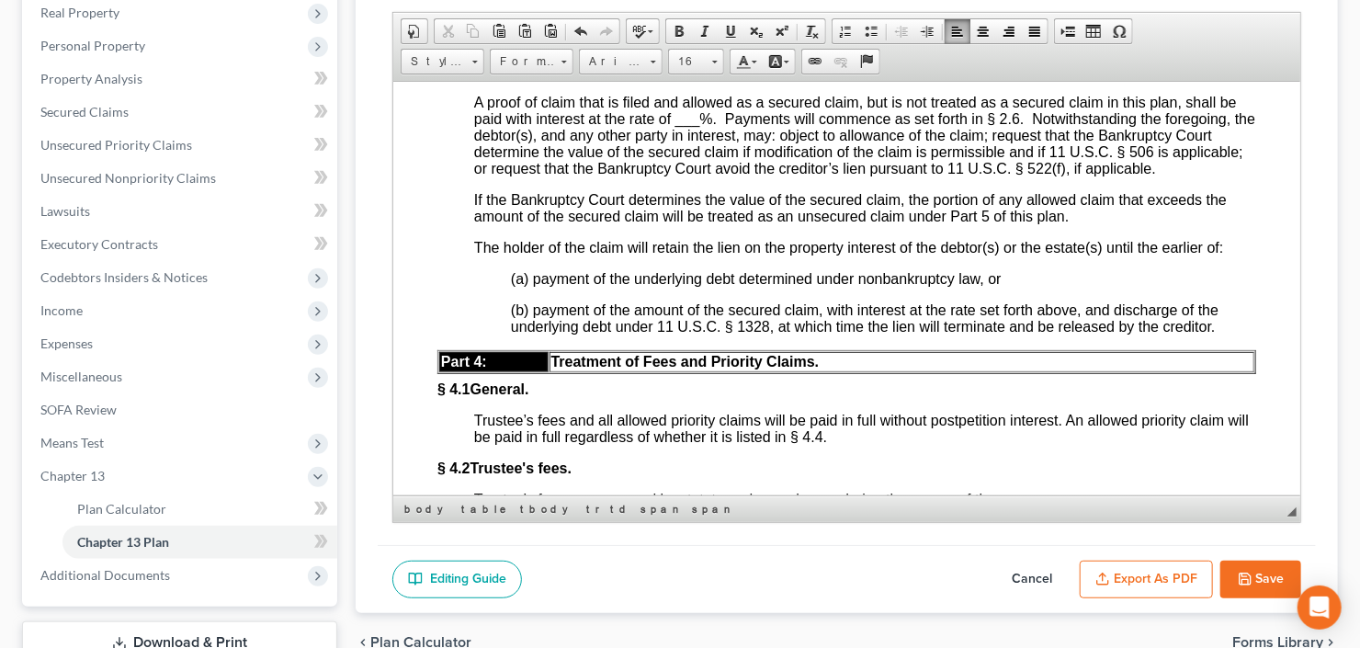
scroll to position [4336, 0]
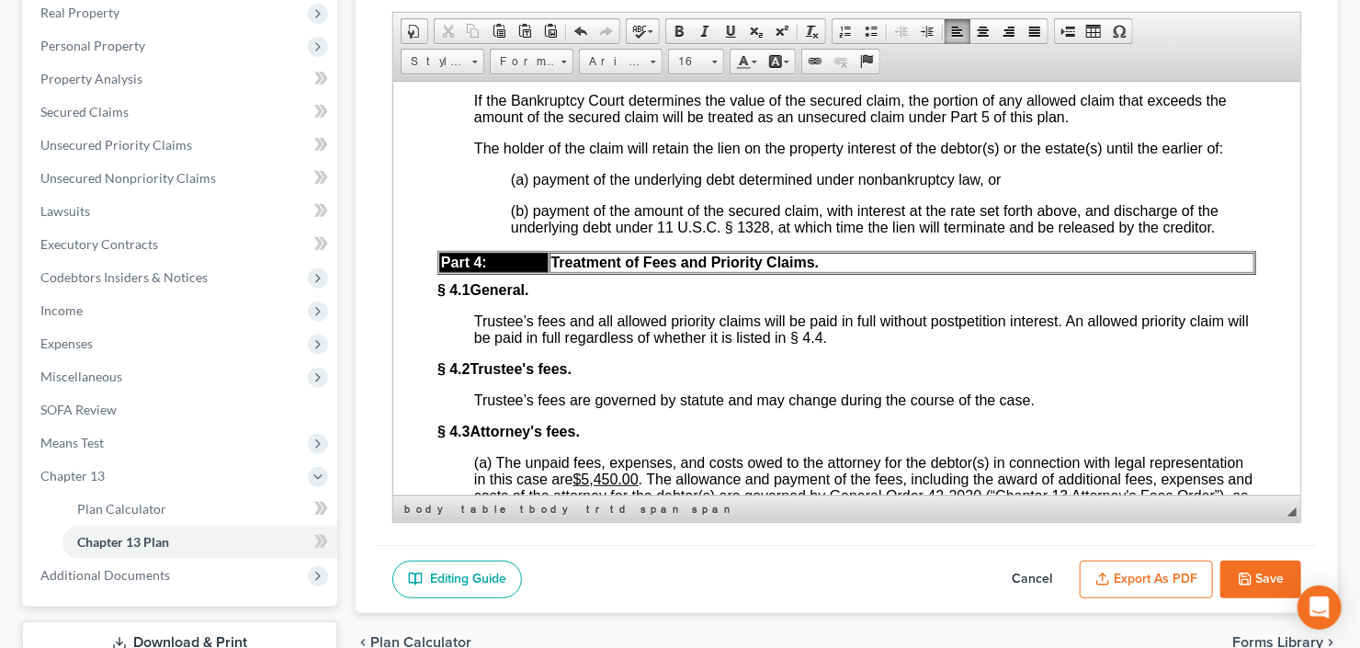
click at [689, 27] on span "___" at bounding box center [686, 19] width 25 height 16
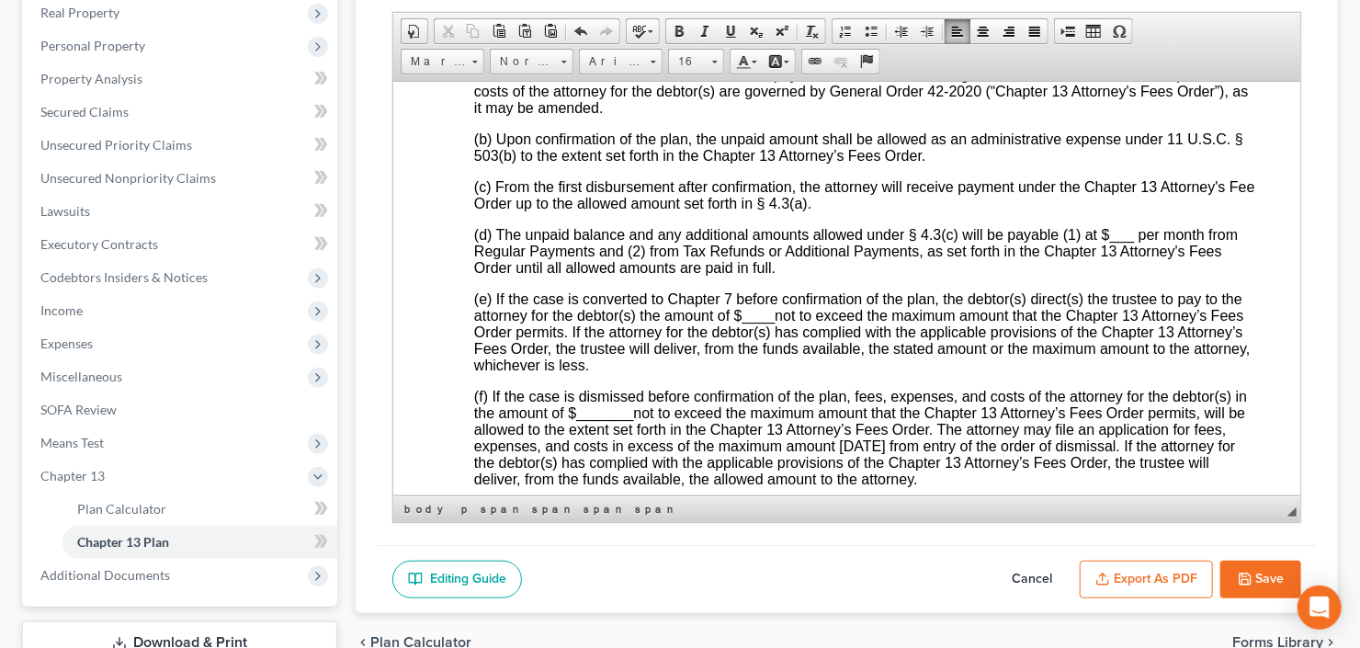
scroll to position [4777, 0]
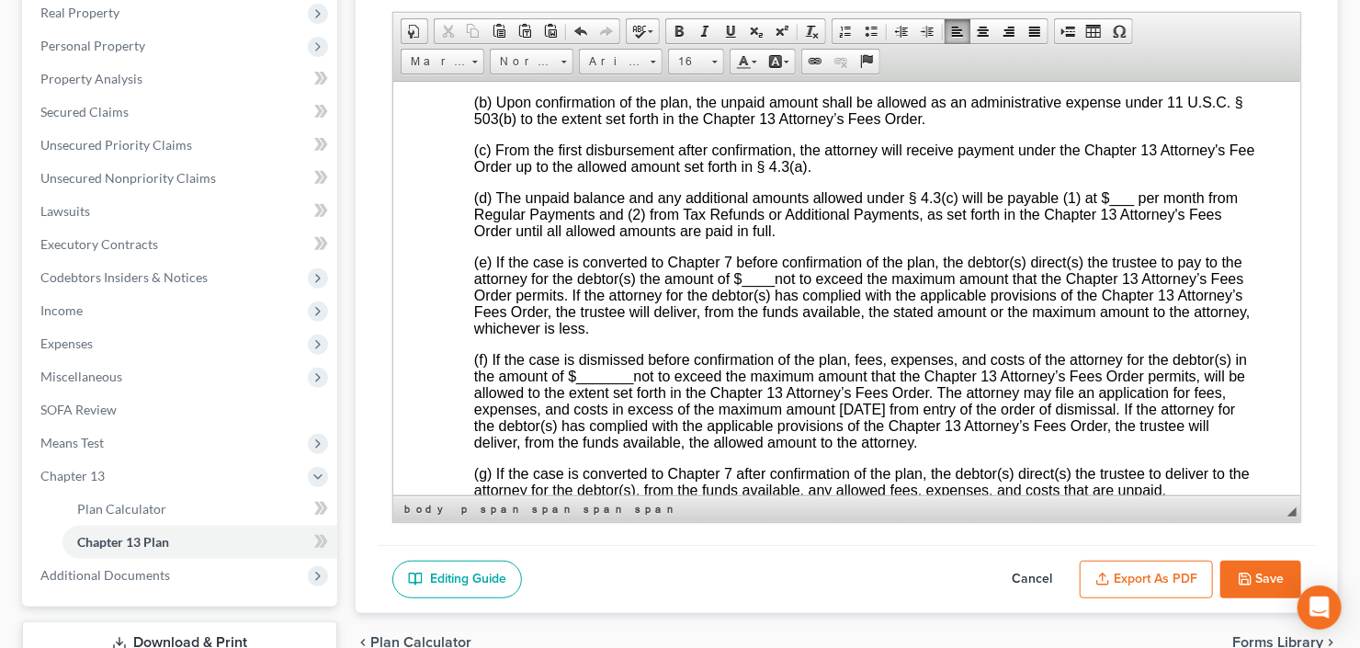
click at [1113, 205] on span "___" at bounding box center [1121, 197] width 25 height 16
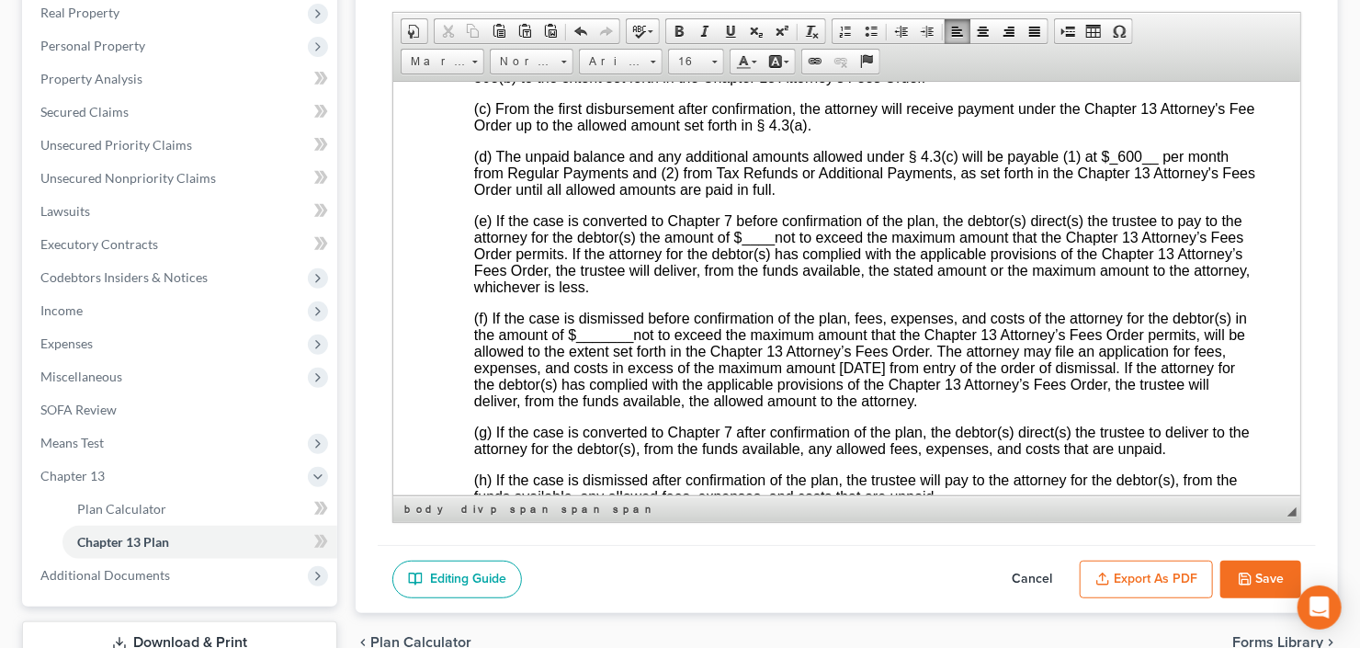
scroll to position [4850, 0]
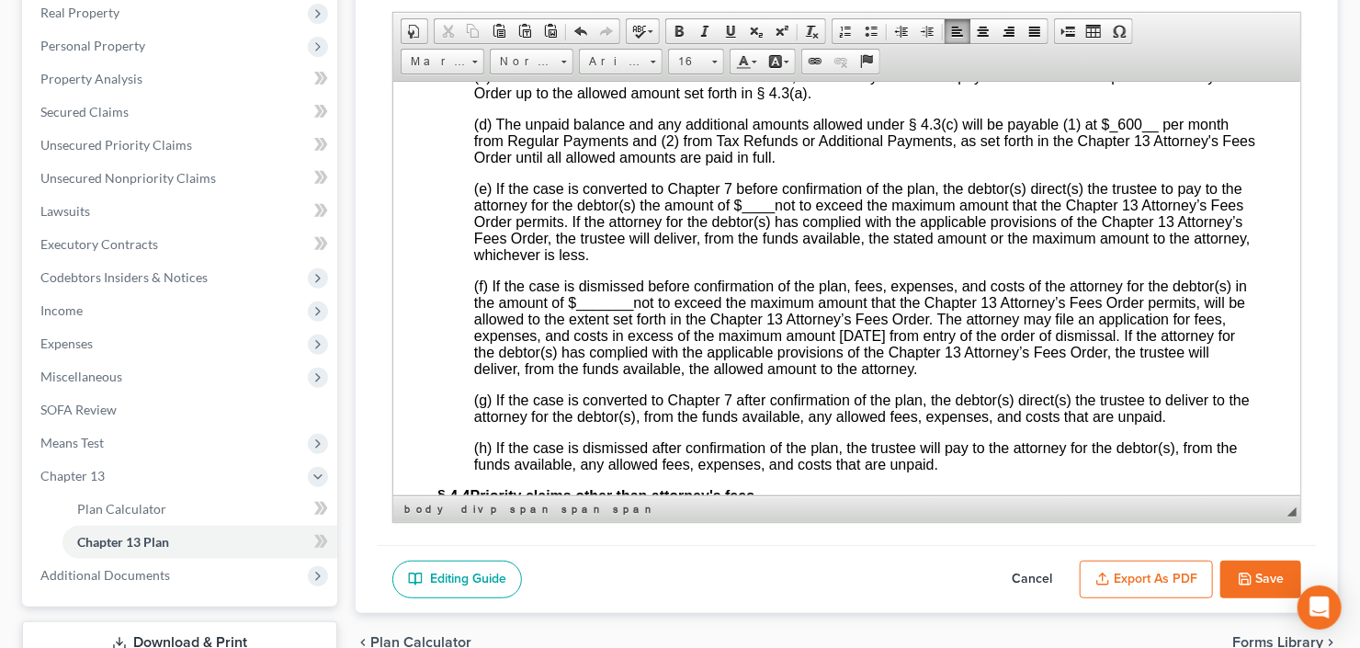
click at [751, 212] on span "____" at bounding box center [757, 205] width 33 height 16
click at [1121, 131] on span "_600__" at bounding box center [1133, 124] width 49 height 16
click at [747, 212] on span "____" at bounding box center [757, 205] width 33 height 16
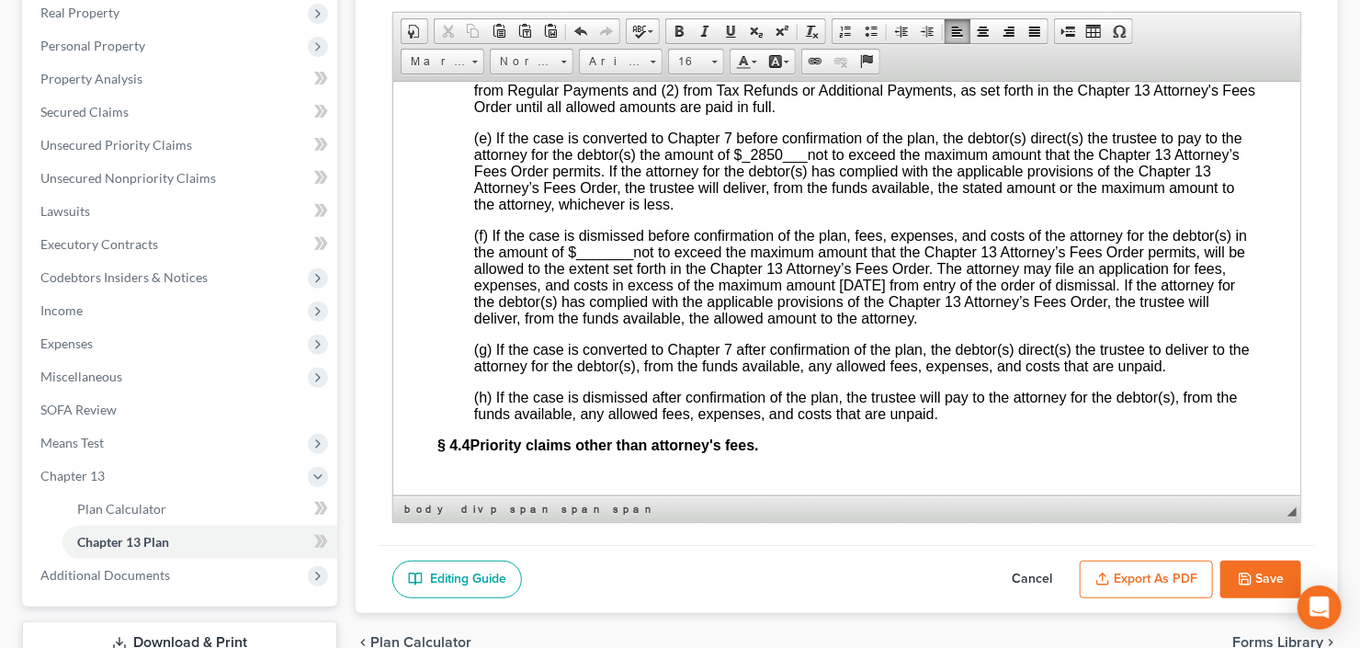
scroll to position [4924, 0]
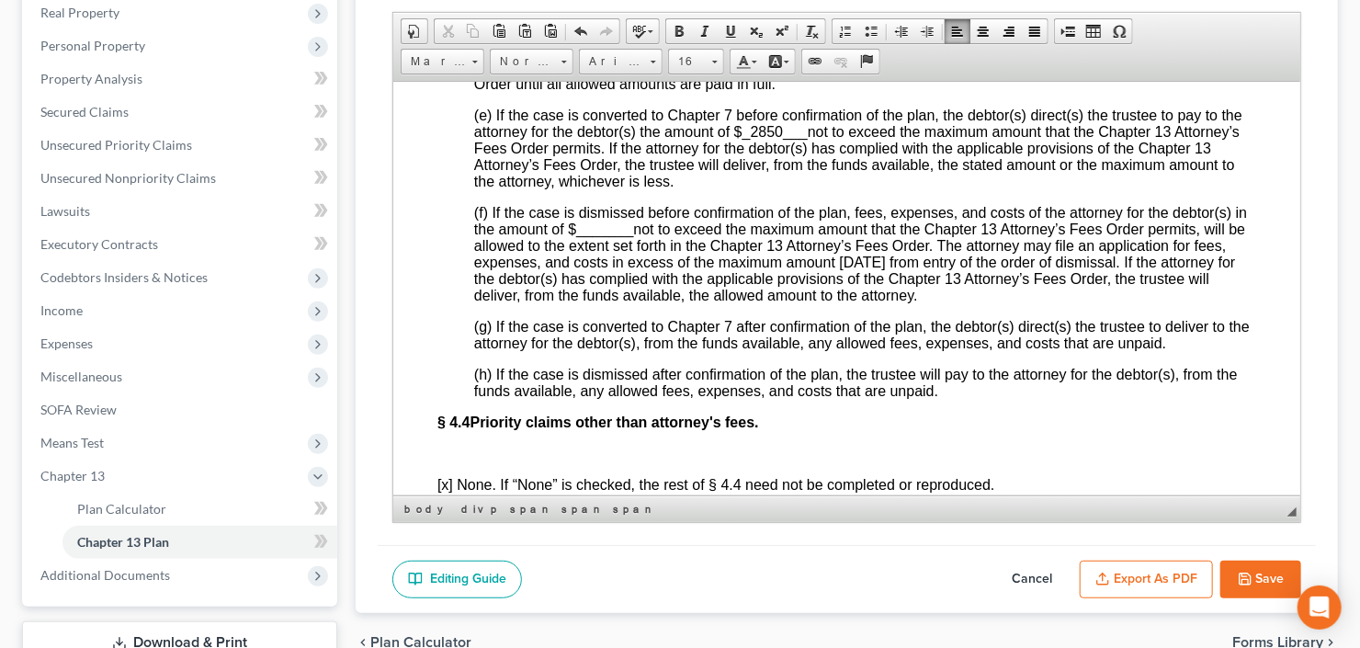
click at [600, 236] on span "_______" at bounding box center [603, 228] width 57 height 16
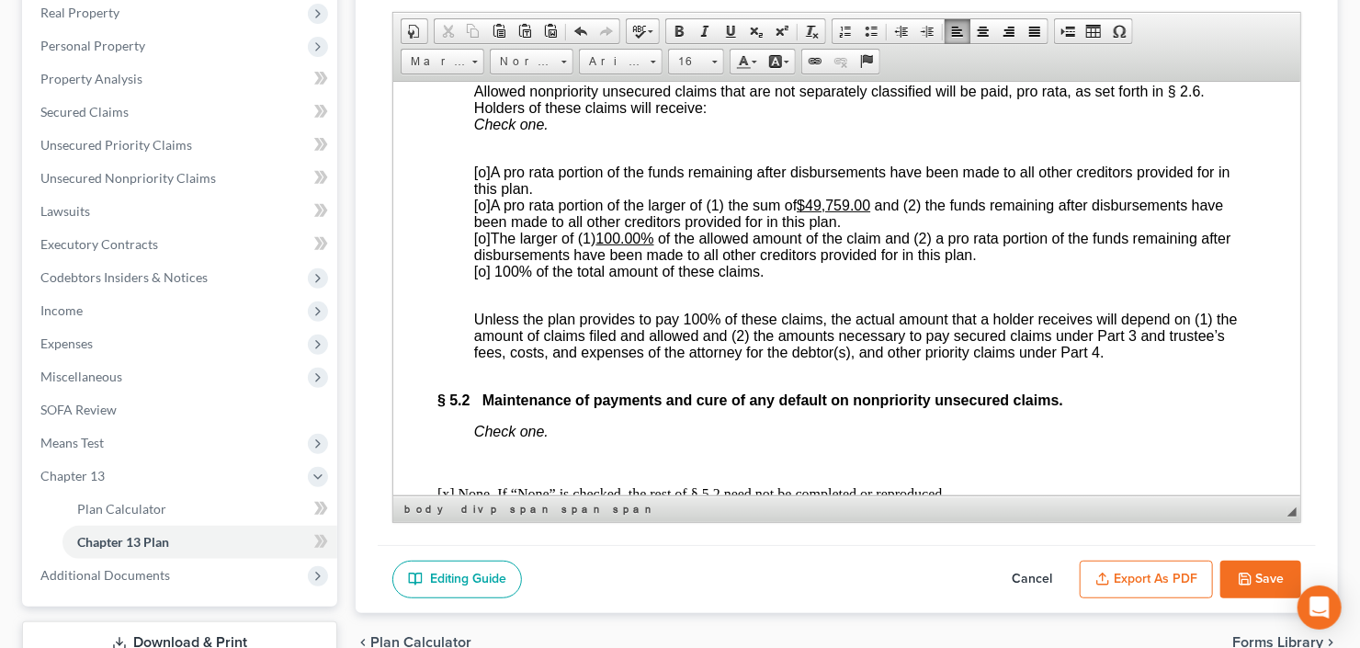
scroll to position [5585, 0]
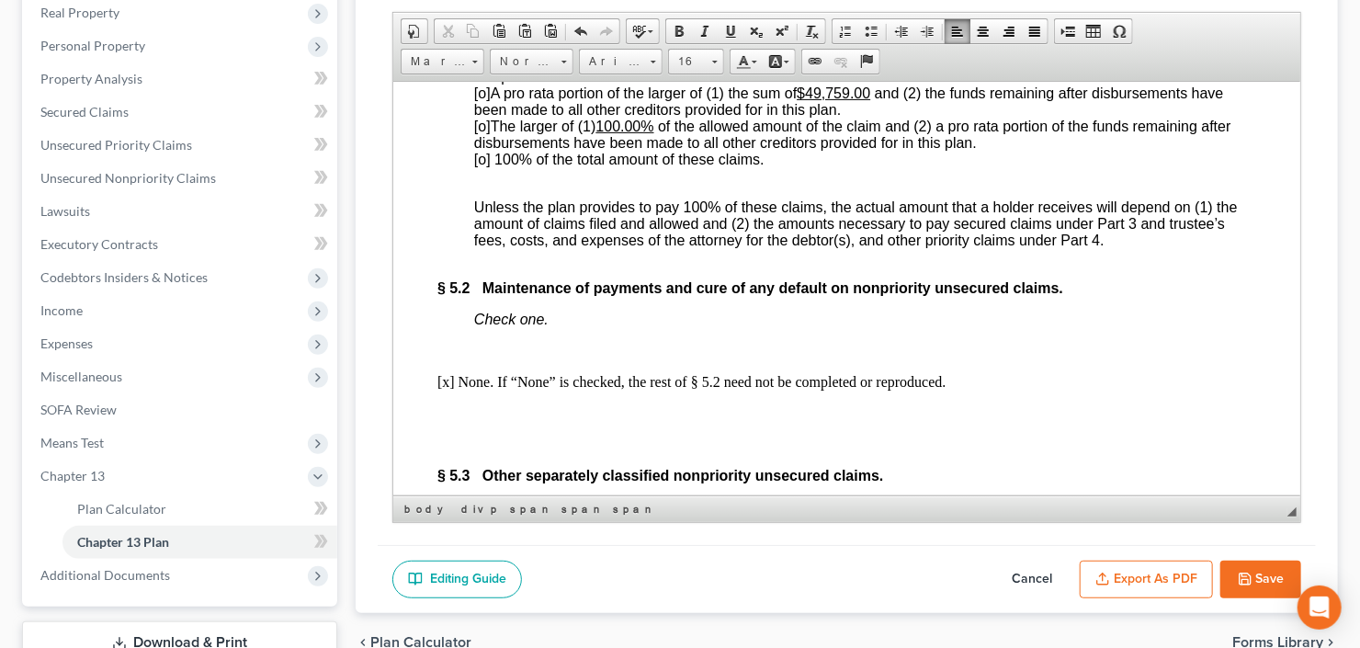
drag, startPoint x: 475, startPoint y: 315, endPoint x: 486, endPoint y: 327, distance: 16.3
click at [477, 166] on span "[o] 100% of the total amount of these claims." at bounding box center [618, 159] width 290 height 16
click at [475, 166] on span "[o] 100% of the total amount of these claims." at bounding box center [618, 159] width 290 height 16
click at [477, 166] on span "[o] 100% of the total amount of these claims." at bounding box center [618, 159] width 290 height 16
drag, startPoint x: 876, startPoint y: 247, endPoint x: 811, endPoint y: 248, distance: 65.2
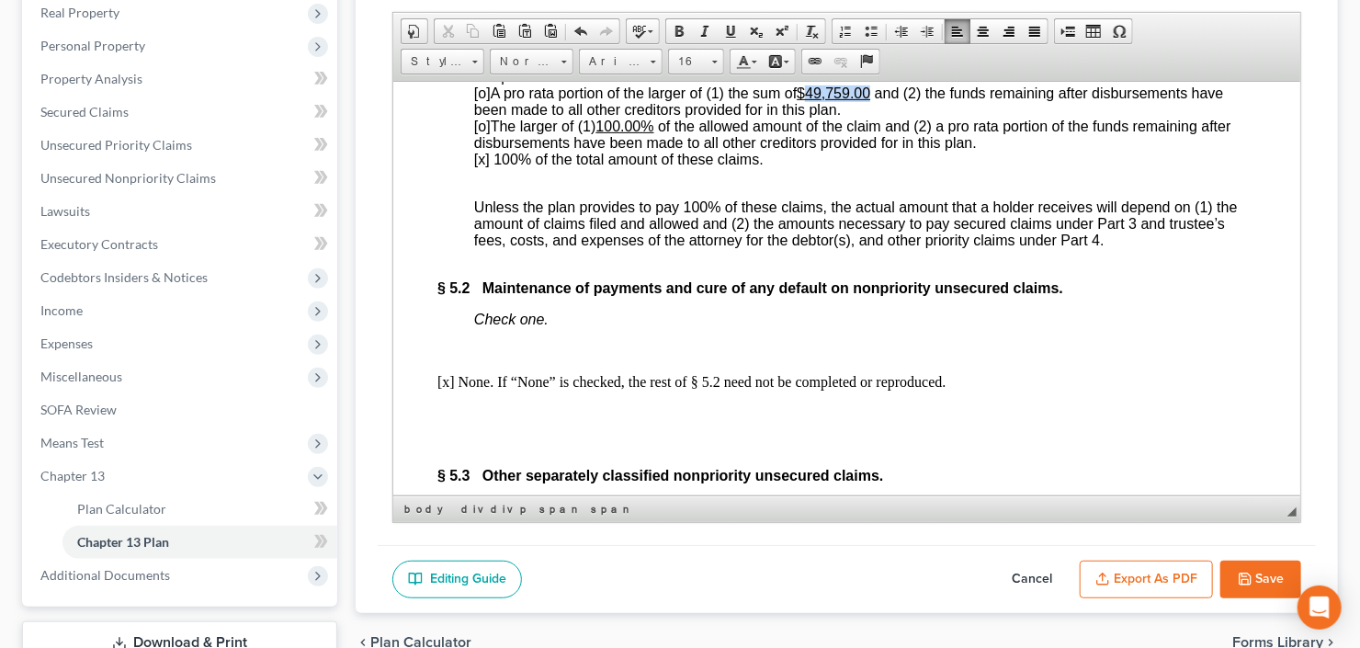
click at [811, 117] on span "[o] A pro rata portion of the larger of (1) the sum of $49,759.00 and (2) the f…" at bounding box center [848, 101] width 750 height 32
drag, startPoint x: 645, startPoint y: 282, endPoint x: 610, endPoint y: 283, distance: 34.9
click at [609, 133] on u "100.00%" at bounding box center [624, 126] width 58 height 16
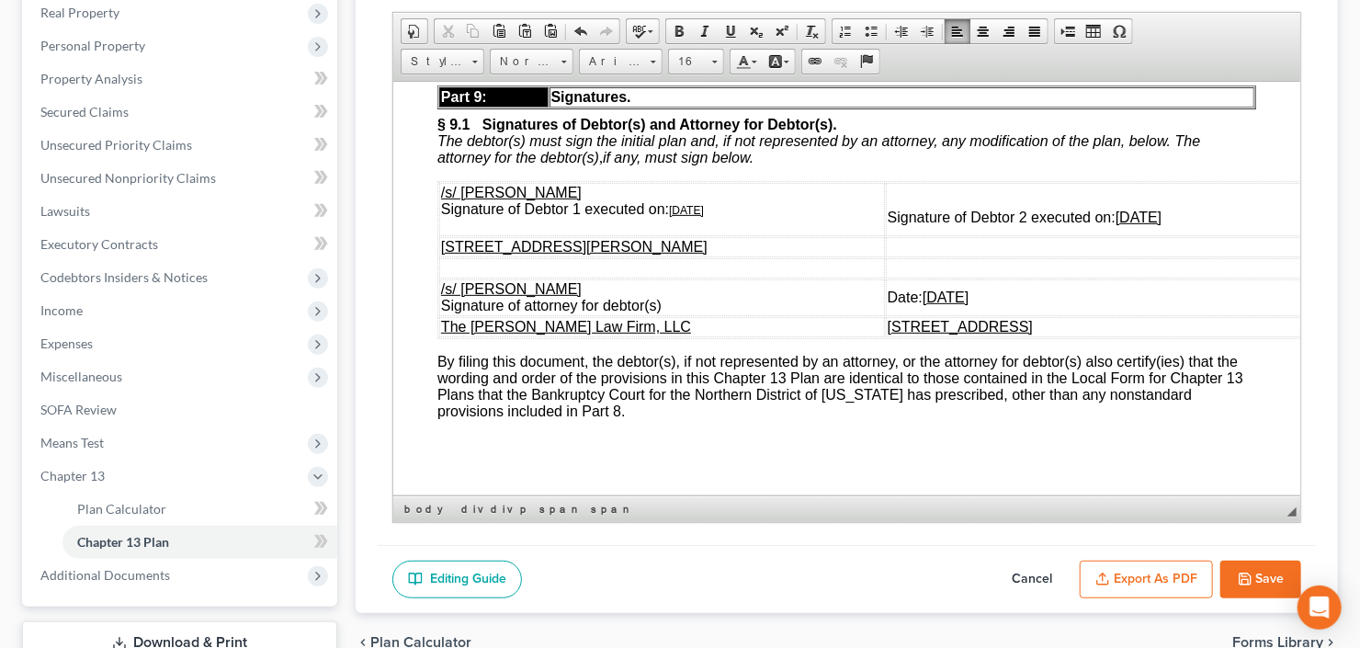
scroll to position [6908, 0]
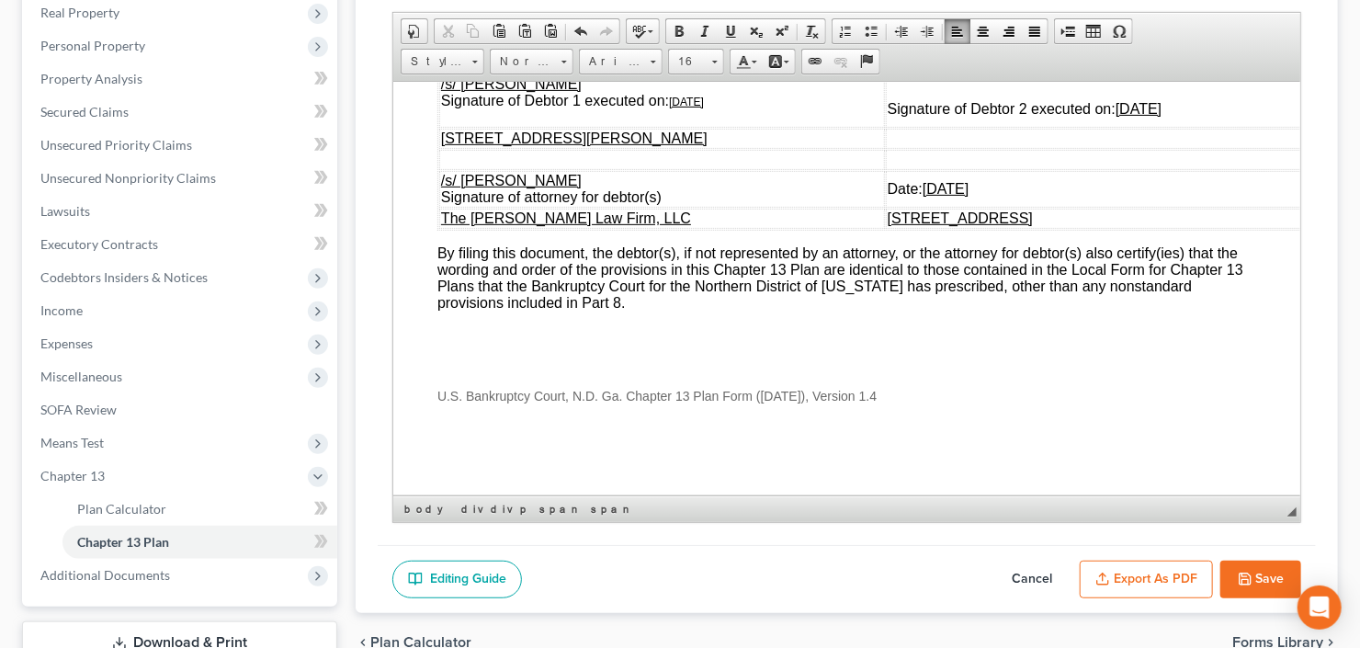
click at [1113, 571] on button "Export as PDF" at bounding box center [1145, 579] width 133 height 39
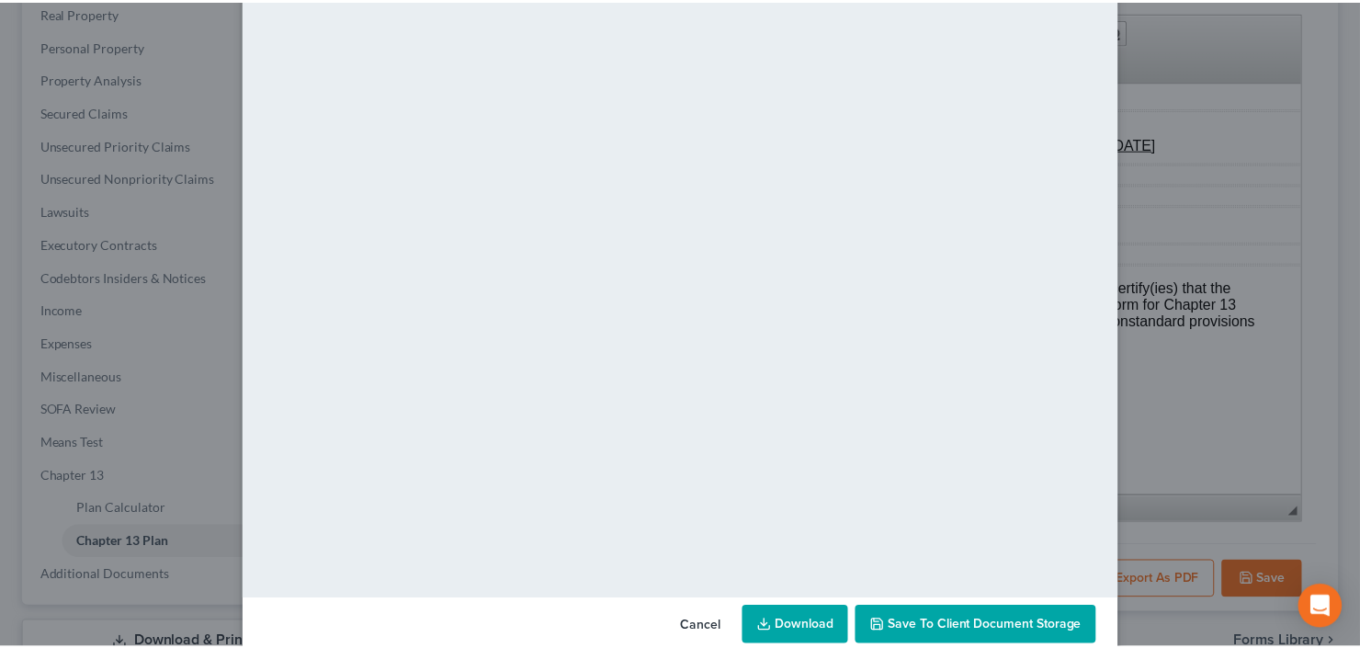
scroll to position [120, 0]
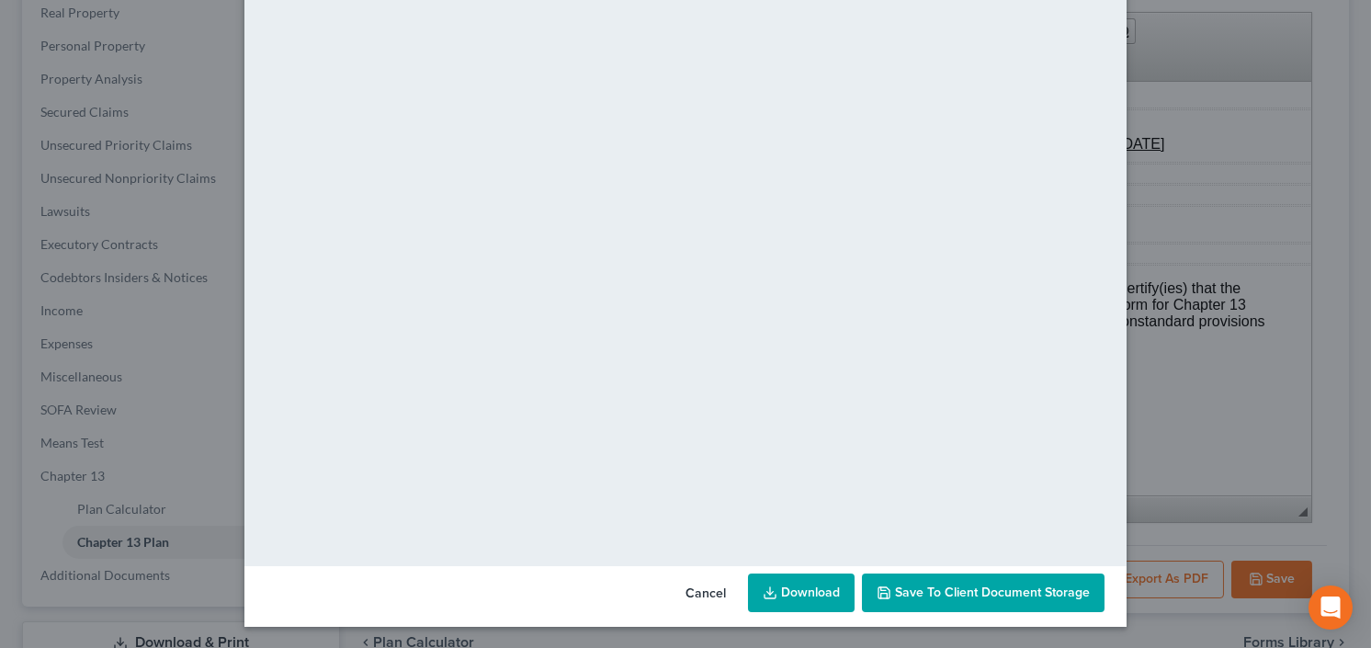
click at [787, 593] on link "Download" at bounding box center [801, 592] width 107 height 39
drag, startPoint x: 993, startPoint y: 587, endPoint x: 997, endPoint y: 577, distance: 10.8
click at [990, 589] on span "Save to Client Document Storage" at bounding box center [992, 592] width 195 height 16
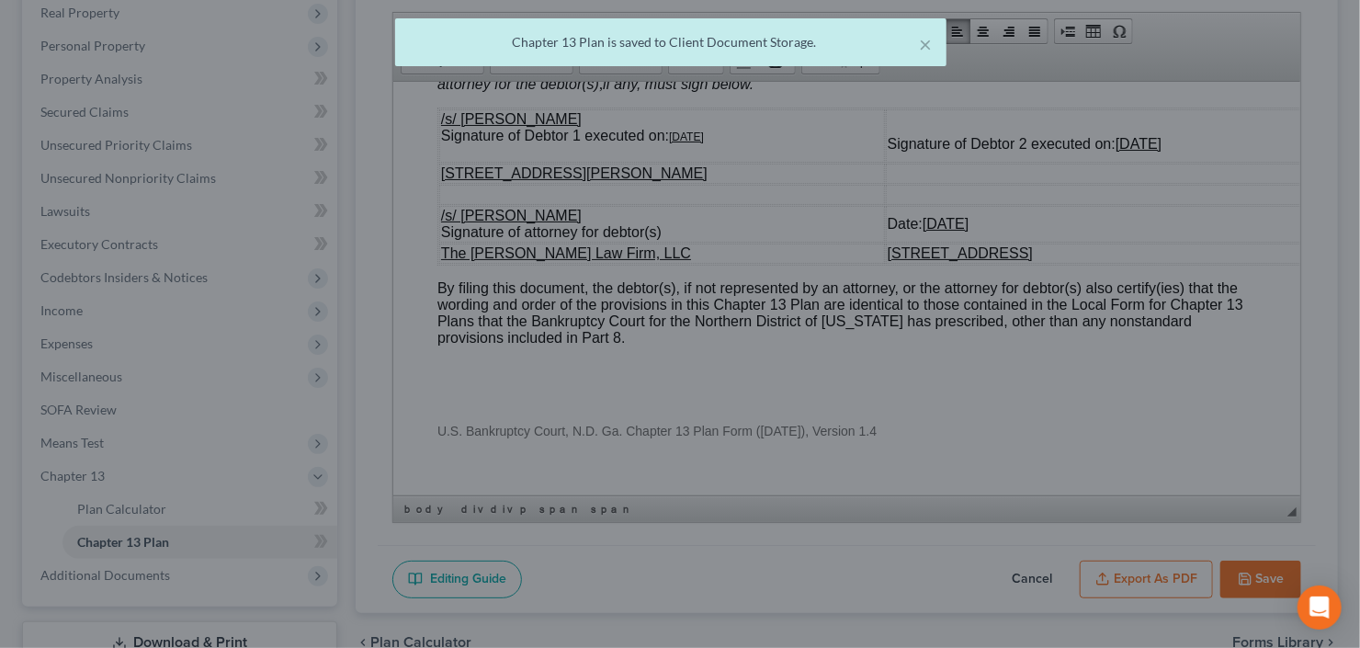
scroll to position [6908, 0]
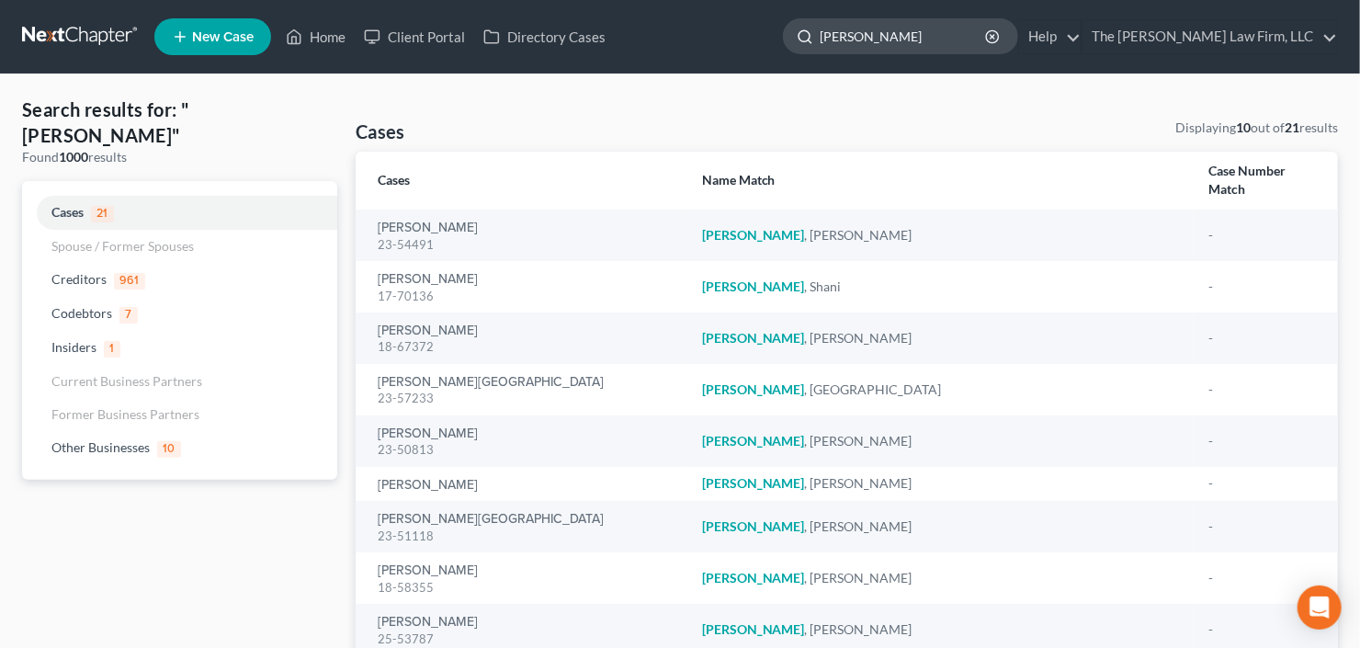
click at [943, 33] on input "howard" at bounding box center [903, 36] width 168 height 34
drag, startPoint x: 826, startPoint y: 50, endPoint x: 779, endPoint y: 60, distance: 47.9
click at [796, 55] on ul "New Case Home Client Portal Directory Cases howard - No Result - Other Business…" at bounding box center [745, 37] width 1183 height 48
type input "ferebee"
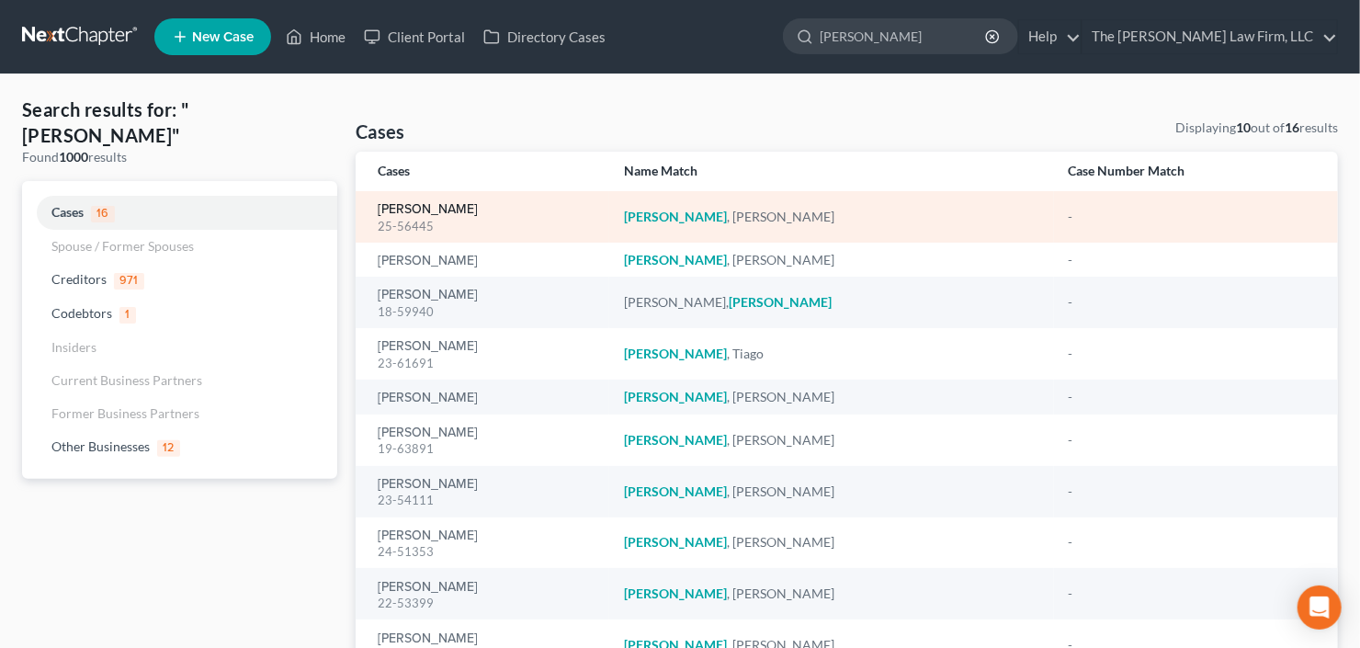
click at [419, 211] on link "Ferebee, Curtis" at bounding box center [428, 209] width 100 height 13
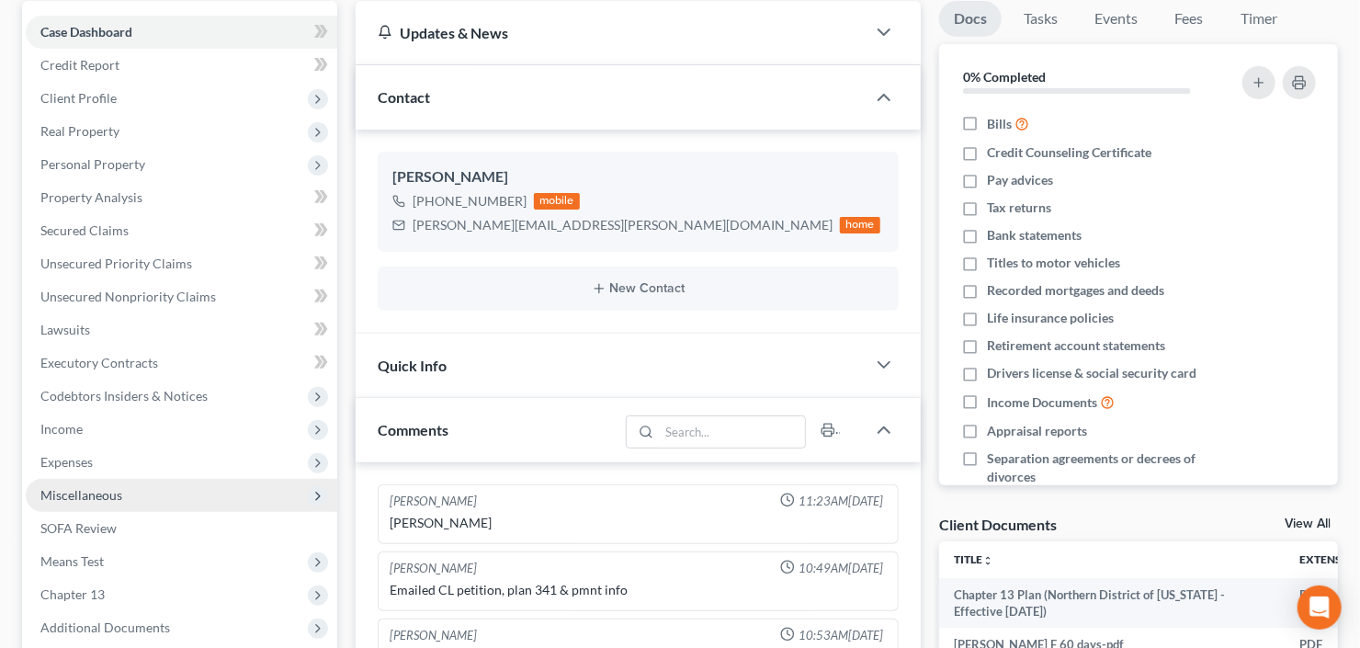
scroll to position [294, 0]
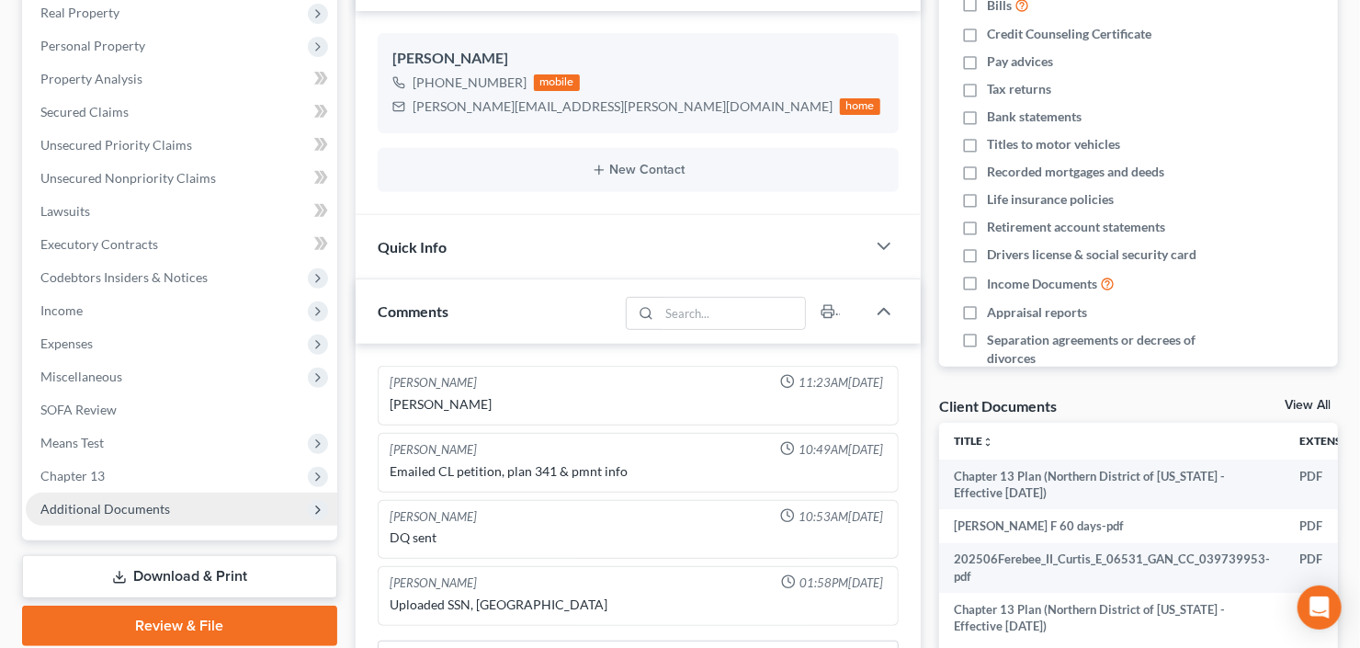
click at [81, 510] on span "Additional Documents" at bounding box center [105, 509] width 130 height 16
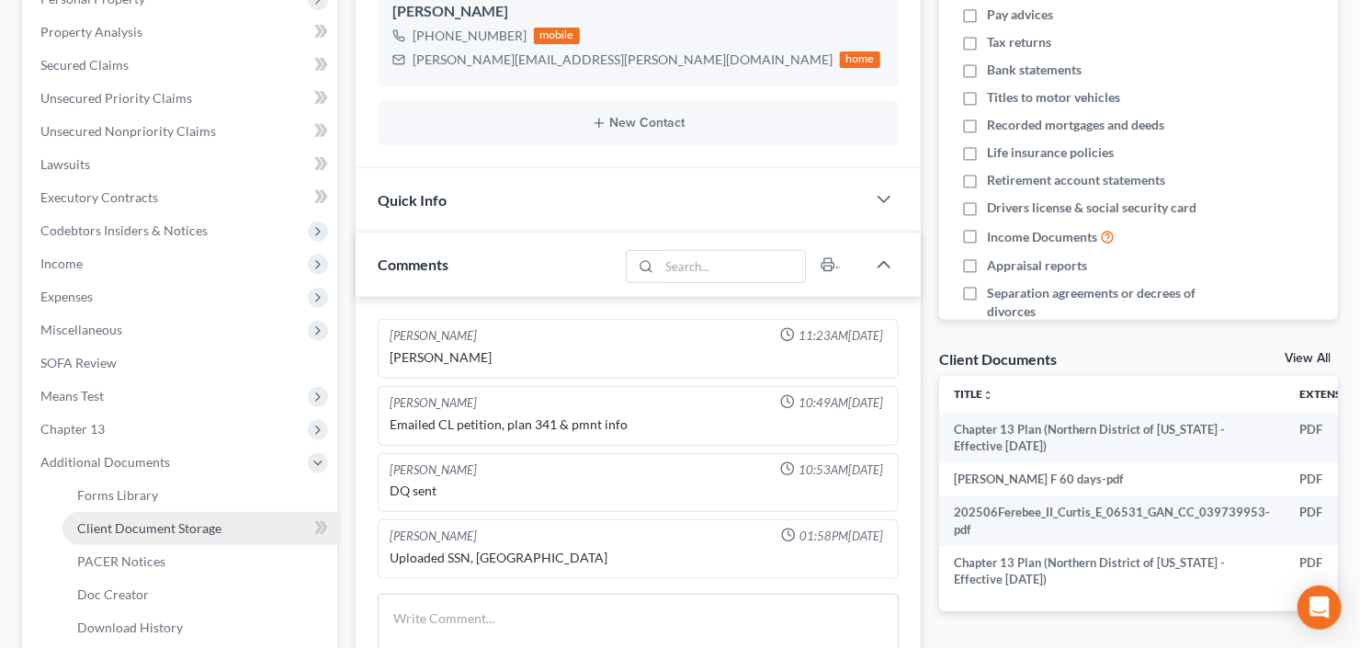
scroll to position [367, 0]
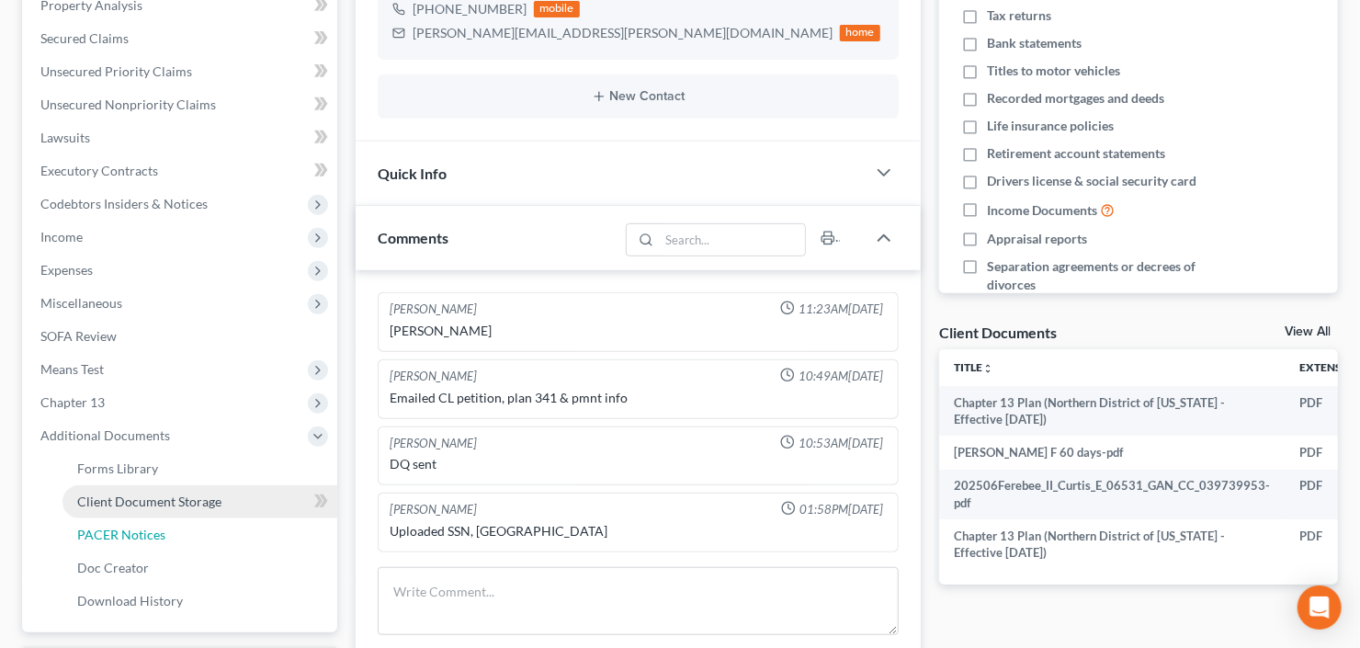
drag, startPoint x: 139, startPoint y: 531, endPoint x: 226, endPoint y: 499, distance: 93.0
click at [138, 531] on span "PACER Notices" at bounding box center [121, 534] width 88 height 16
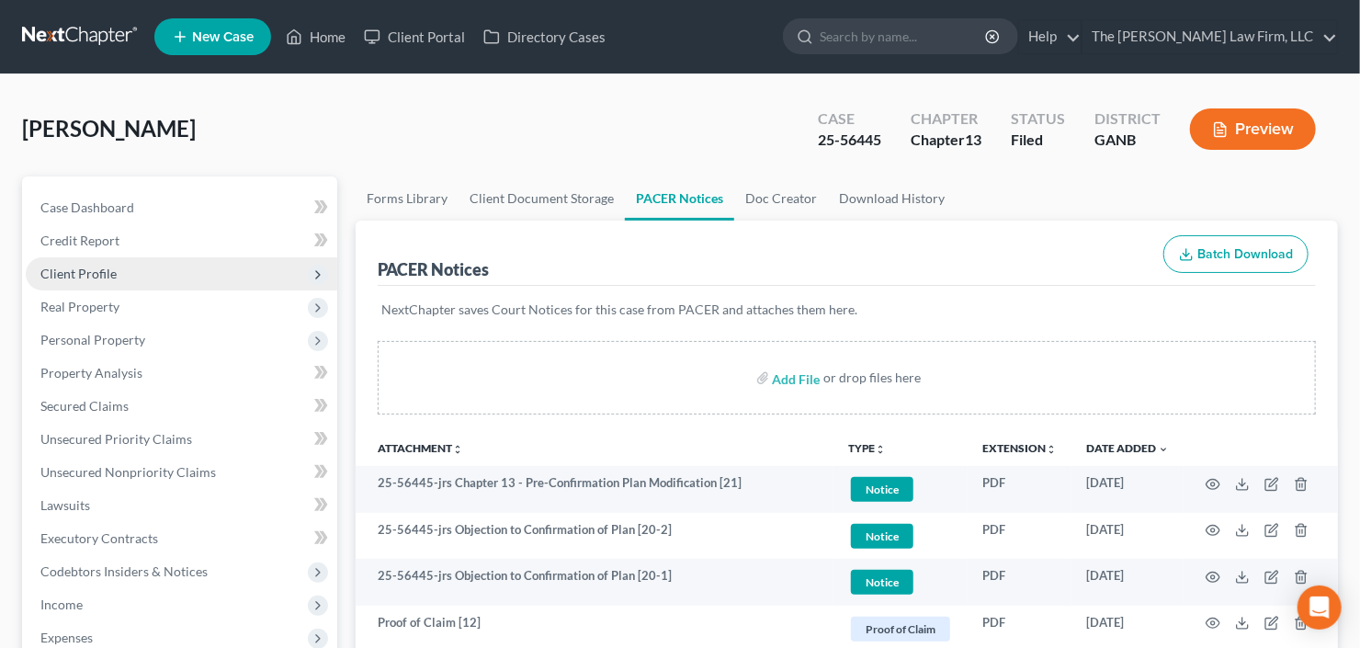
click at [133, 271] on span "Client Profile" at bounding box center [181, 273] width 311 height 33
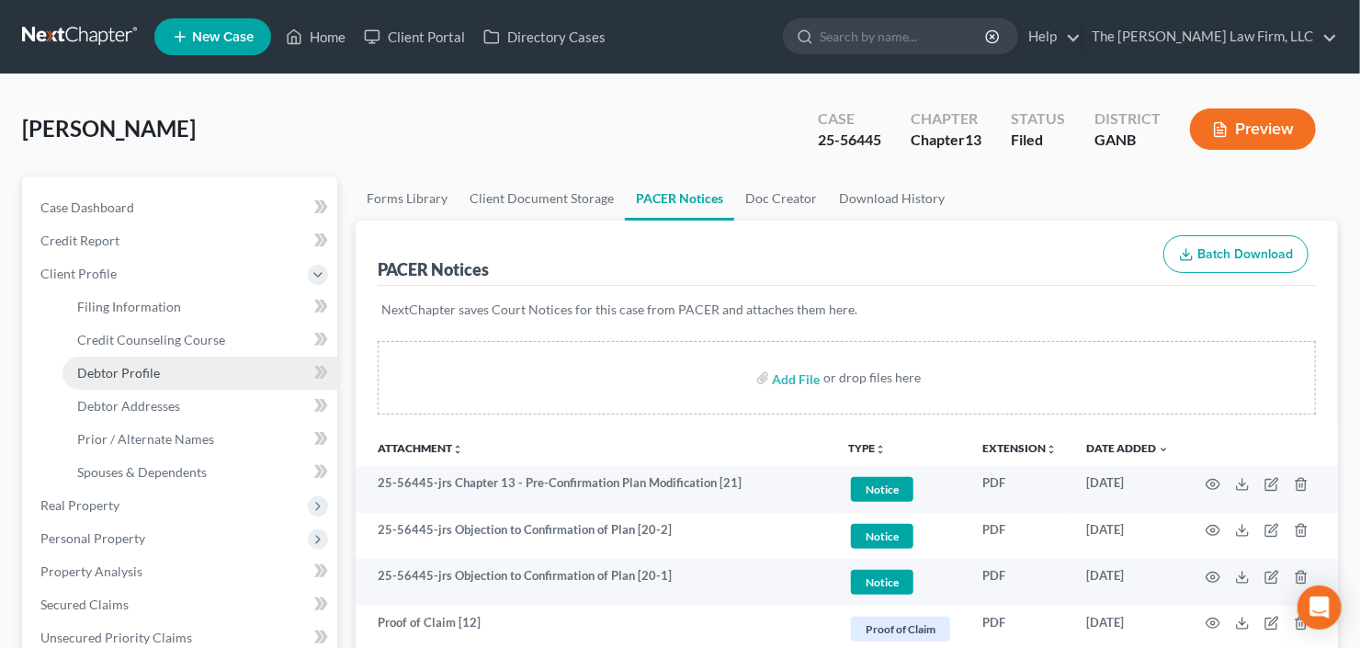
click at [129, 362] on link "Debtor Profile" at bounding box center [199, 372] width 275 height 33
select select "1"
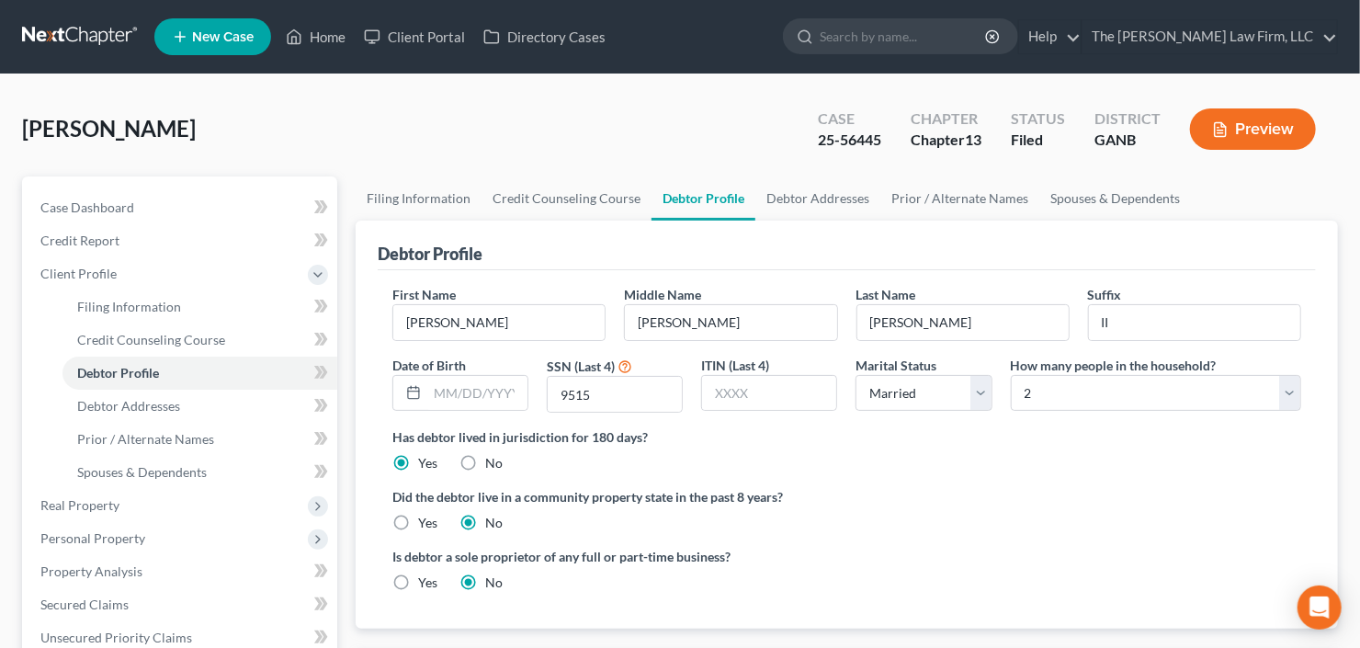
radio input "true"
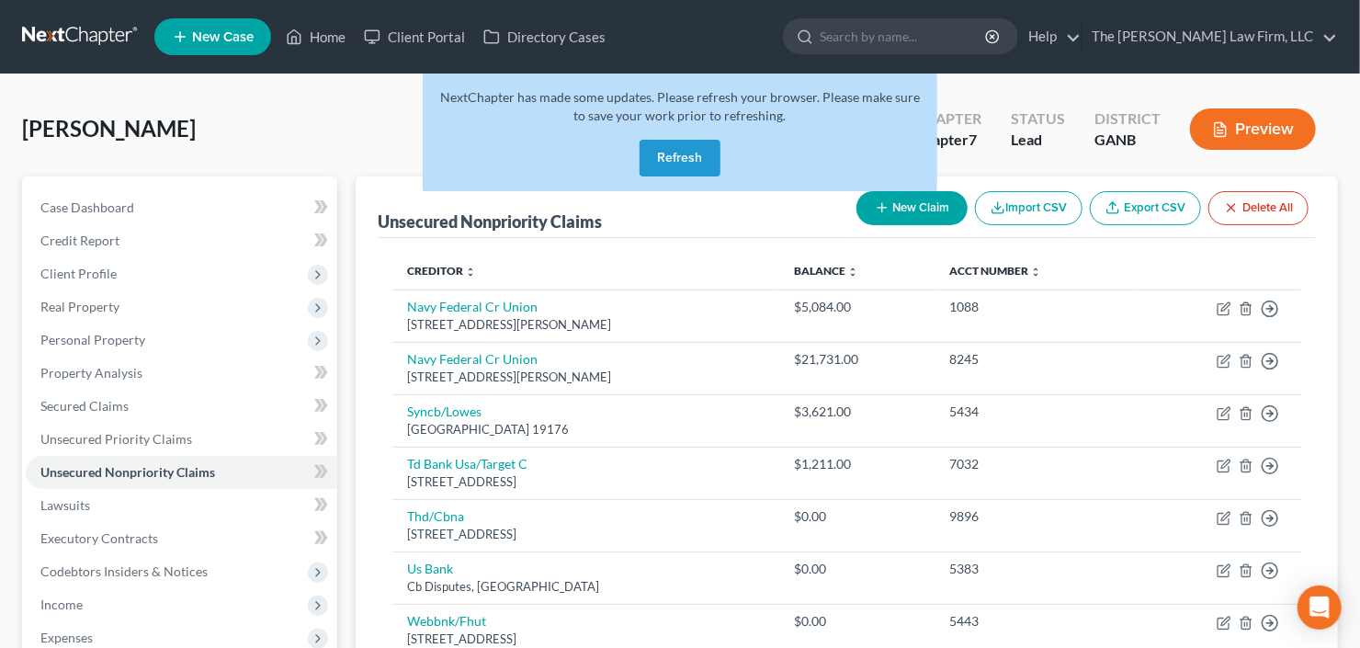
click at [680, 151] on button "Refresh" at bounding box center [679, 158] width 81 height 37
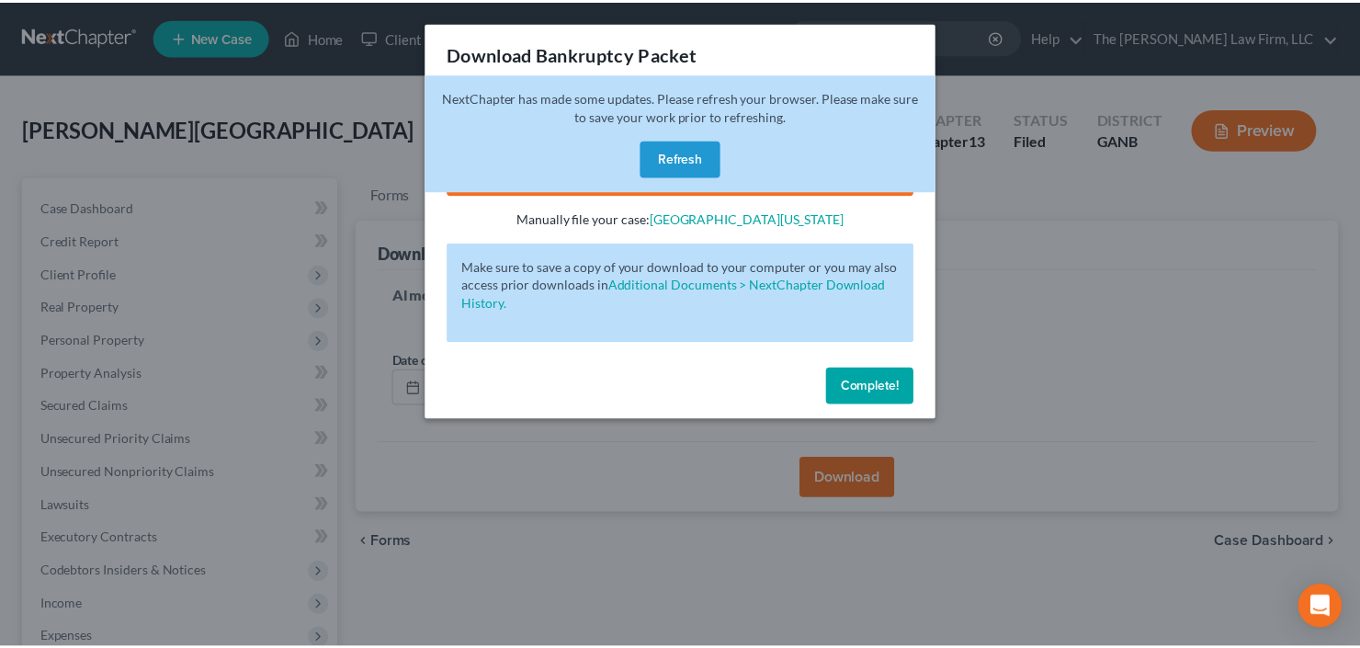
scroll to position [211, 0]
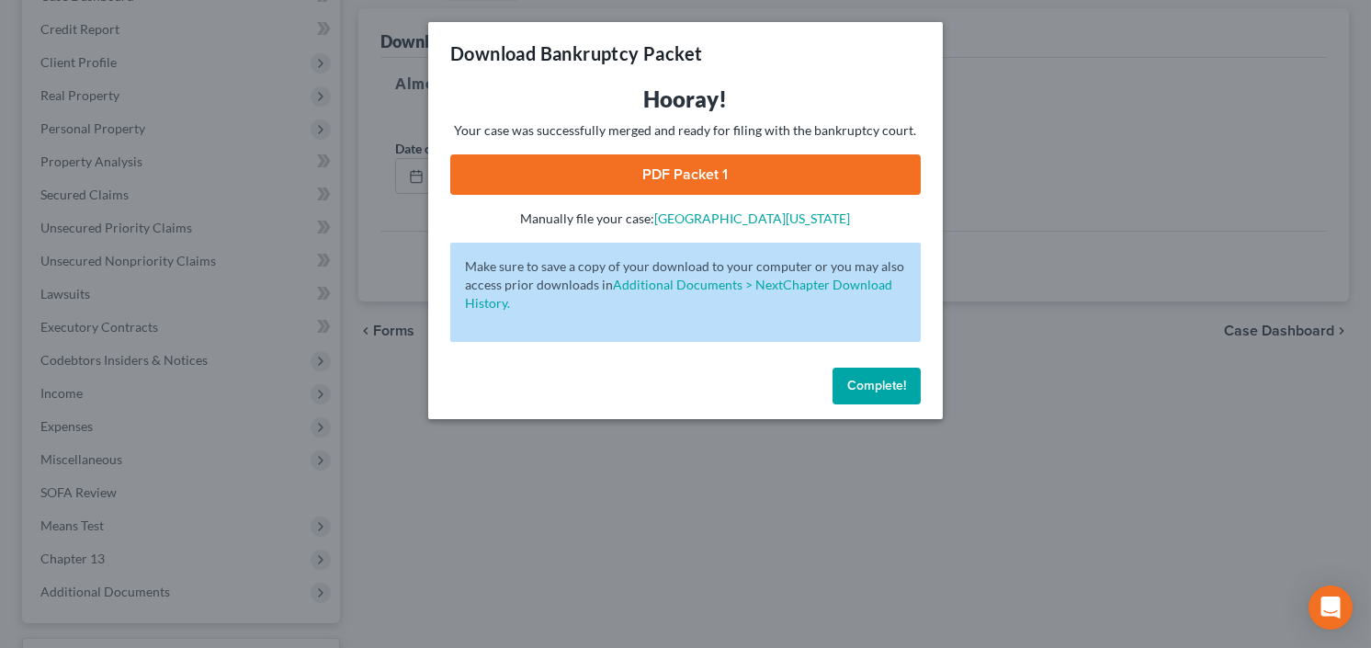
click at [863, 384] on span "Complete!" at bounding box center [876, 386] width 59 height 16
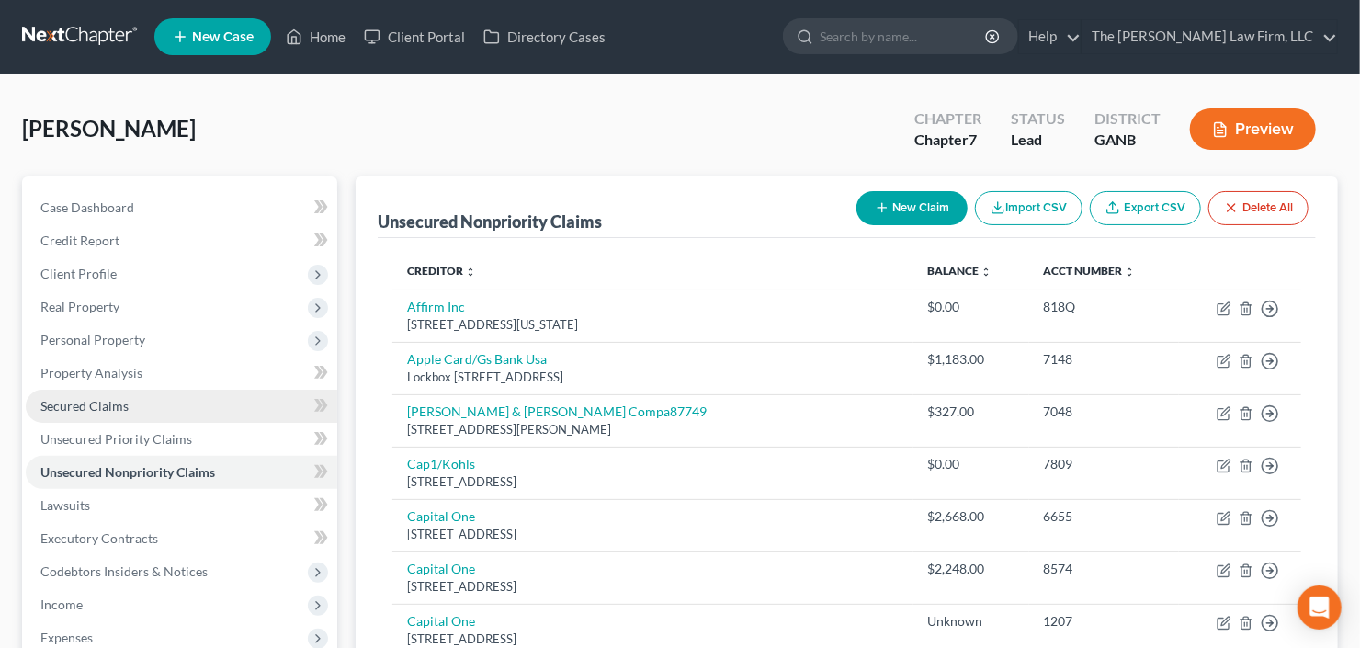
click at [66, 412] on link "Secured Claims" at bounding box center [181, 405] width 311 height 33
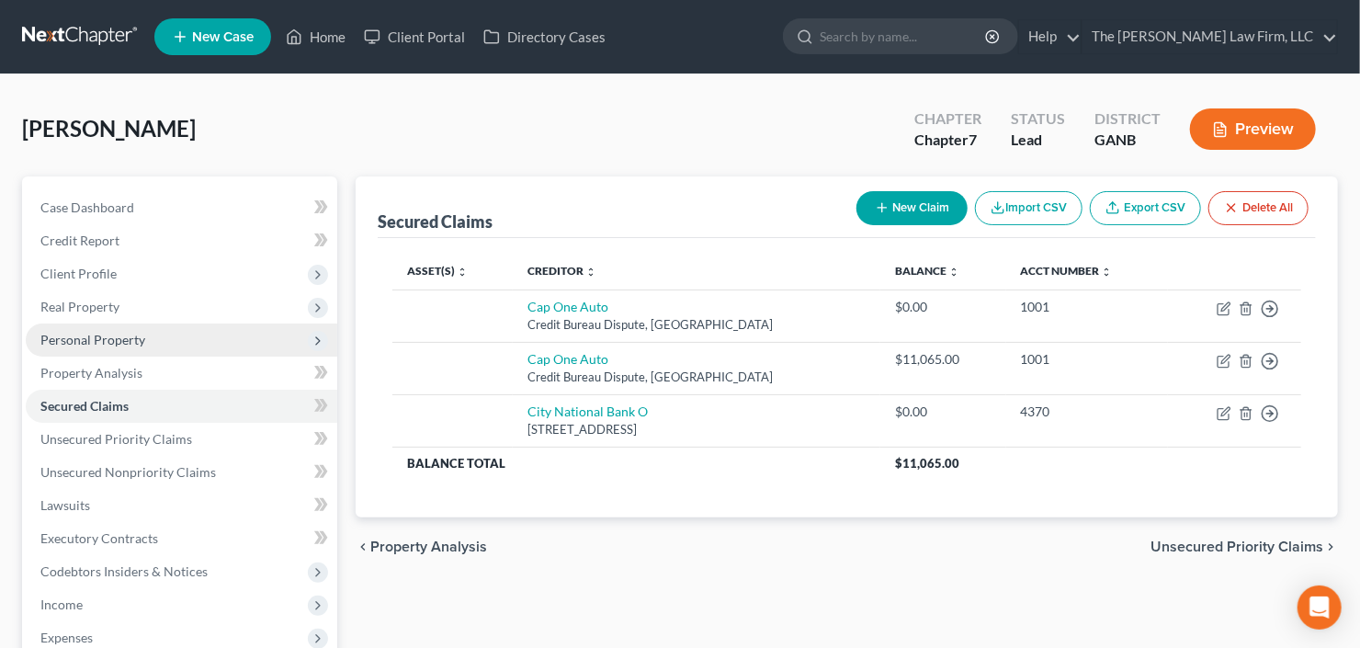
click at [108, 348] on span "Personal Property" at bounding box center [181, 339] width 311 height 33
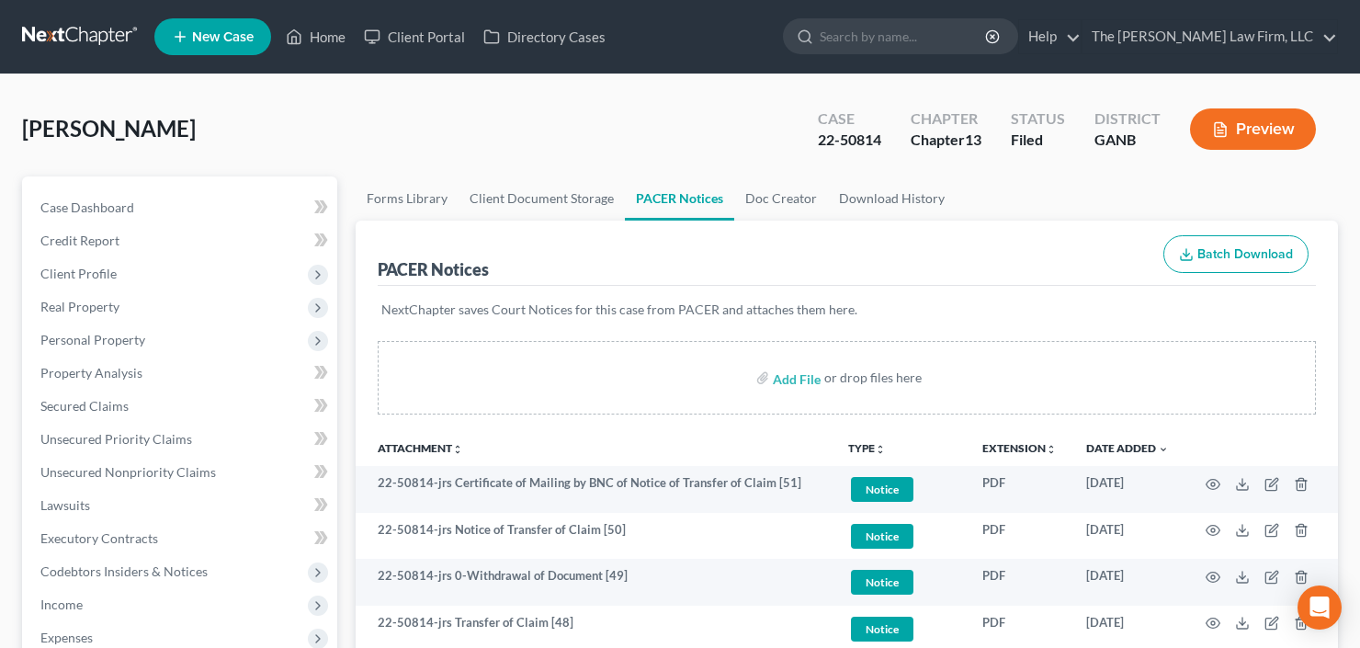
scroll to position [73, 0]
